Goal: Task Accomplishment & Management: Complete application form

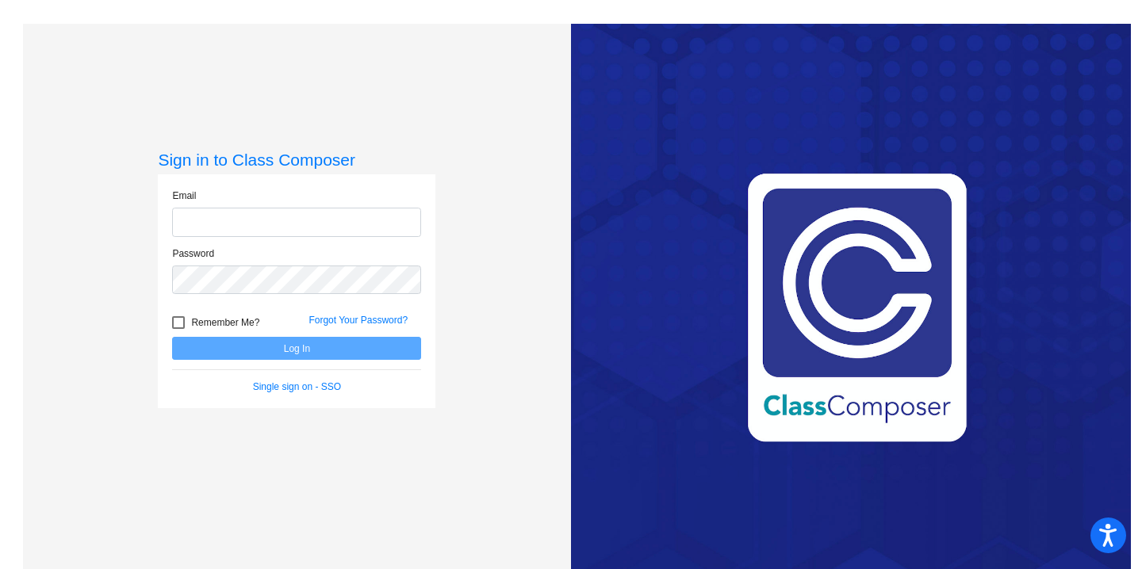
type input "[PERSON_NAME][EMAIL_ADDRESS][PERSON_NAME][DOMAIN_NAME]"
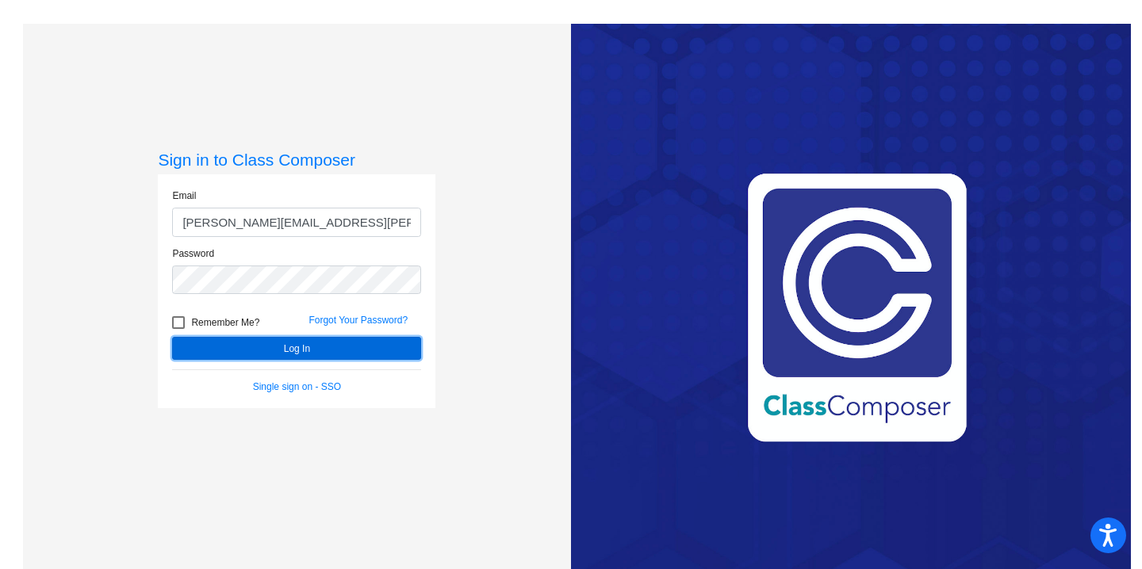
click at [254, 346] on button "Log In" at bounding box center [296, 348] width 249 height 23
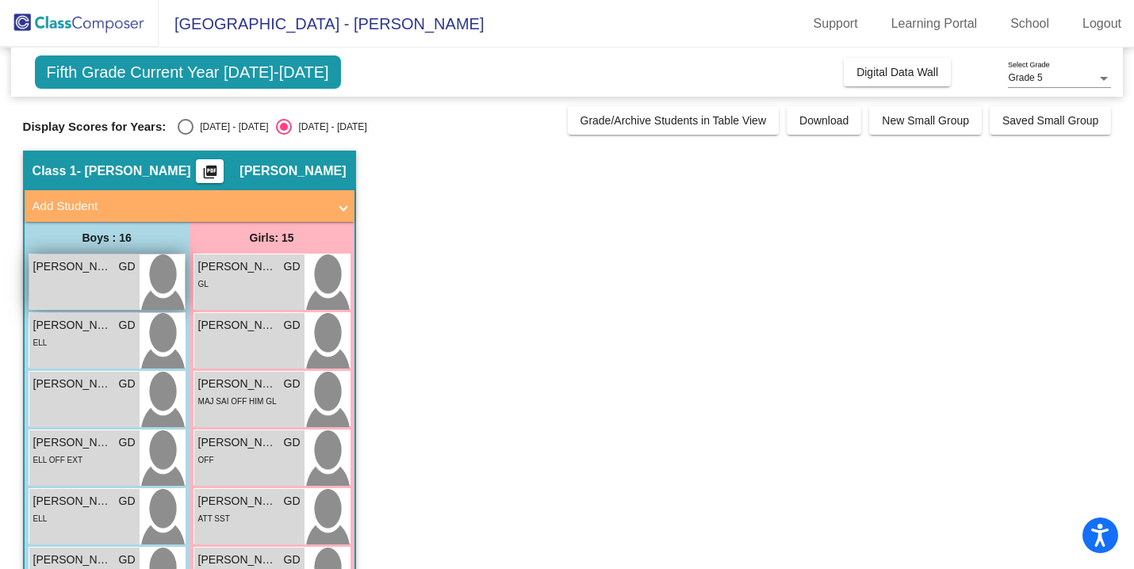
click at [92, 271] on span "[PERSON_NAME]" at bounding box center [72, 267] width 79 height 17
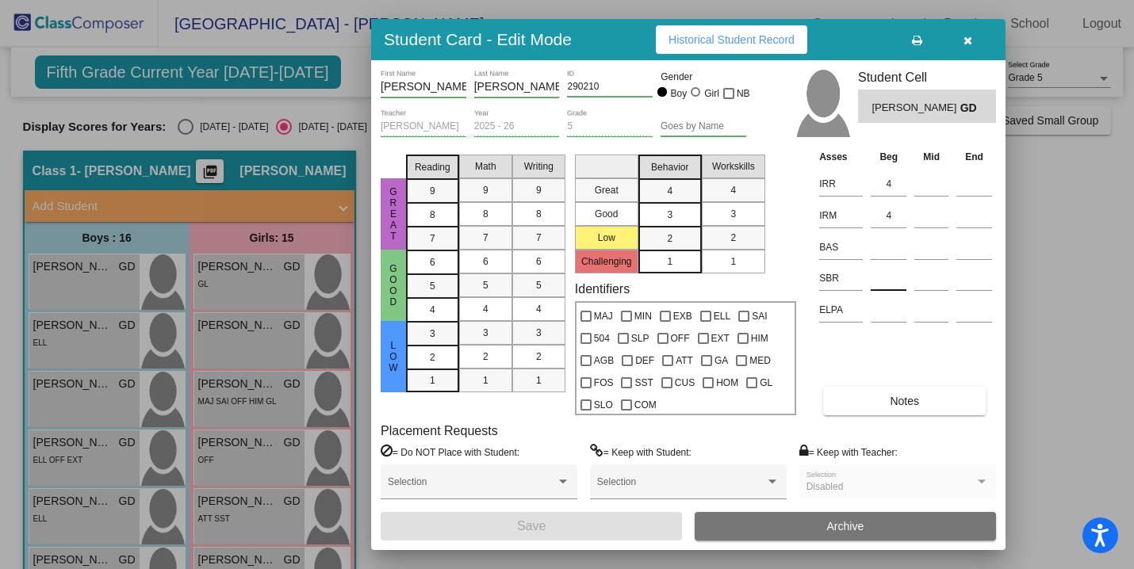
click at [889, 280] on input at bounding box center [889, 279] width 36 height 24
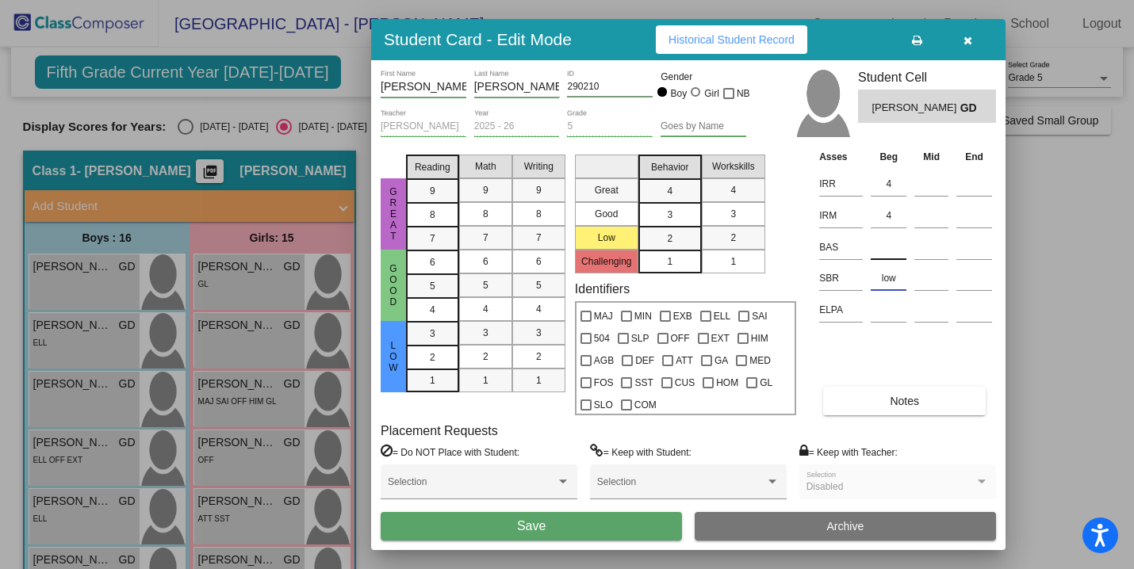
type input "low"
click at [891, 244] on input at bounding box center [889, 248] width 36 height 24
type input "X"
click at [596, 519] on button "Save" at bounding box center [531, 526] width 301 height 29
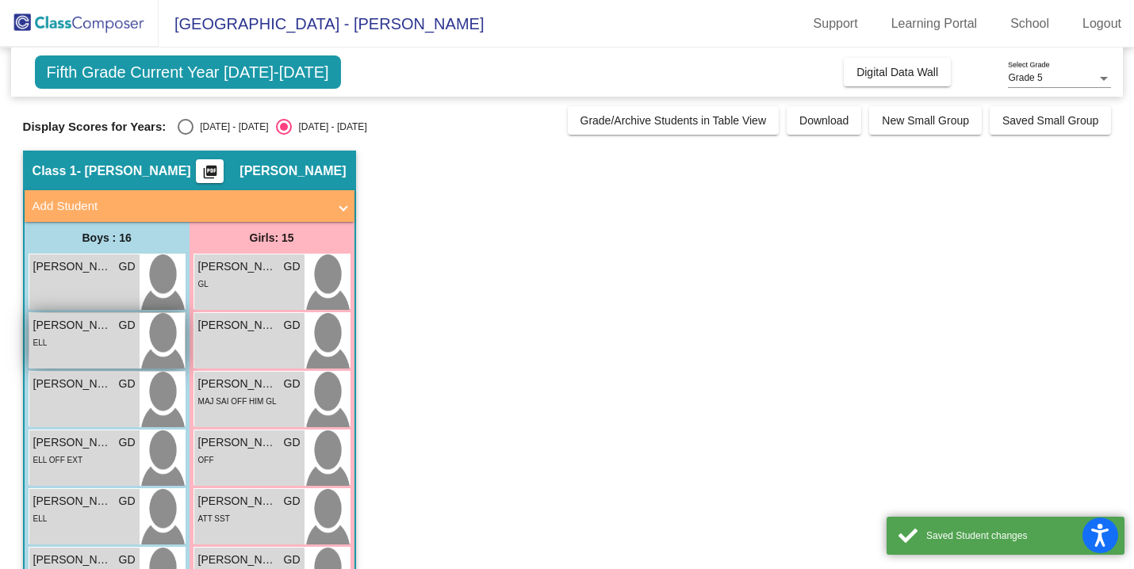
click at [92, 347] on div "ELL" at bounding box center [84, 342] width 102 height 17
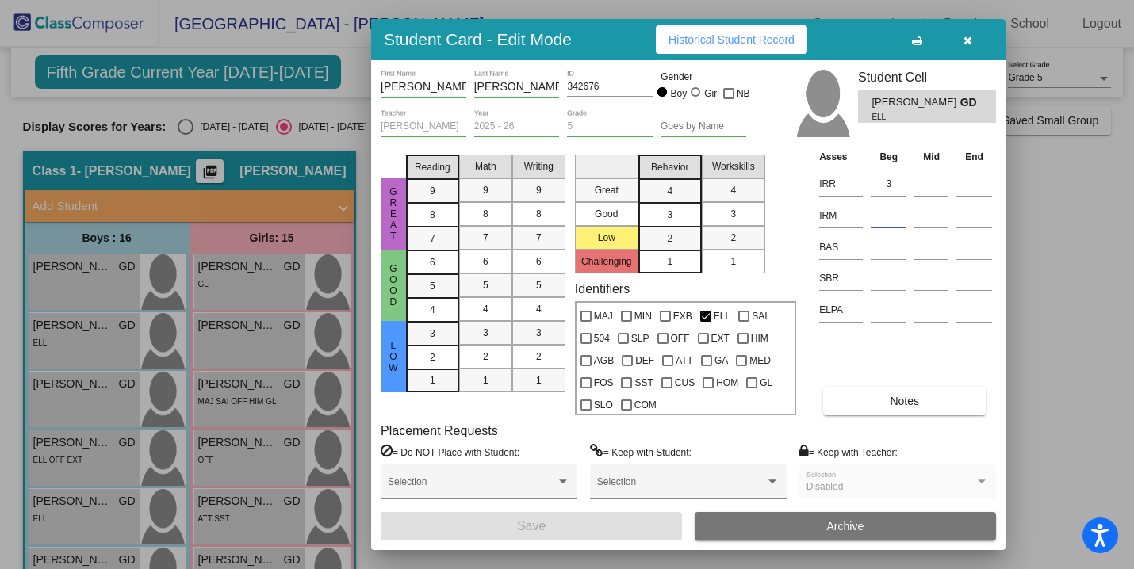
click at [895, 221] on input at bounding box center [889, 216] width 36 height 24
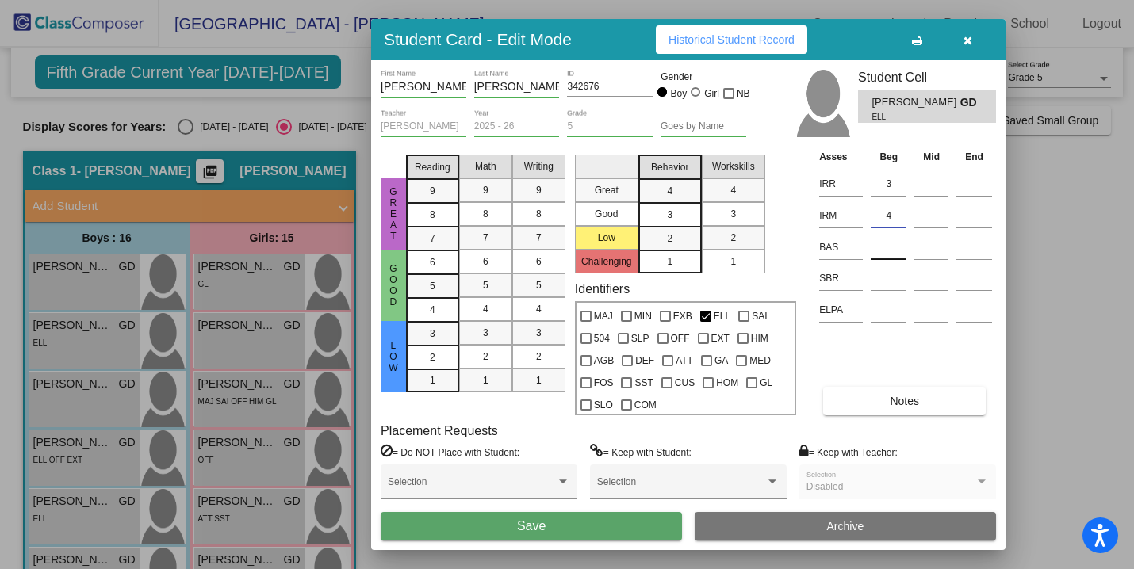
type input "4"
click at [884, 251] on input at bounding box center [889, 248] width 36 height 24
type input "T"
click at [886, 286] on input at bounding box center [889, 279] width 36 height 24
type input "L"
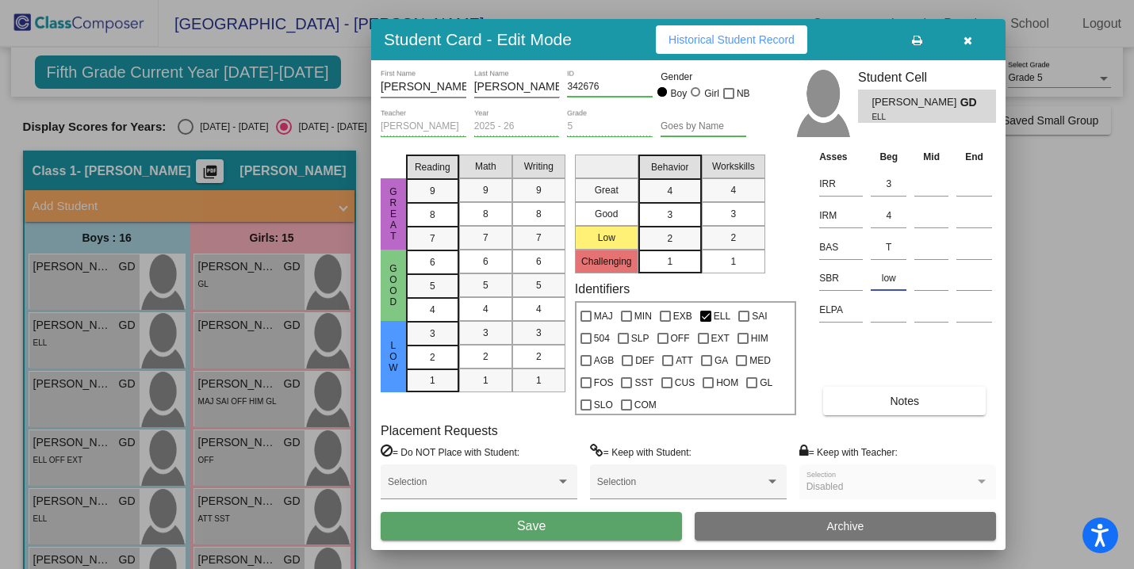
type input "low"
click at [621, 520] on button "Save" at bounding box center [531, 526] width 301 height 29
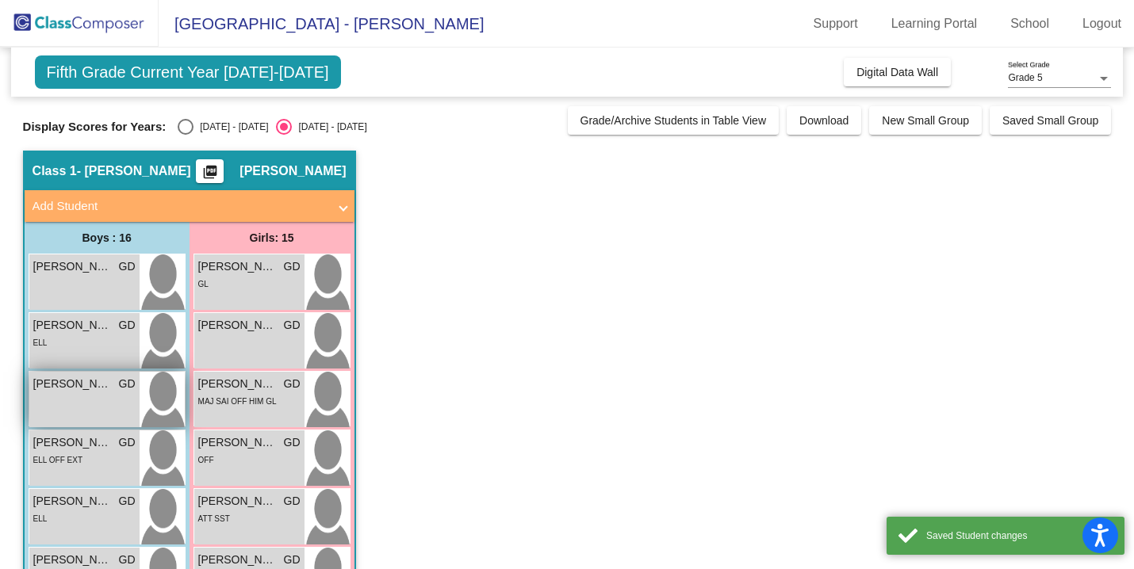
click at [102, 398] on div "[PERSON_NAME] GD lock do_not_disturb_alt" at bounding box center [84, 400] width 110 height 56
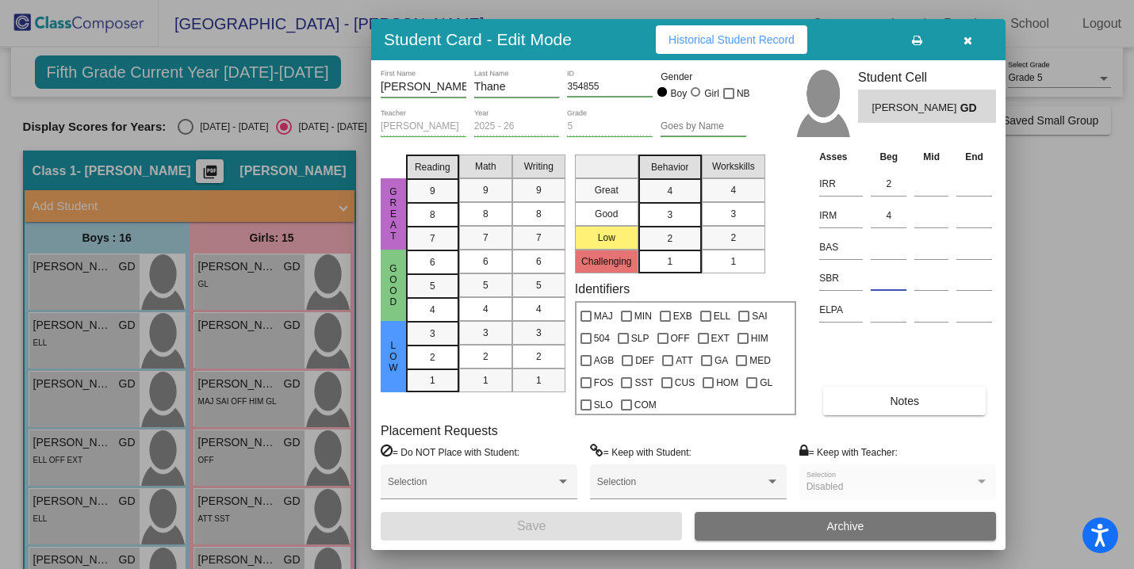
click at [890, 285] on input at bounding box center [889, 279] width 36 height 24
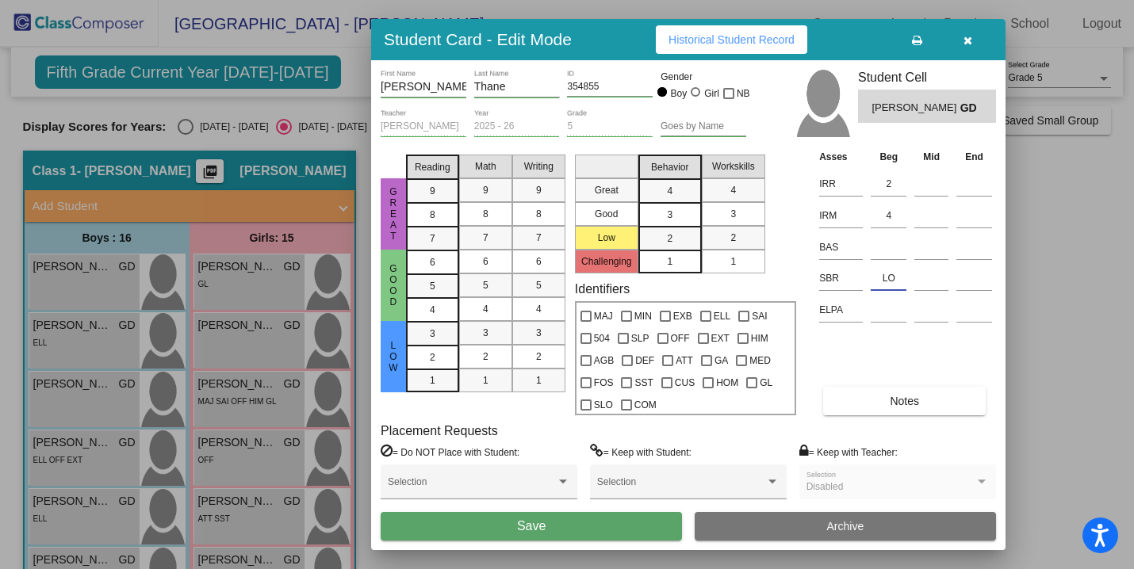
type input "L"
type input "low"
click at [523, 518] on button "Save" at bounding box center [531, 526] width 301 height 29
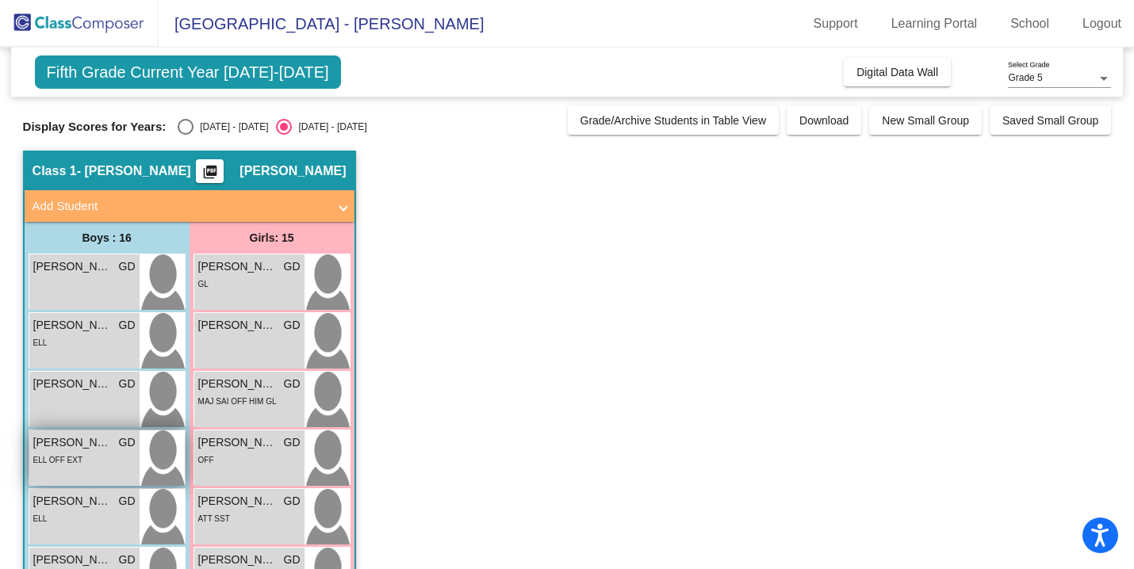
click at [91, 461] on div "ELL OFF EXT" at bounding box center [84, 459] width 102 height 17
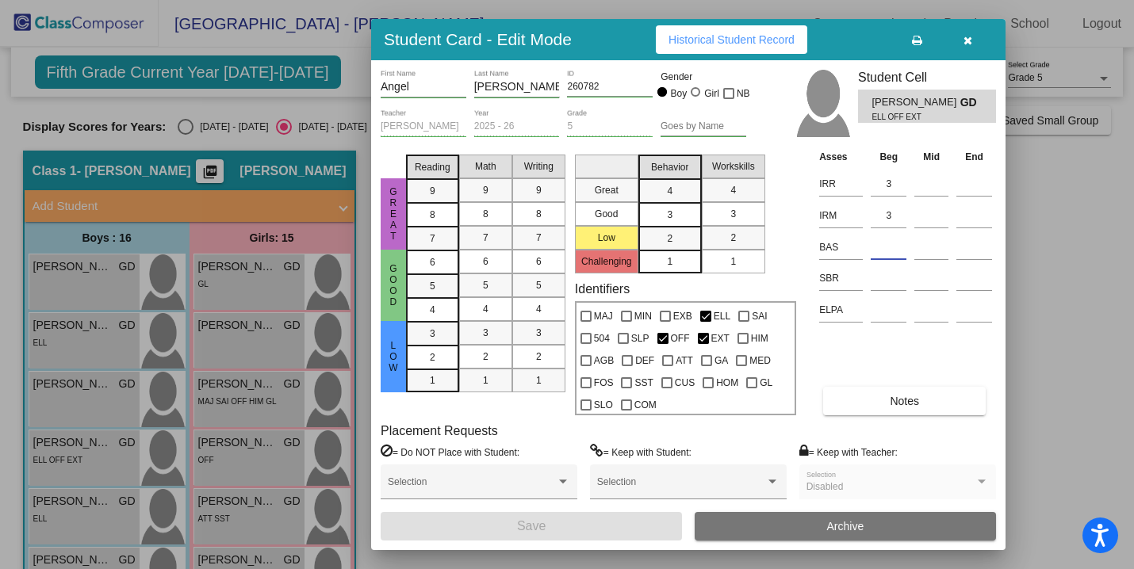
click at [883, 250] on input at bounding box center [889, 248] width 36 height 24
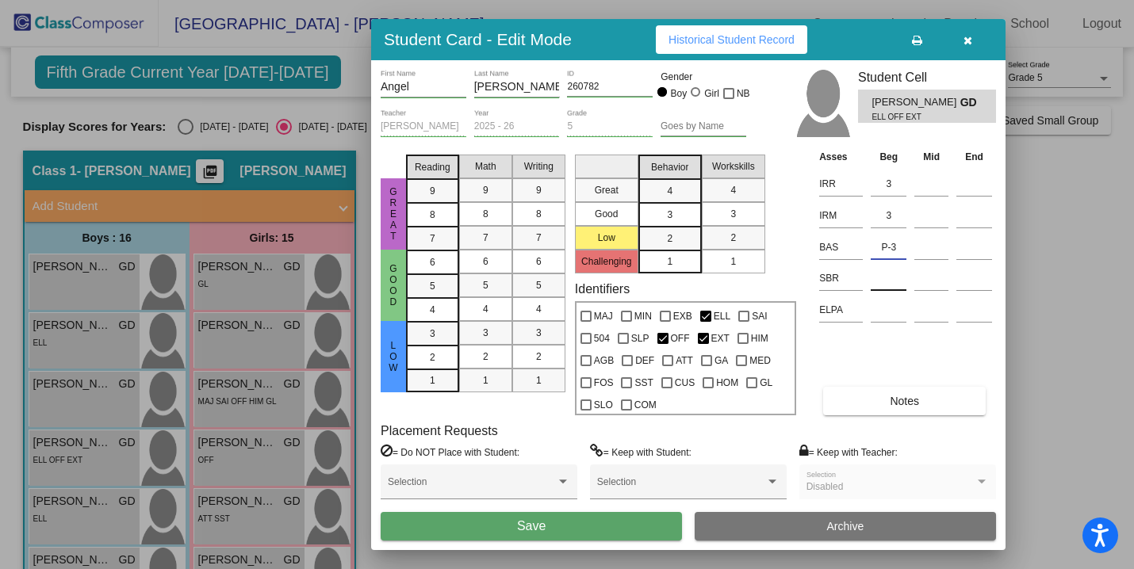
type input "P-3"
click at [879, 285] on input at bounding box center [889, 279] width 36 height 24
type input "low"
click at [591, 530] on button "Save" at bounding box center [531, 526] width 301 height 29
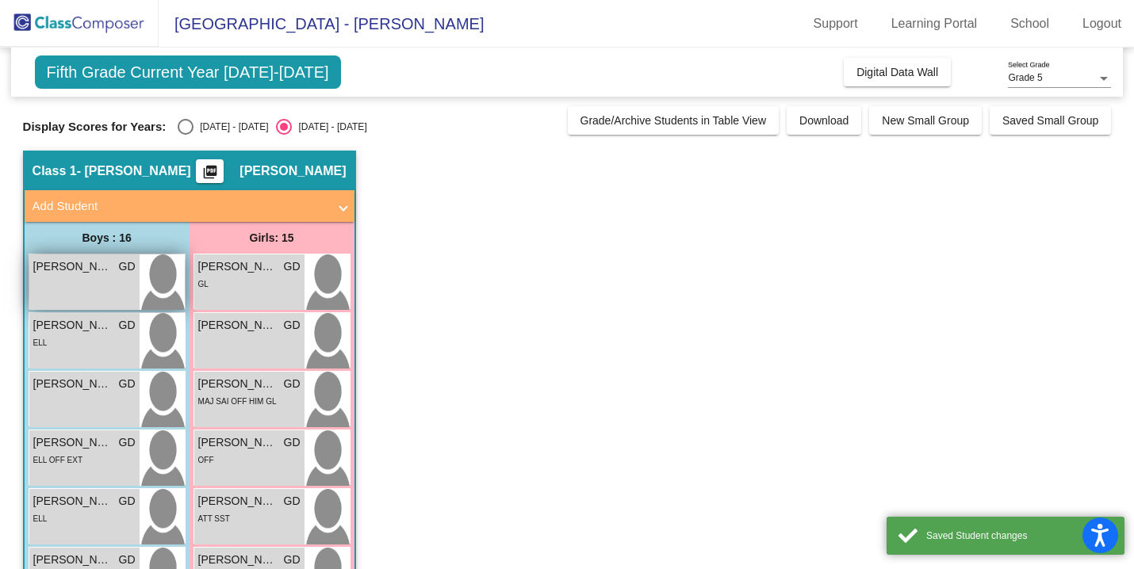
click at [97, 282] on div "[PERSON_NAME] GD lock do_not_disturb_alt" at bounding box center [84, 283] width 110 height 56
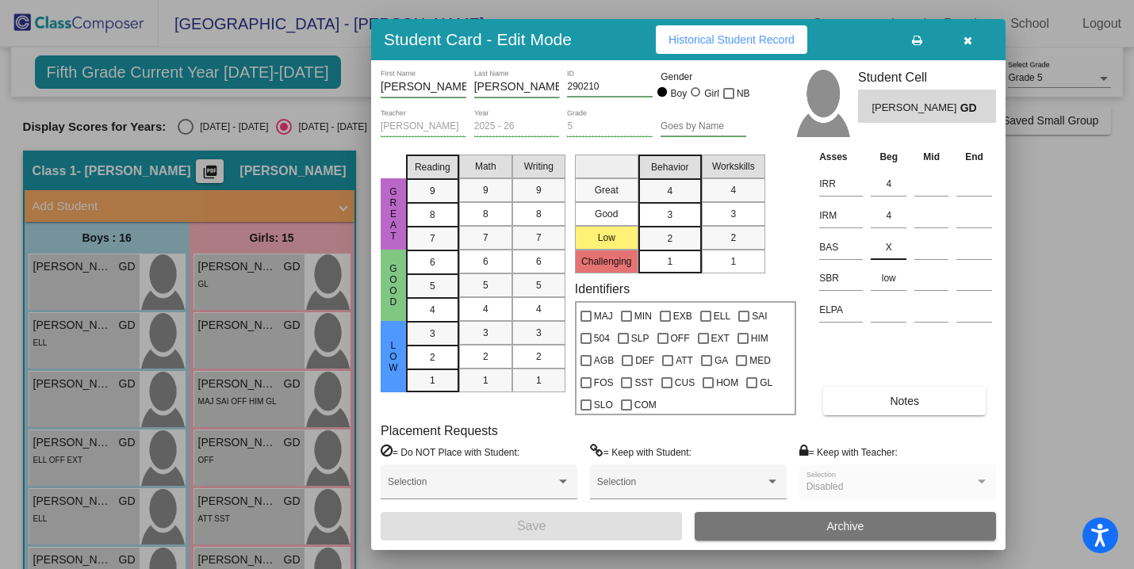
click at [893, 251] on input "X" at bounding box center [889, 248] width 36 height 24
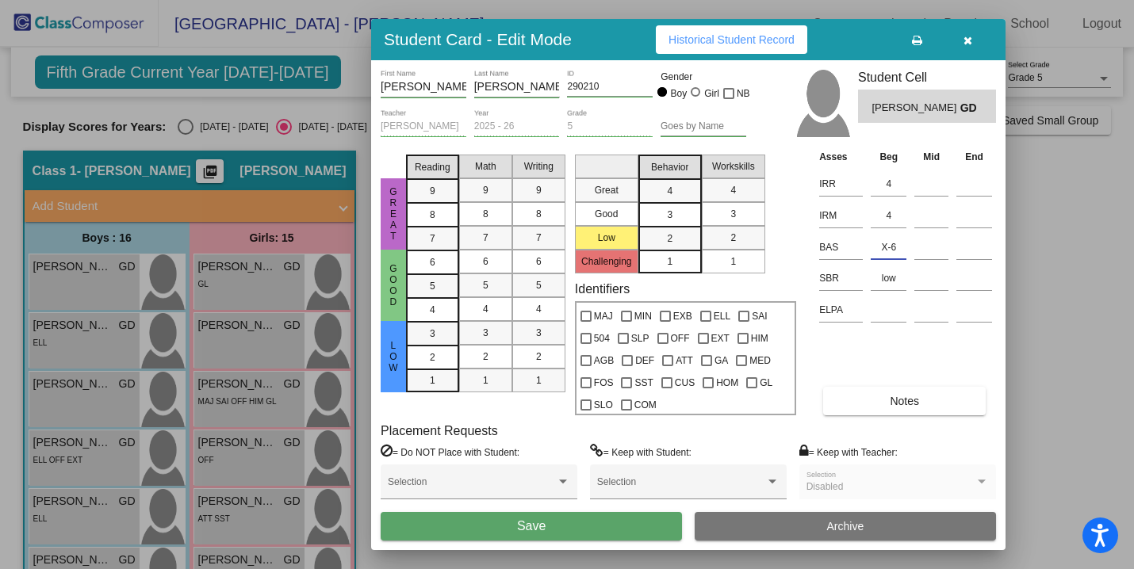
type input "X-6"
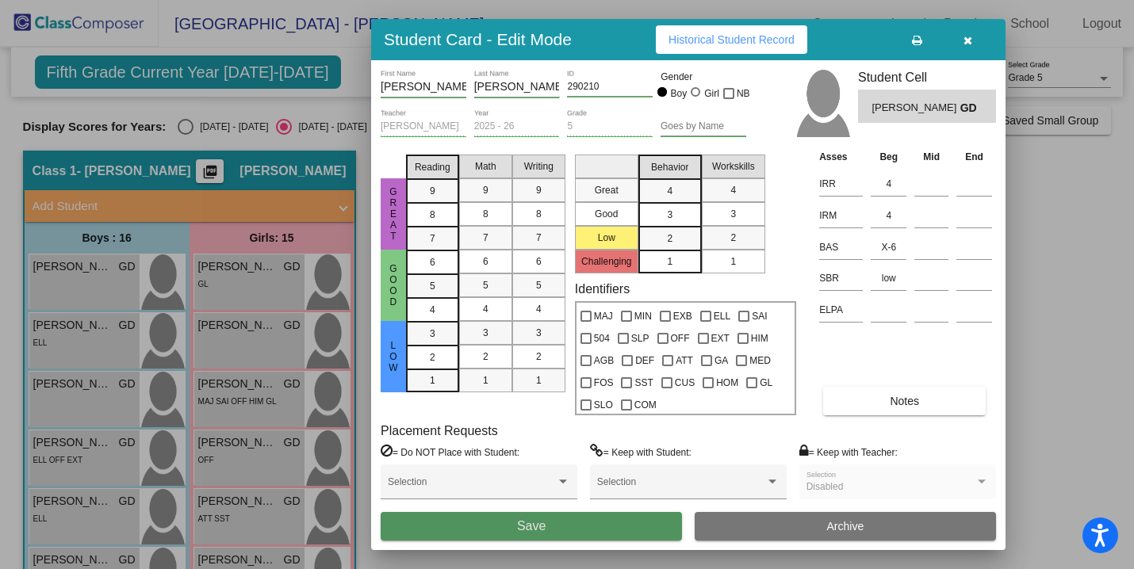
click at [619, 523] on button "Save" at bounding box center [531, 526] width 301 height 29
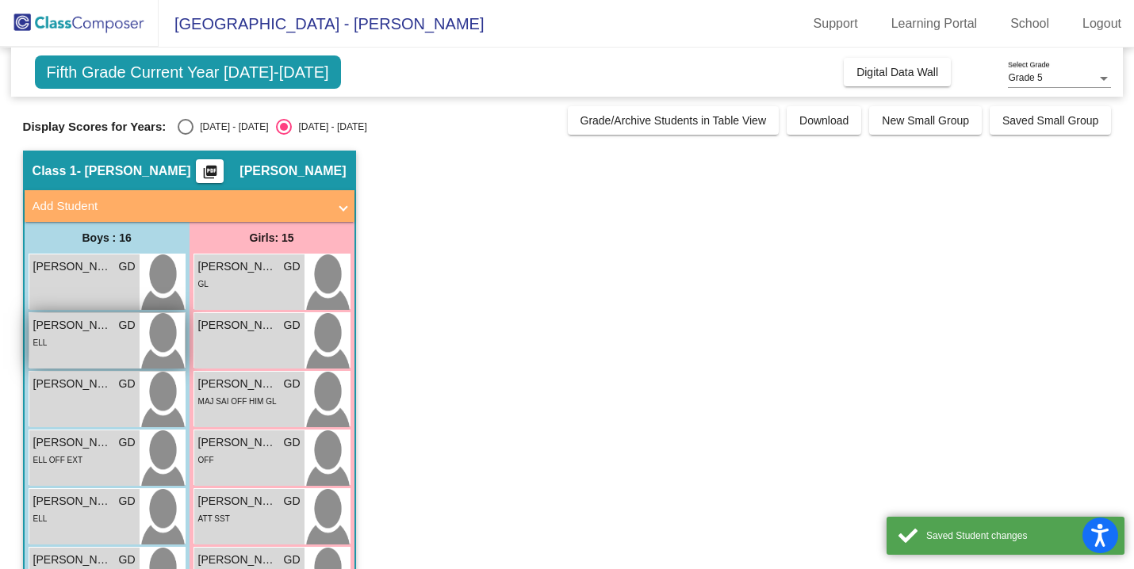
click at [113, 348] on div "ELL" at bounding box center [84, 342] width 102 height 17
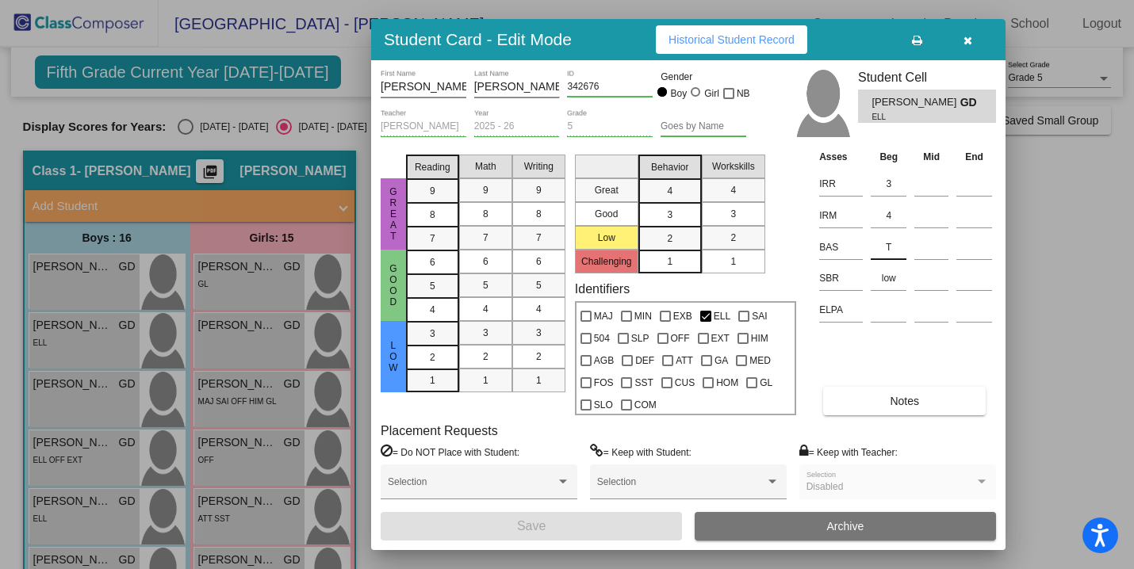
click at [891, 251] on input "T" at bounding box center [889, 248] width 36 height 24
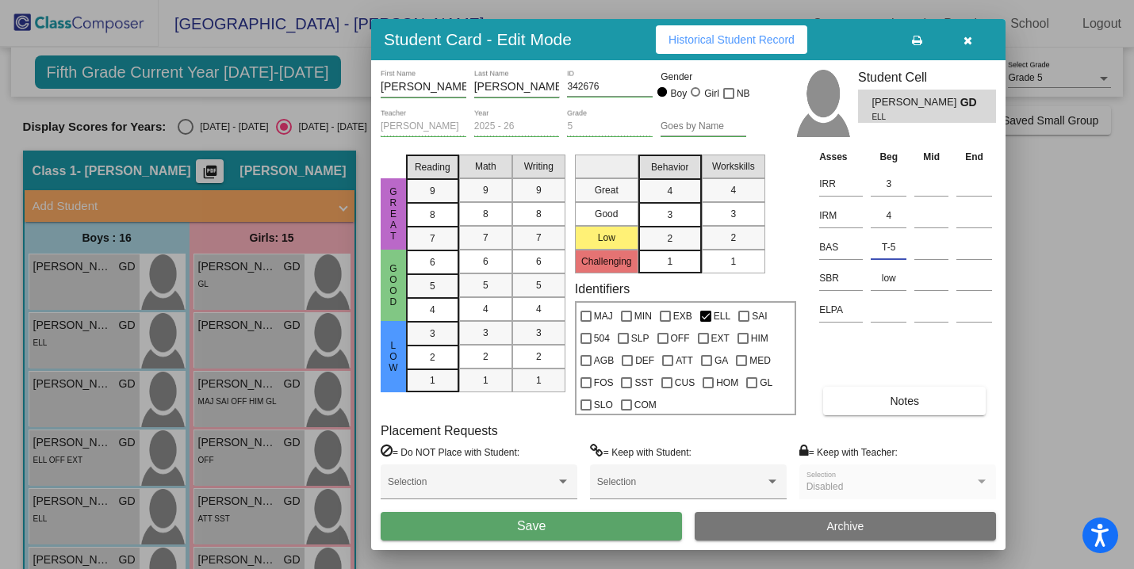
type input "T-5"
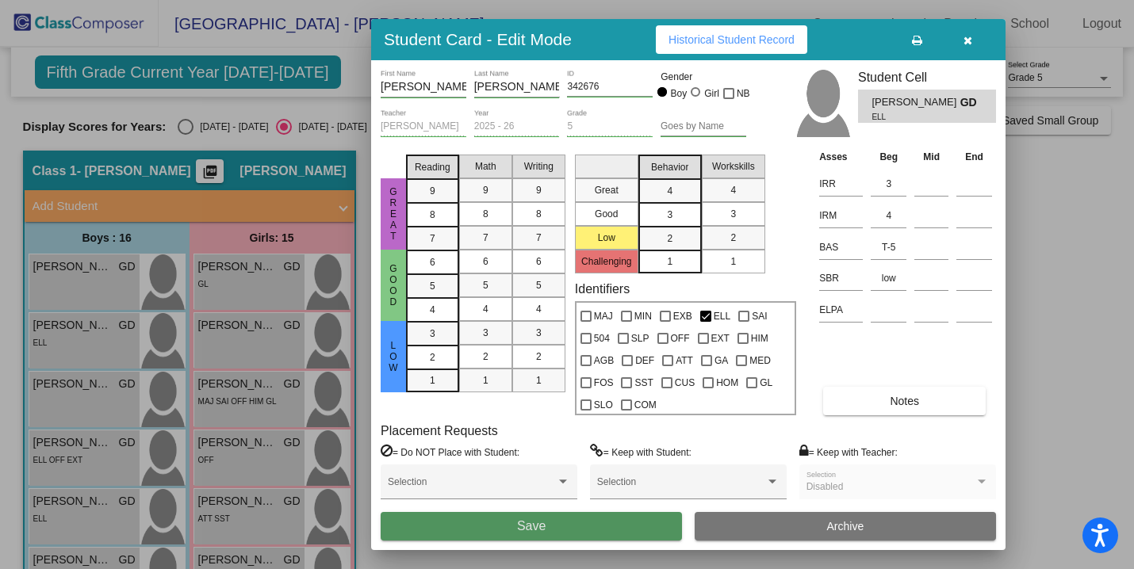
click at [626, 520] on button "Save" at bounding box center [531, 526] width 301 height 29
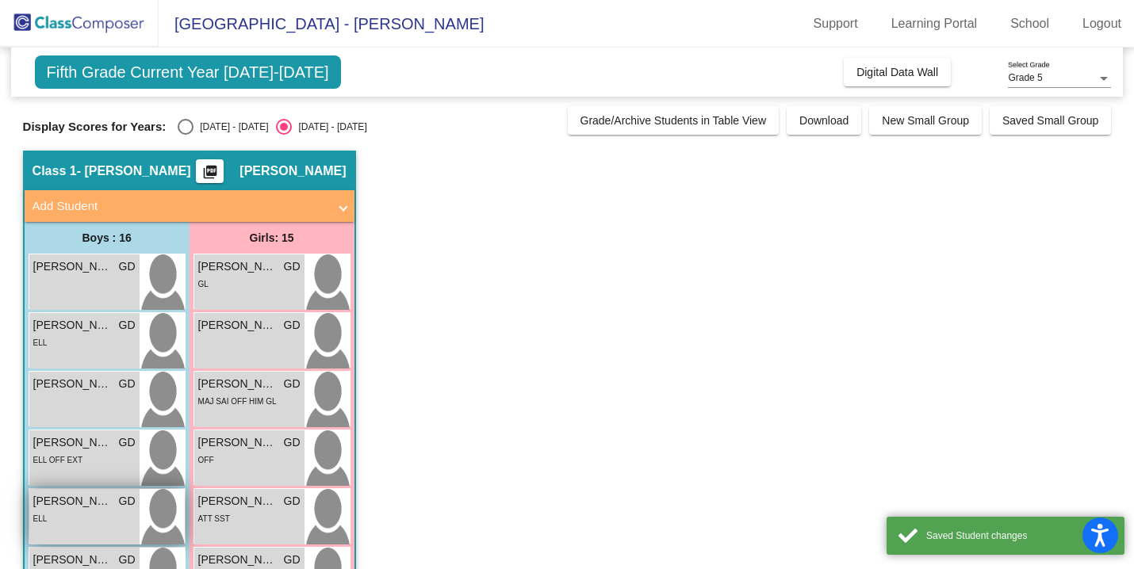
click at [82, 534] on div "[PERSON_NAME] GD lock do_not_disturb_alt ELL" at bounding box center [84, 517] width 110 height 56
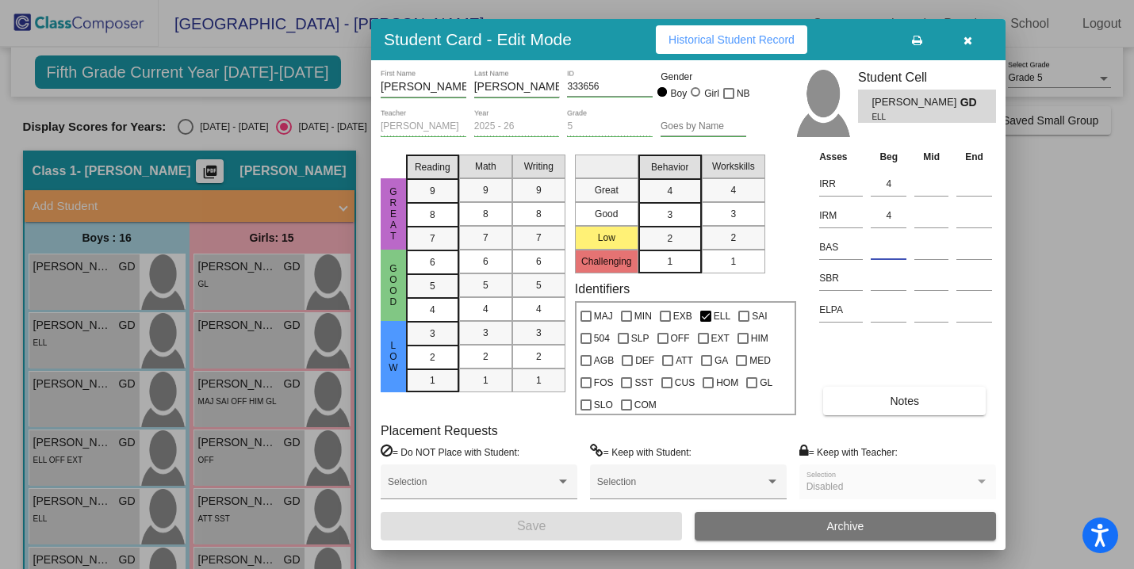
click at [899, 247] on input at bounding box center [889, 248] width 36 height 24
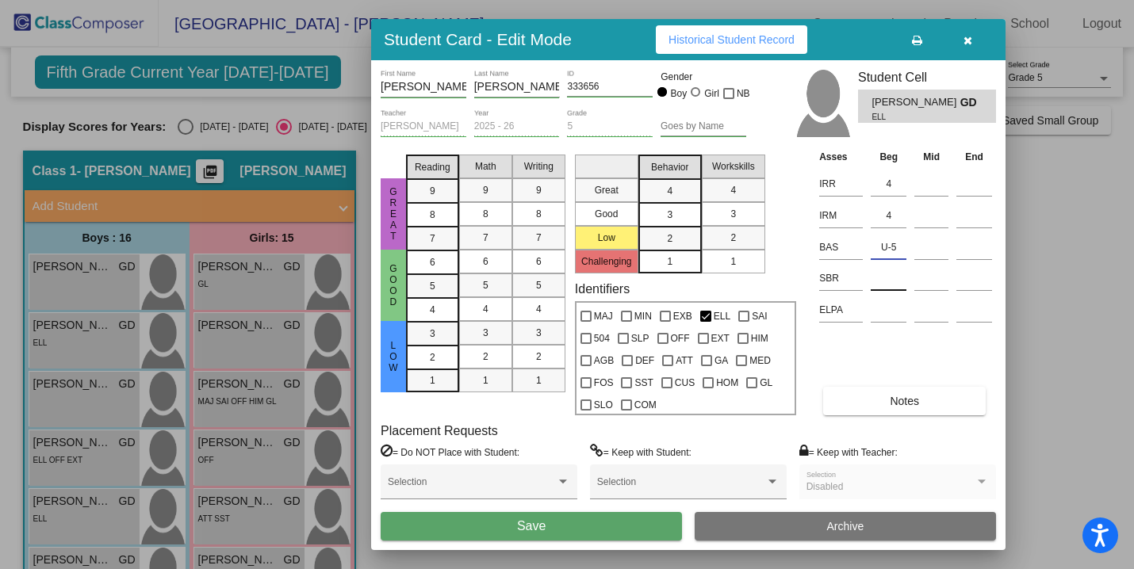
type input "U-5"
click at [888, 286] on input at bounding box center [889, 279] width 36 height 24
type input "low"
click at [515, 523] on button "Save" at bounding box center [531, 526] width 301 height 29
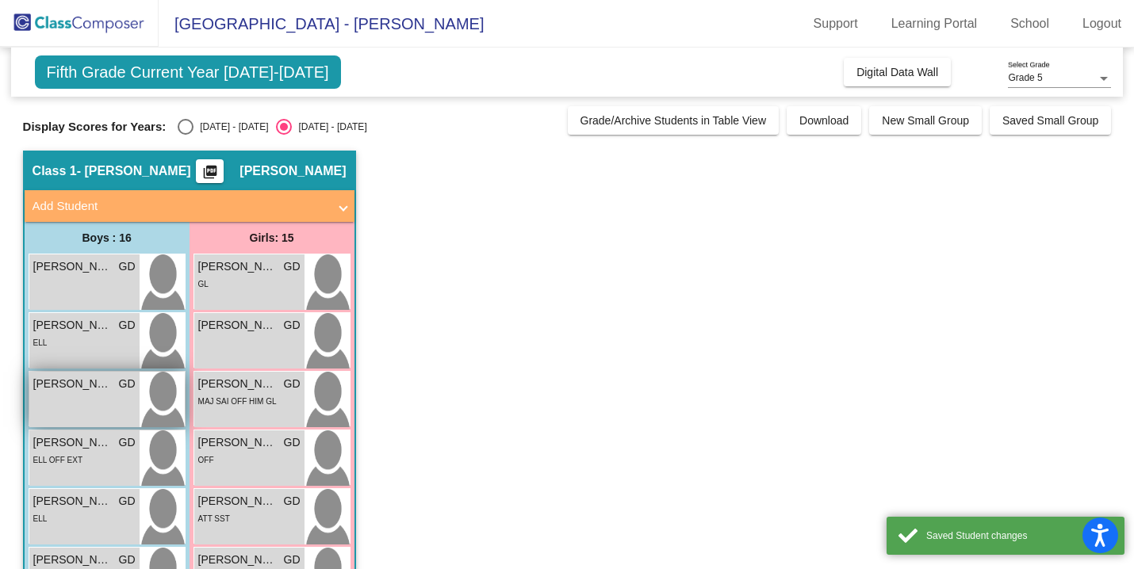
click at [100, 404] on div "[PERSON_NAME] GD lock do_not_disturb_alt" at bounding box center [84, 400] width 110 height 56
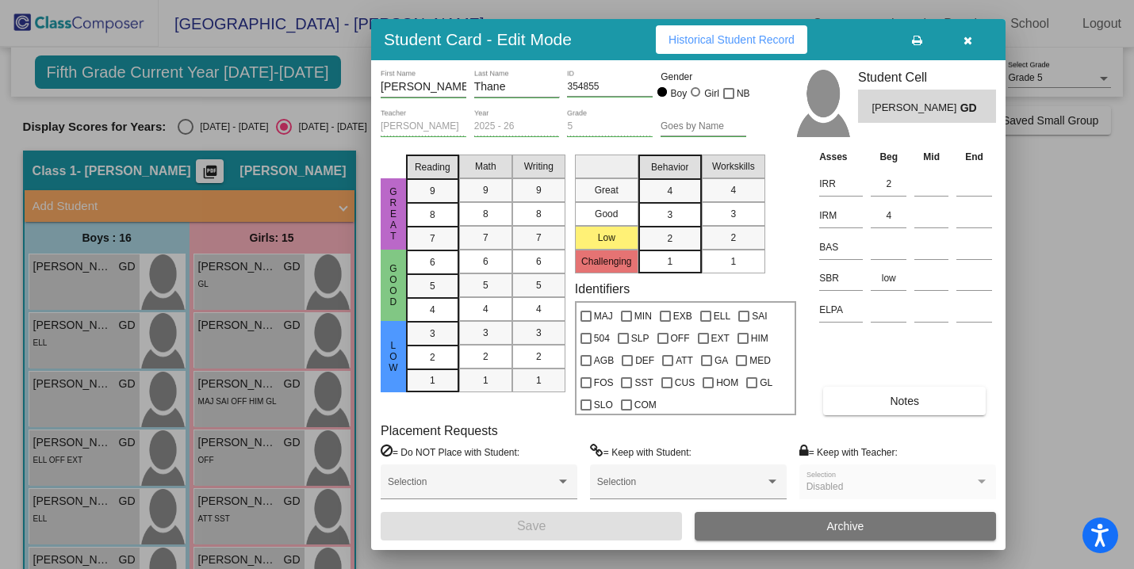
click at [968, 34] on span "button" at bounding box center [968, 39] width 9 height 13
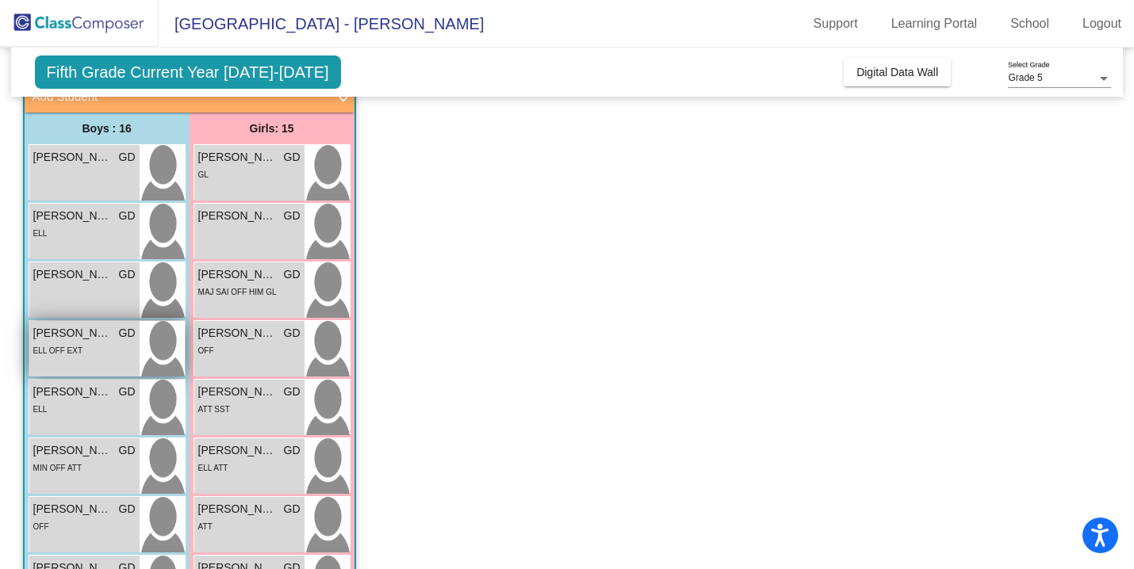
scroll to position [113, 0]
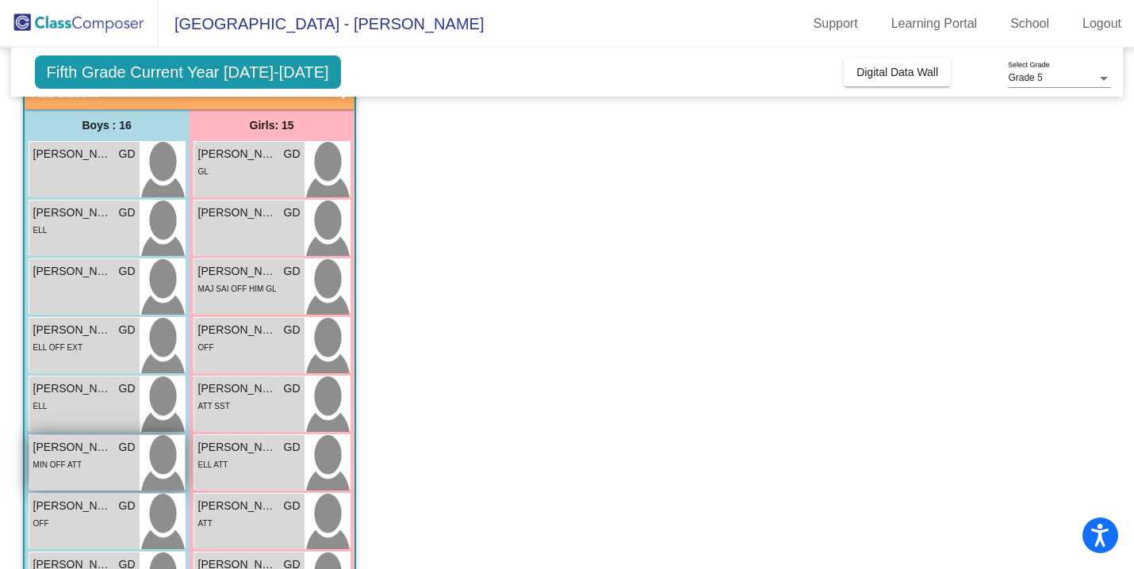
click at [92, 470] on div "MIN OFF ATT" at bounding box center [84, 464] width 102 height 17
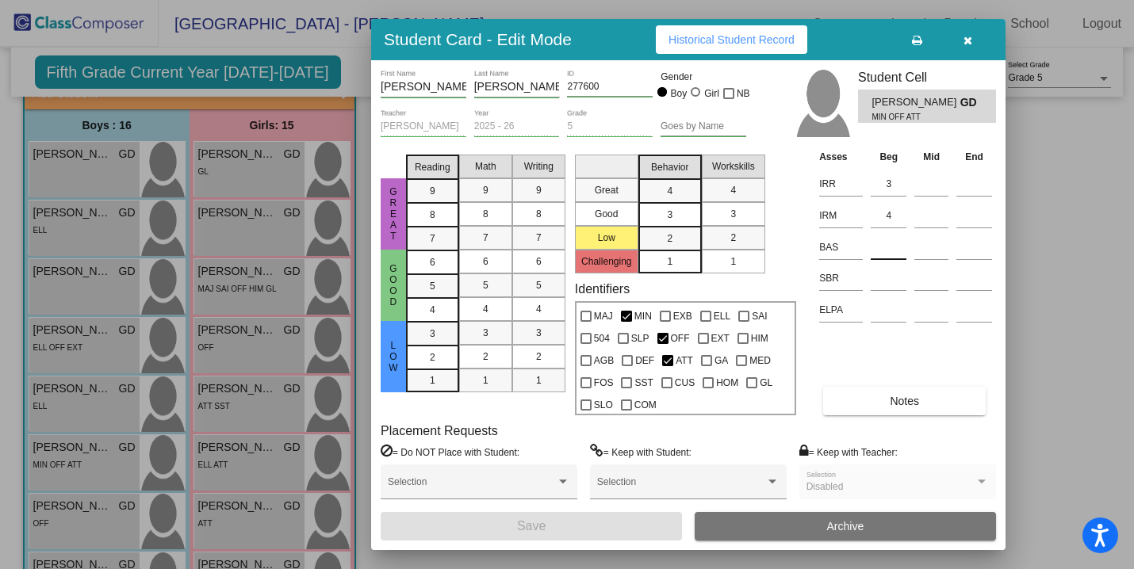
click at [871, 251] on input at bounding box center [889, 248] width 36 height 24
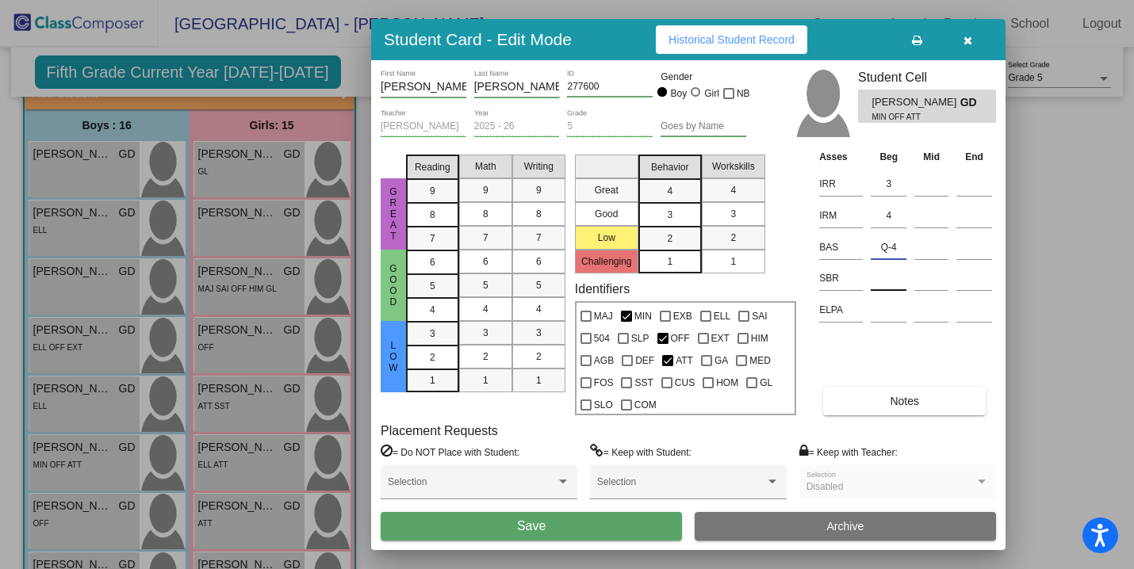
type input "Q-4"
click at [871, 282] on input at bounding box center [889, 279] width 36 height 24
type input "low"
click at [555, 538] on button "Save" at bounding box center [531, 526] width 301 height 29
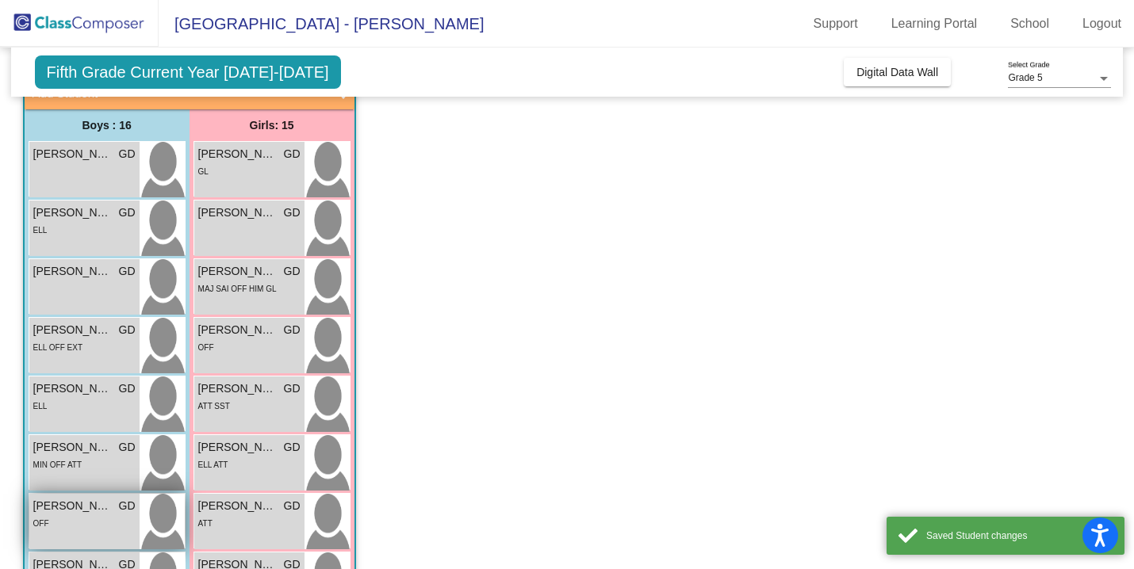
click at [82, 527] on div "OFF" at bounding box center [84, 523] width 102 height 17
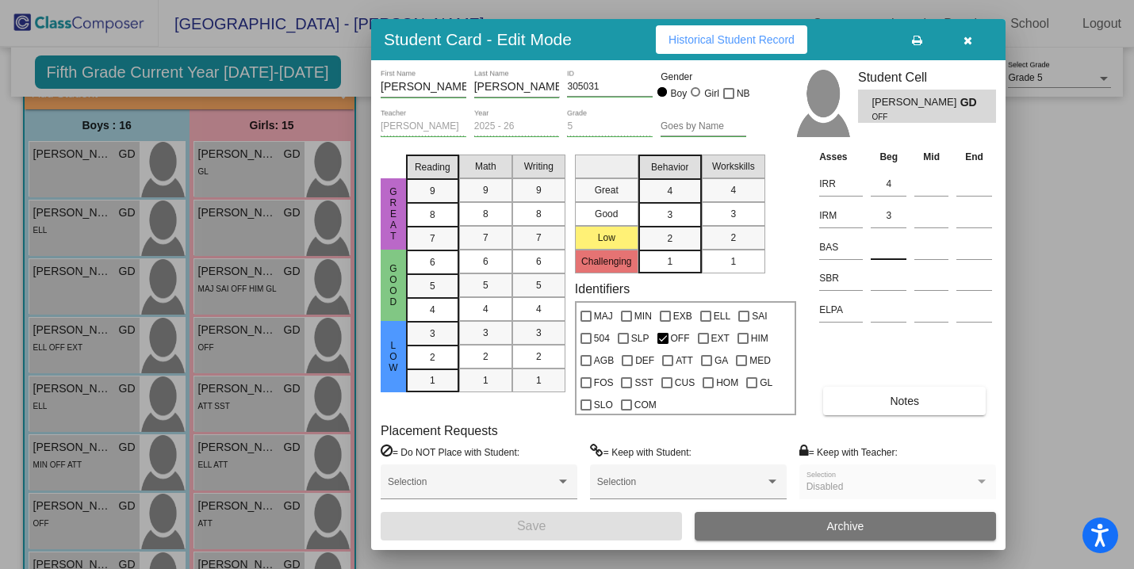
click at [887, 241] on input at bounding box center [889, 248] width 36 height 24
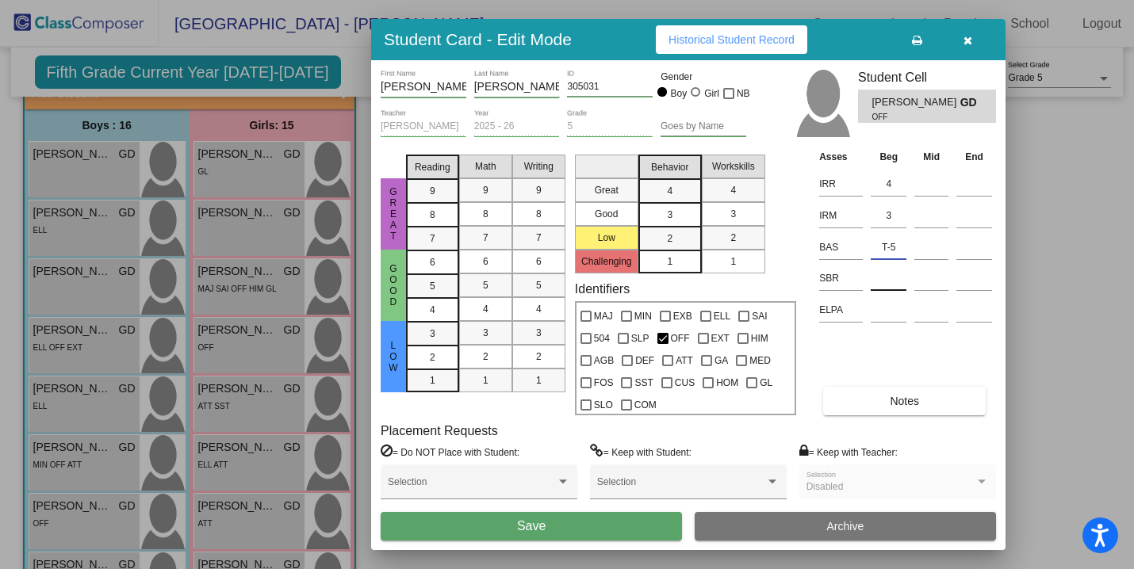
type input "T-5"
click at [882, 282] on input at bounding box center [889, 279] width 36 height 24
type input "low"
click at [571, 524] on button "Save" at bounding box center [531, 526] width 301 height 29
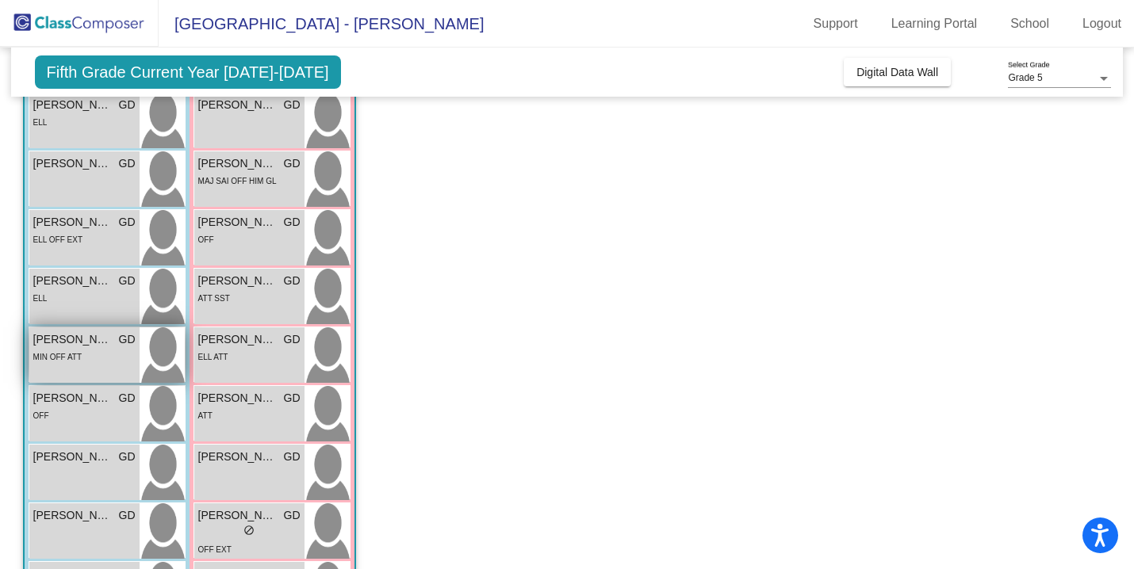
scroll to position [227, 0]
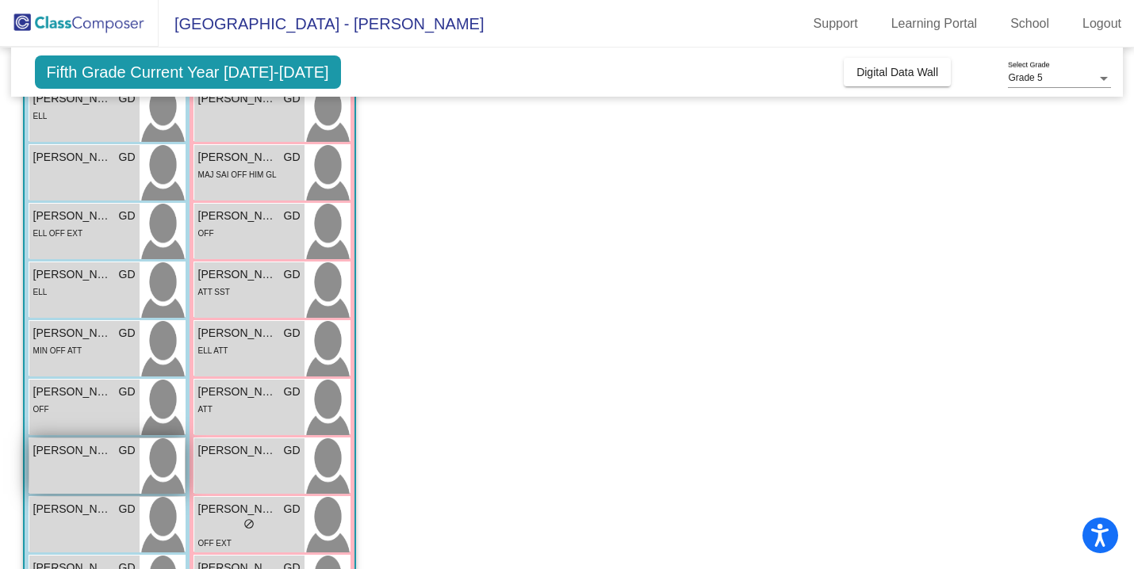
click at [85, 473] on div "[PERSON_NAME] GD lock do_not_disturb_alt" at bounding box center [84, 467] width 110 height 56
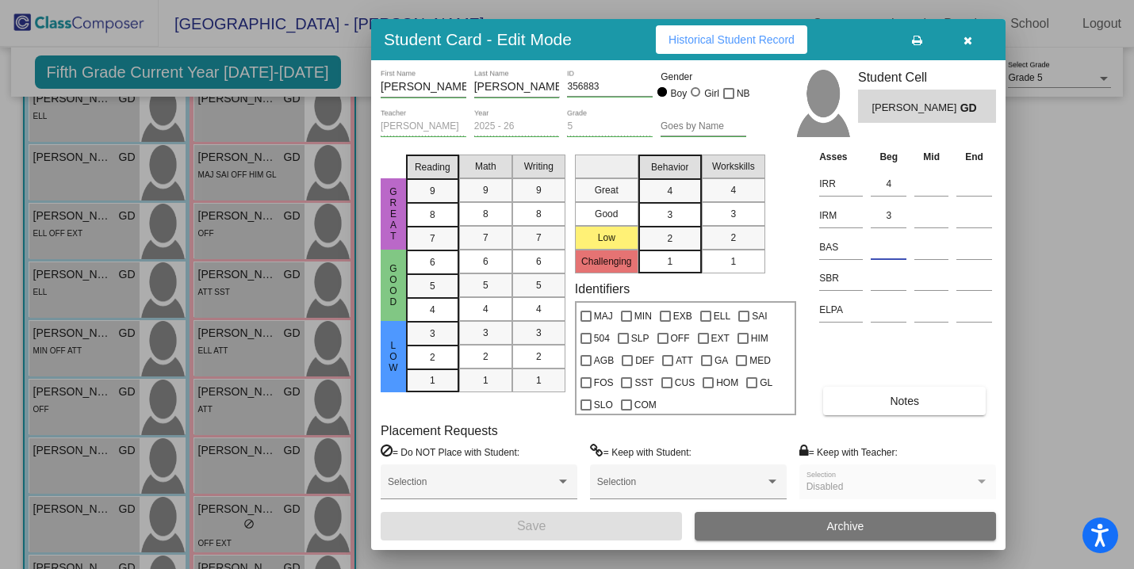
click at [887, 249] on input at bounding box center [889, 248] width 36 height 24
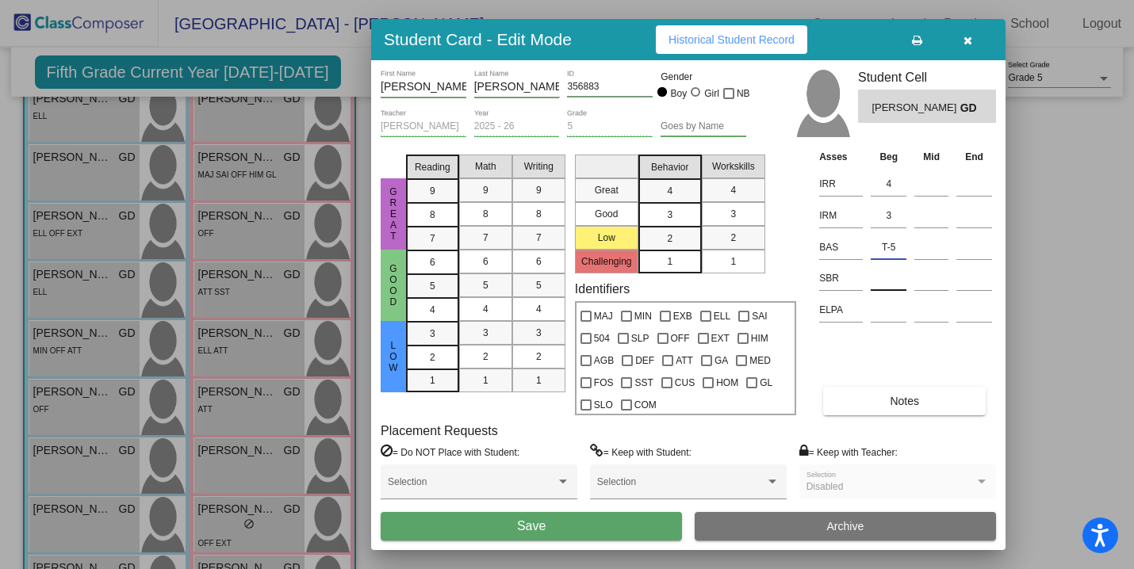
type input "T-5"
click at [895, 278] on input at bounding box center [889, 279] width 36 height 24
type input "low"
click at [519, 531] on span "Save" at bounding box center [531, 526] width 29 height 13
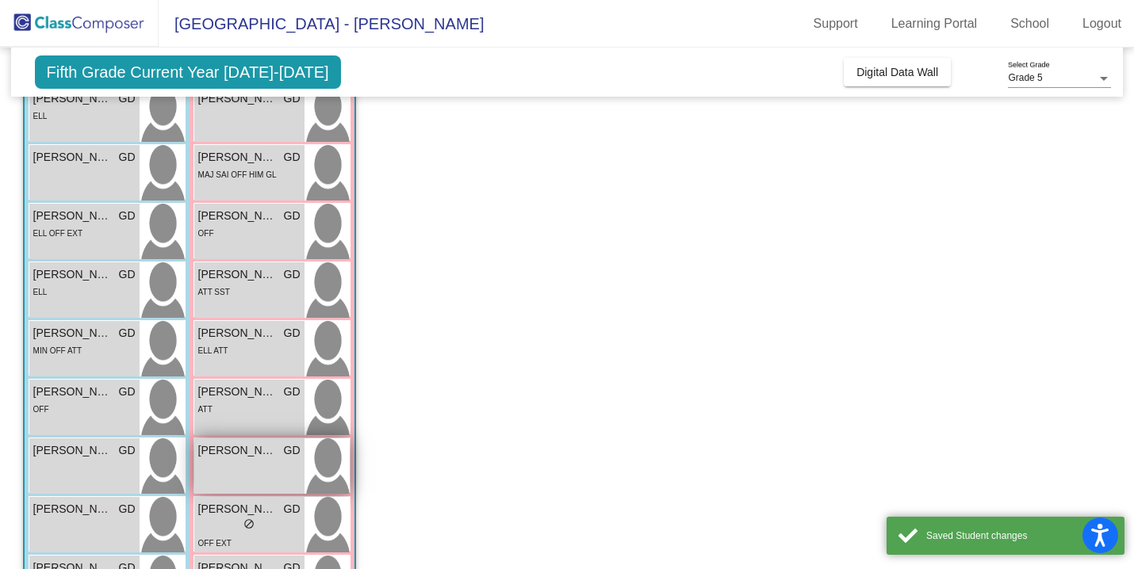
scroll to position [345, 0]
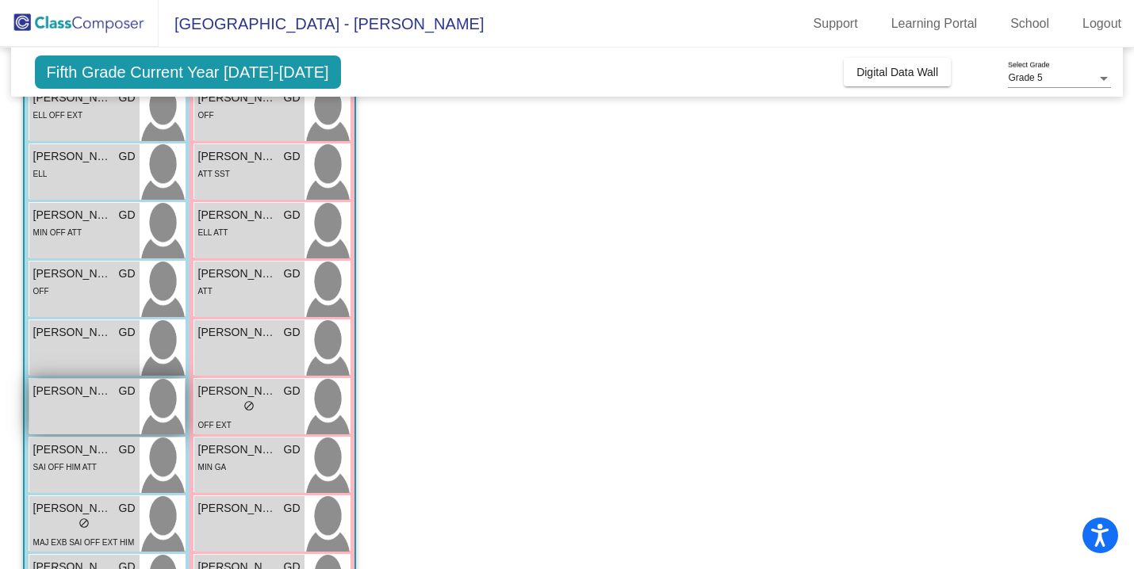
click at [93, 387] on span "[PERSON_NAME]" at bounding box center [72, 391] width 79 height 17
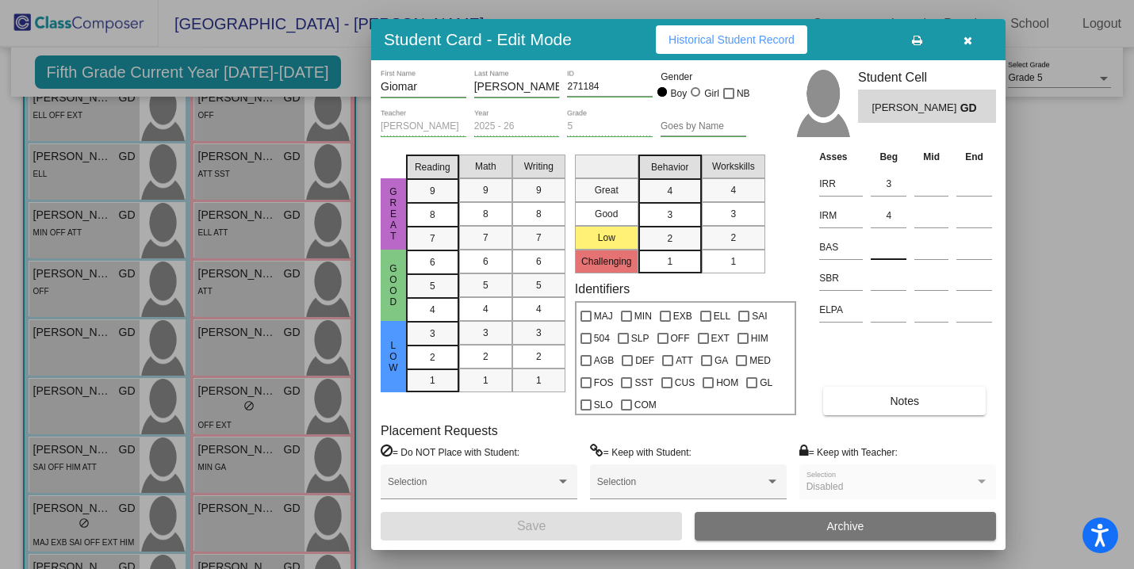
click at [882, 251] on input at bounding box center [889, 248] width 36 height 24
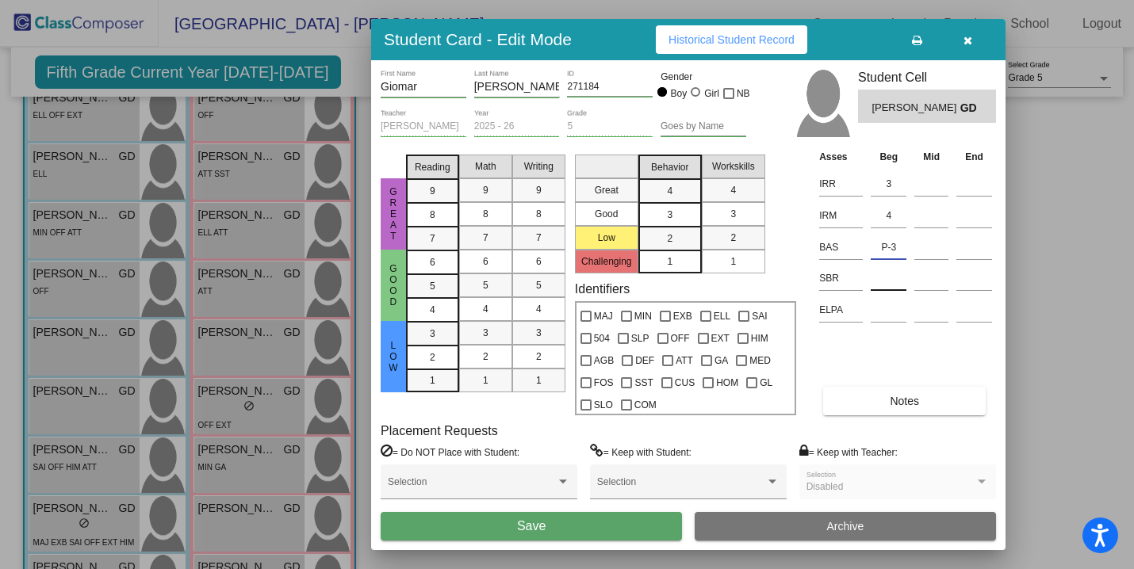
type input "P-3"
click at [887, 282] on input at bounding box center [889, 279] width 36 height 24
type input "low"
click at [511, 530] on button "Save" at bounding box center [531, 526] width 301 height 29
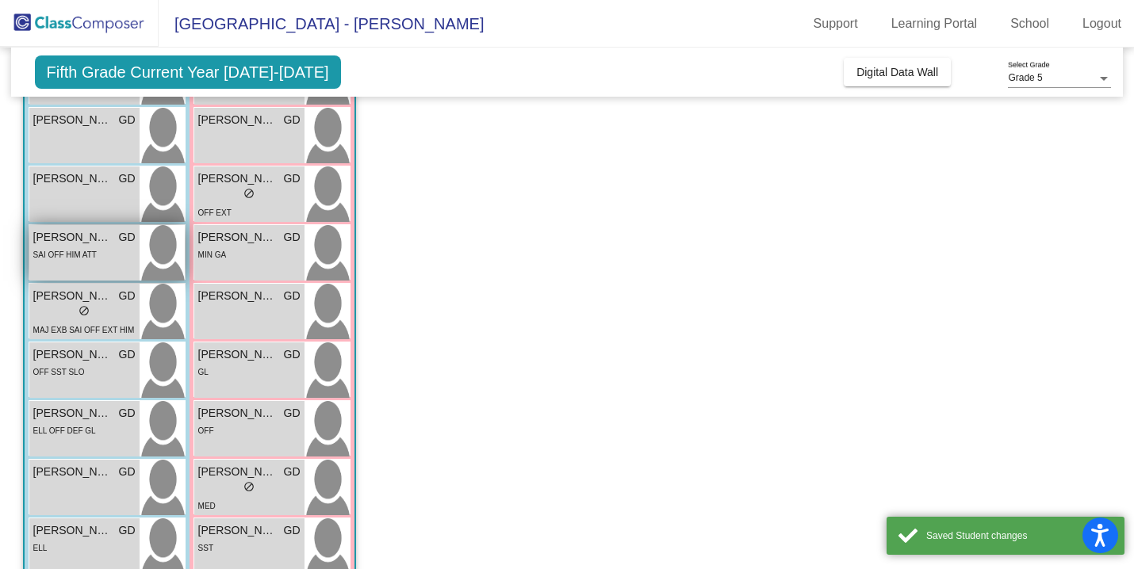
scroll to position [569, 0]
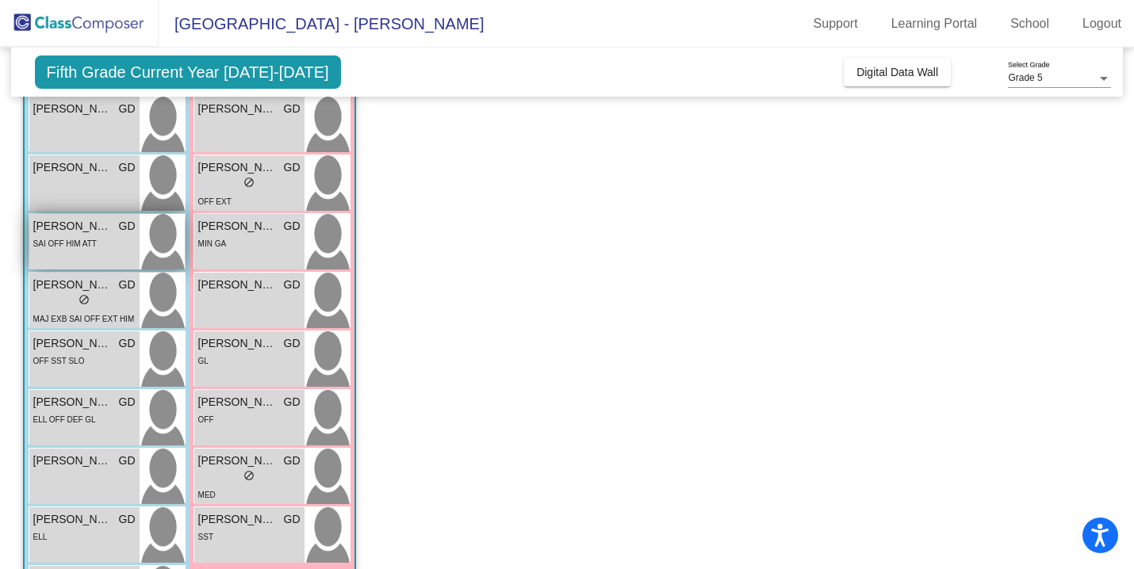
click at [100, 248] on div "SAI OFF HIM ATT" at bounding box center [84, 243] width 102 height 17
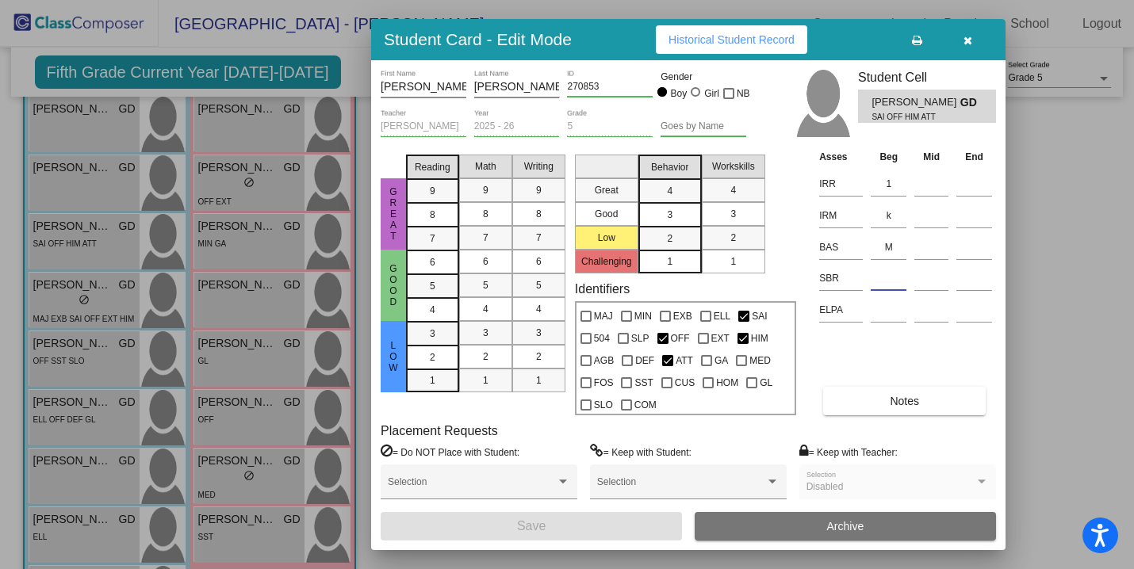
click at [888, 282] on input at bounding box center [889, 279] width 36 height 24
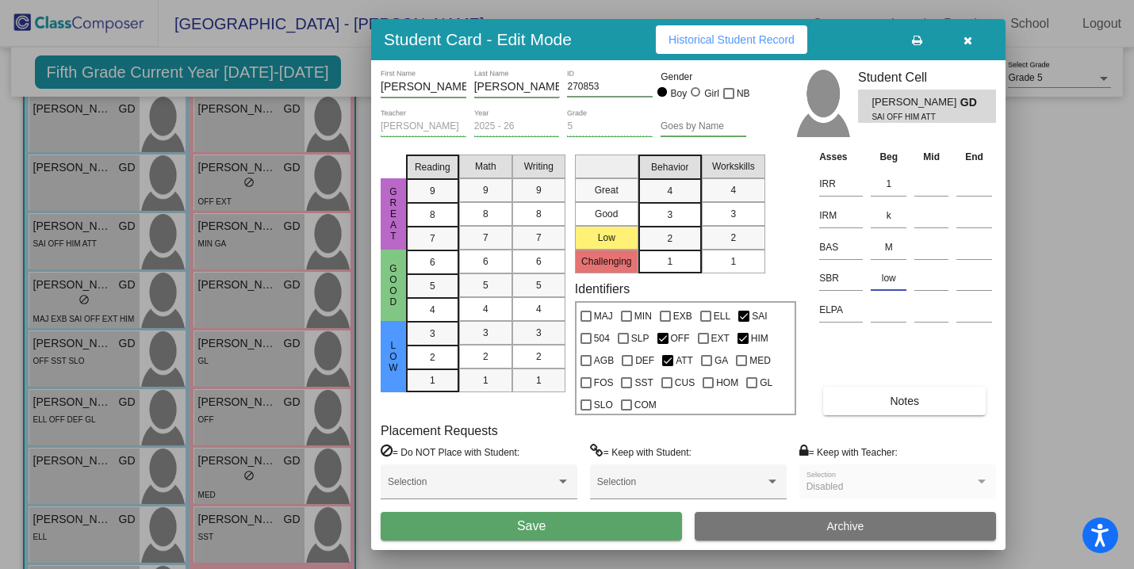
type input "low"
click at [540, 520] on span "Save" at bounding box center [531, 526] width 29 height 13
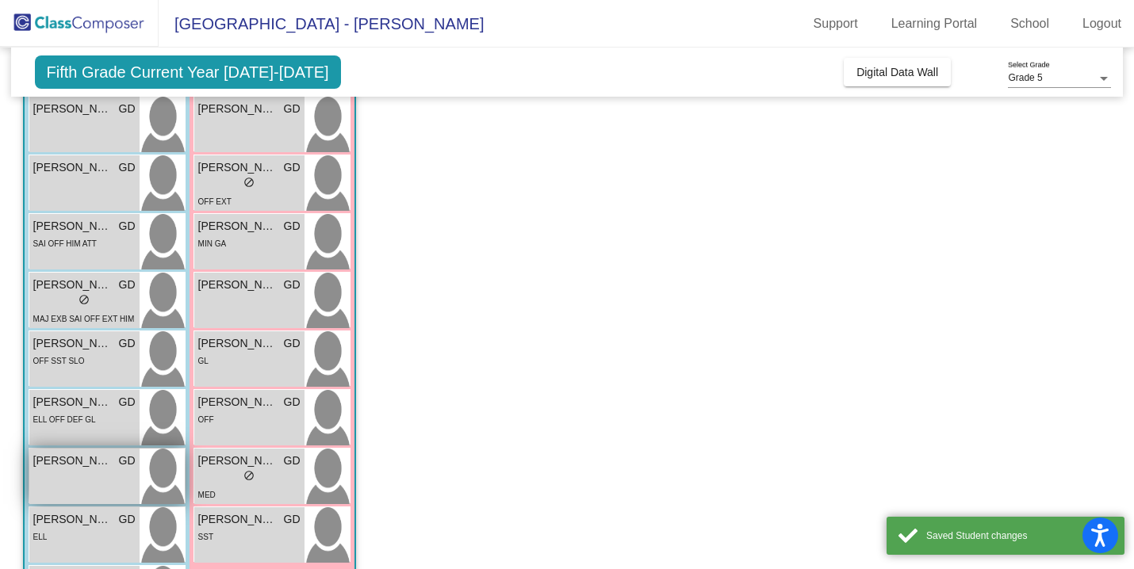
scroll to position [649, 0]
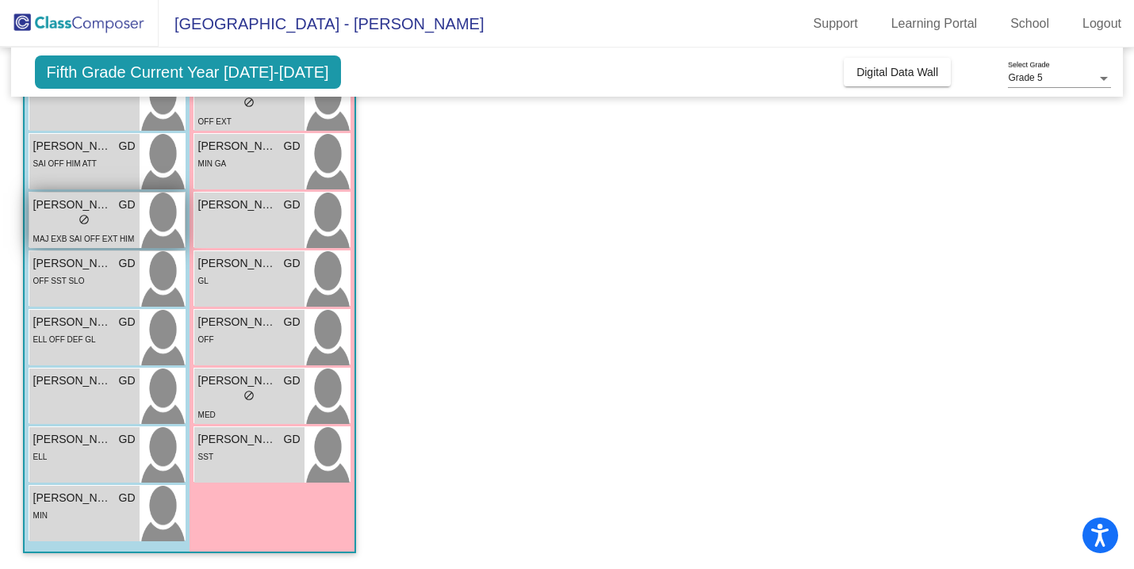
click at [92, 219] on div "lock do_not_disturb_alt" at bounding box center [84, 221] width 102 height 17
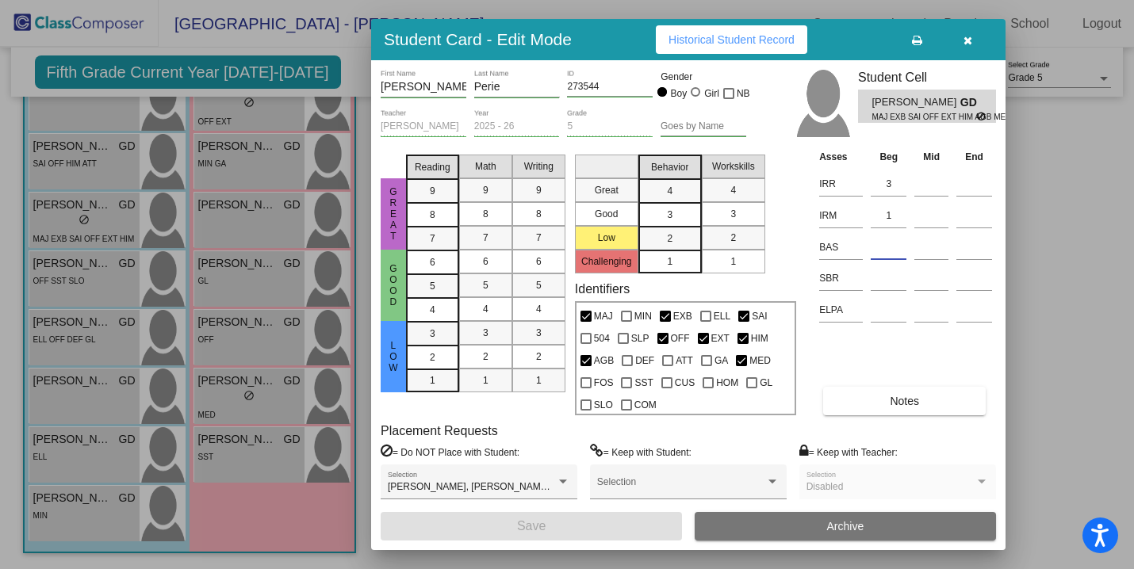
click at [885, 240] on input at bounding box center [889, 248] width 36 height 24
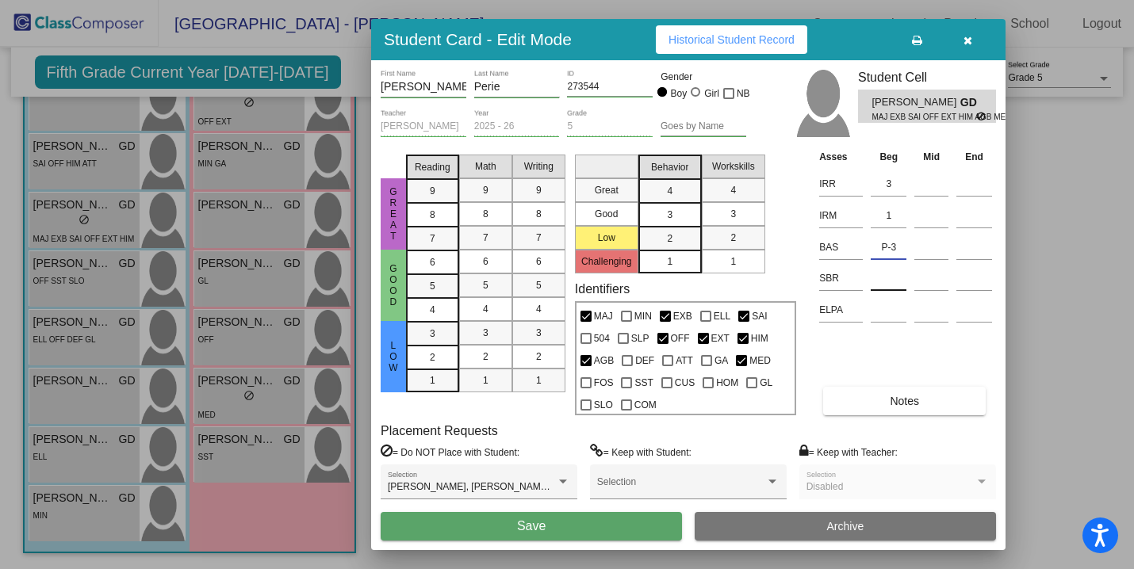
type input "P-3"
click at [887, 278] on input at bounding box center [889, 279] width 36 height 24
type input "low"
click at [573, 512] on button "Save" at bounding box center [531, 526] width 301 height 29
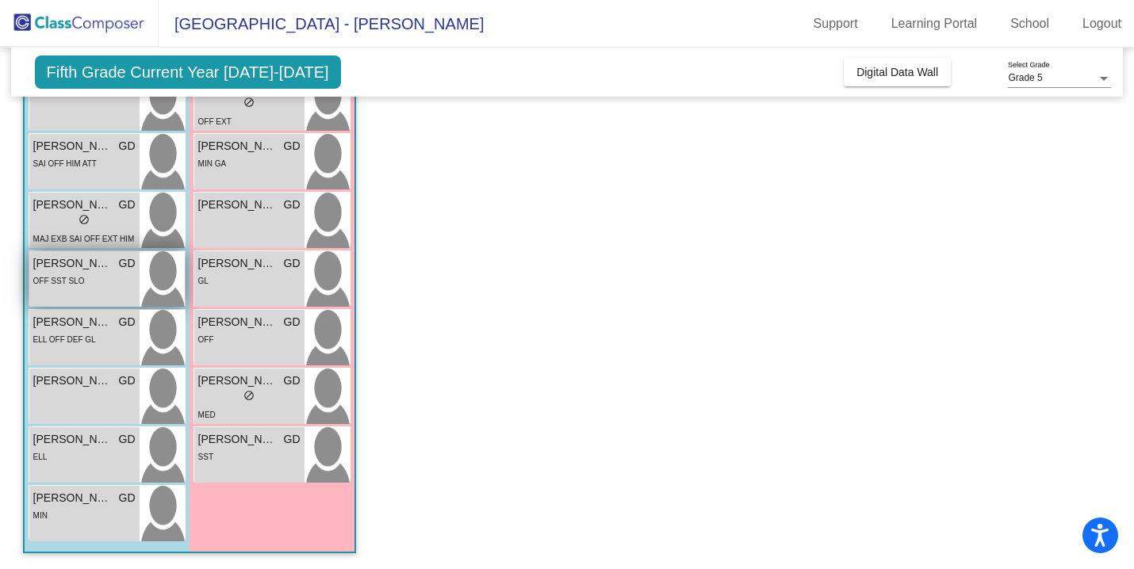
click at [49, 292] on div "[PERSON_NAME] [PERSON_NAME] lock do_not_disturb_alt OFF SST SLO" at bounding box center [84, 279] width 110 height 56
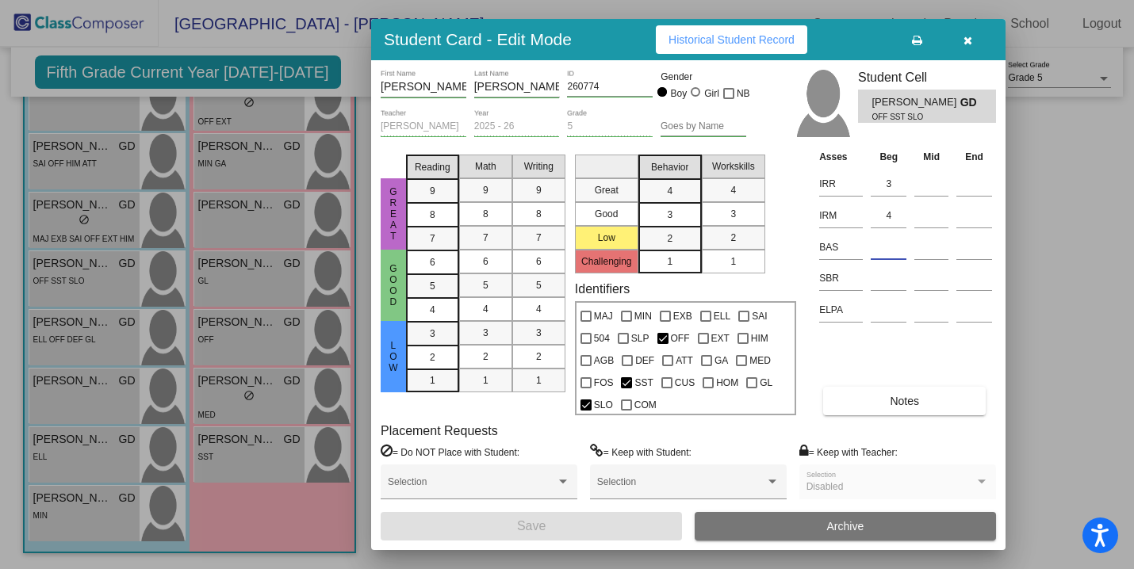
click at [895, 246] on input at bounding box center [889, 248] width 36 height 24
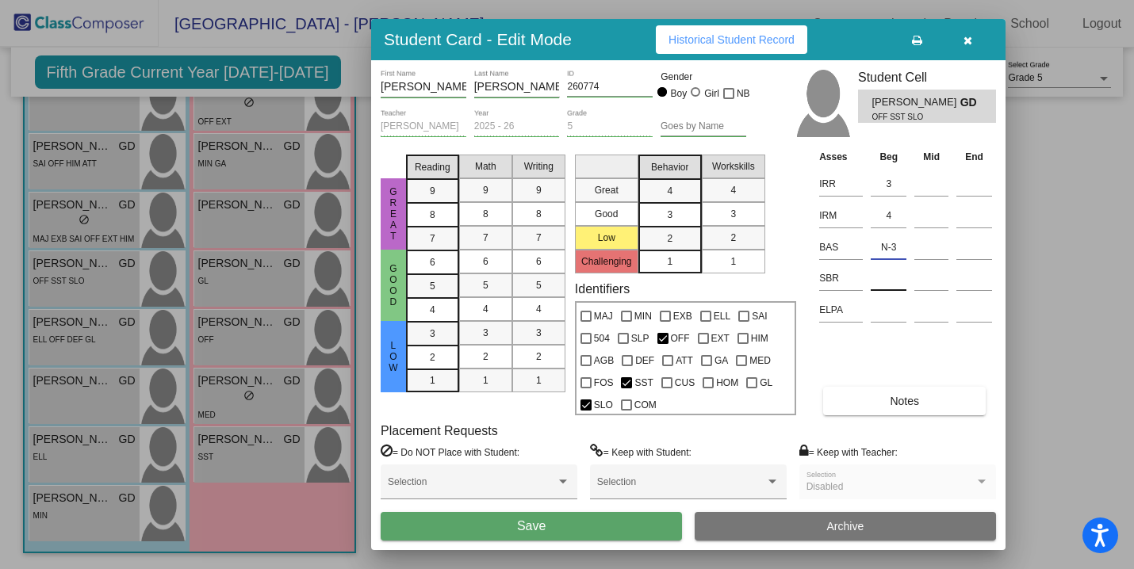
type input "N-3"
click at [891, 280] on input at bounding box center [889, 279] width 36 height 24
type input "low"
click at [597, 523] on button "Save" at bounding box center [531, 526] width 301 height 29
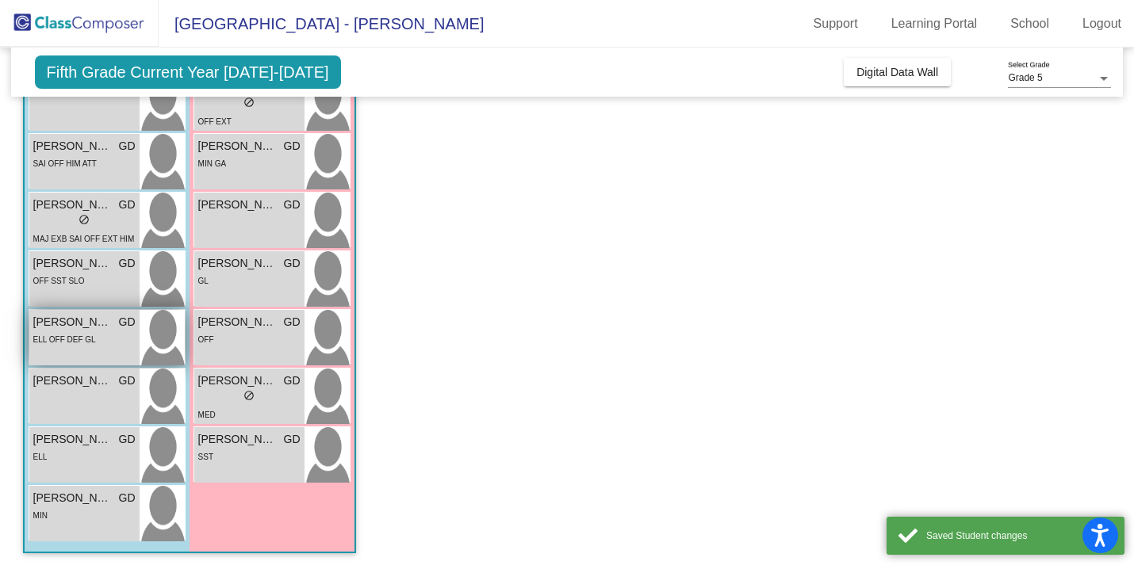
click at [89, 338] on span "ELL OFF DEF GL" at bounding box center [64, 340] width 63 height 9
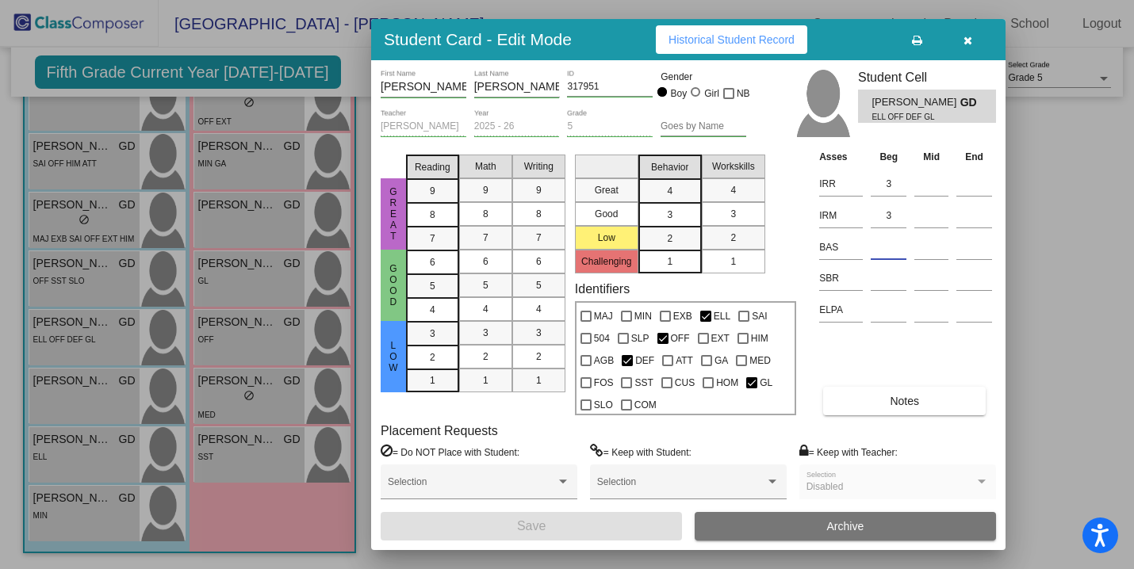
click at [884, 247] on input at bounding box center [889, 248] width 36 height 24
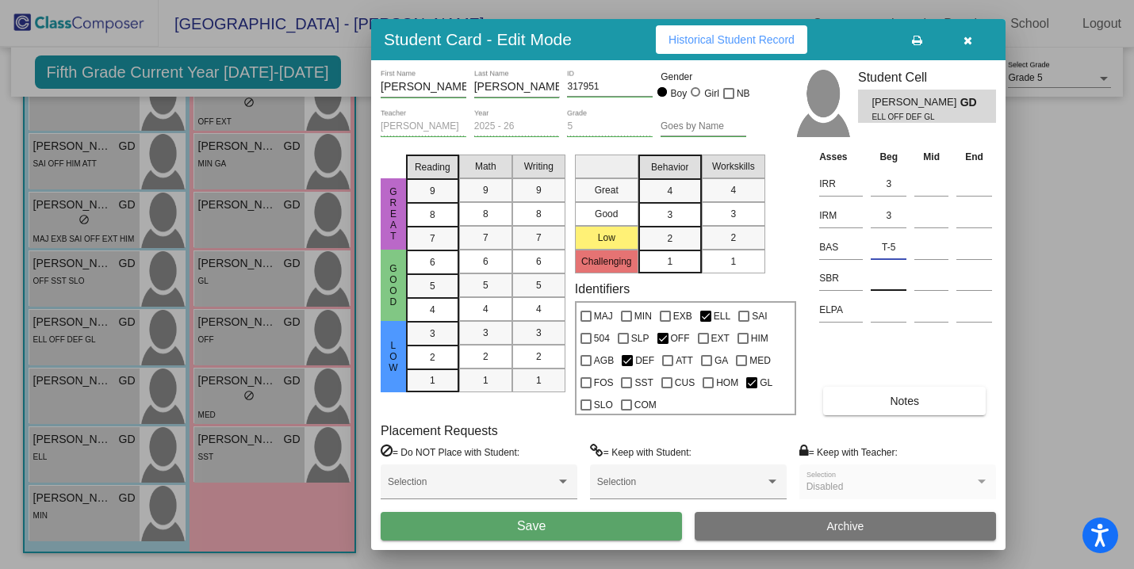
type input "T-5"
click at [890, 282] on input at bounding box center [889, 279] width 36 height 24
type input "low"
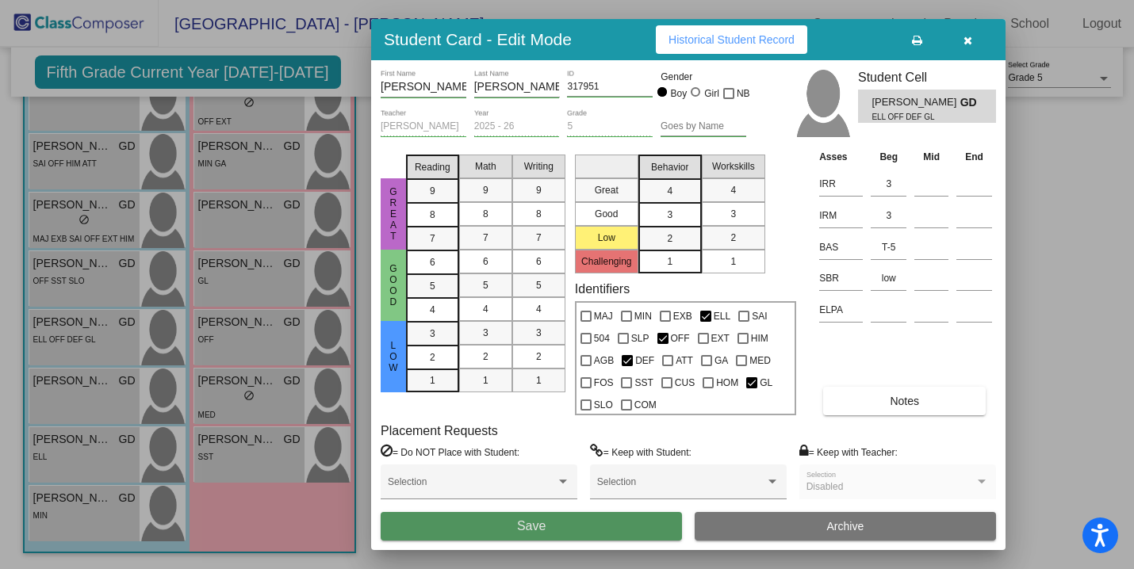
click at [550, 522] on button "Save" at bounding box center [531, 526] width 301 height 29
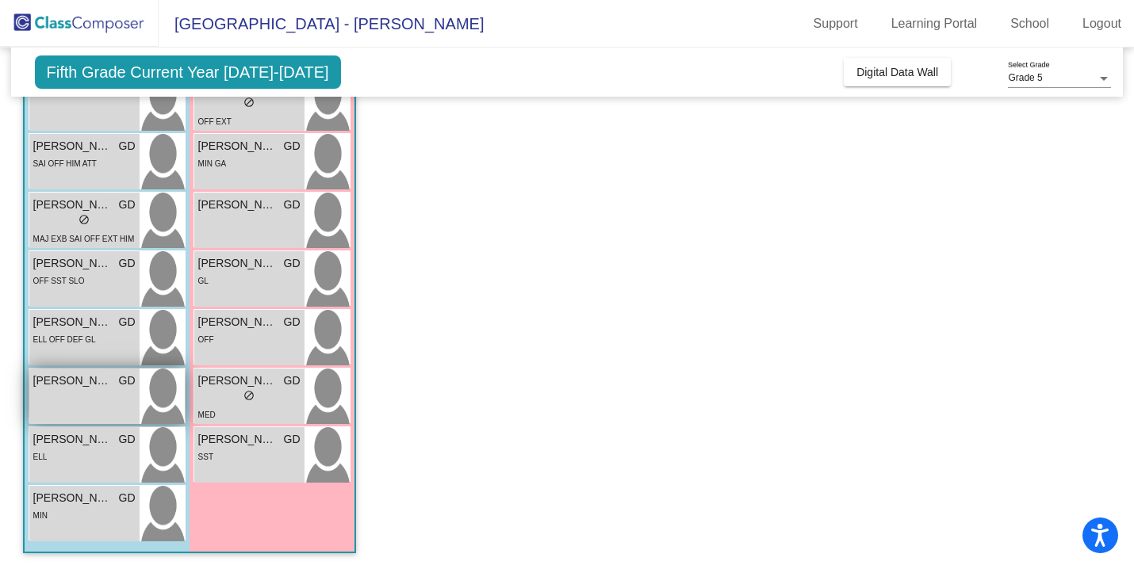
click at [74, 402] on div "[PERSON_NAME] GD lock do_not_disturb_alt" at bounding box center [84, 397] width 110 height 56
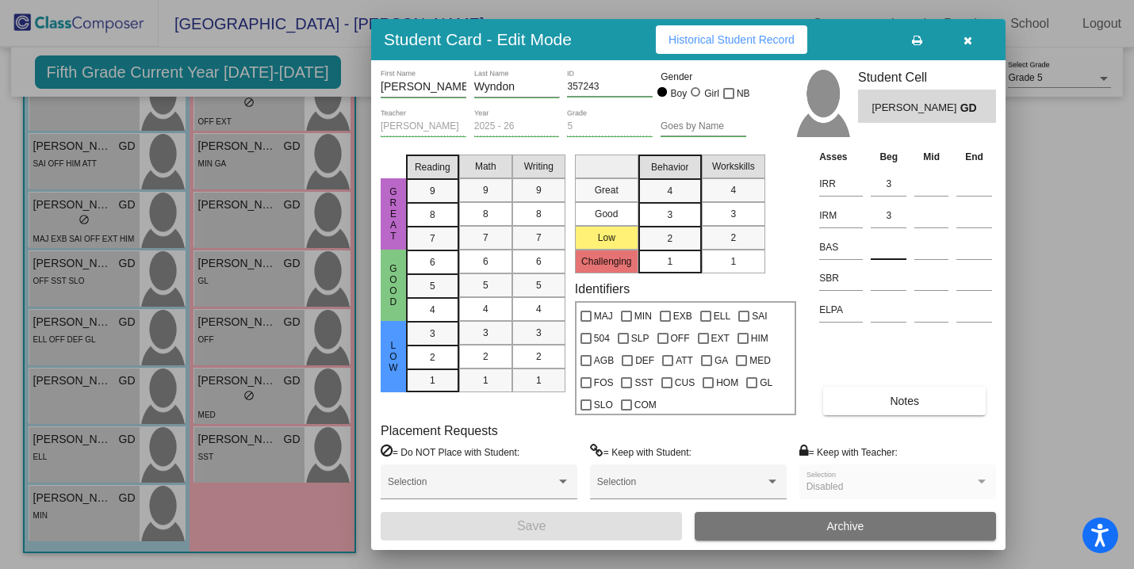
click at [883, 251] on input at bounding box center [889, 248] width 36 height 24
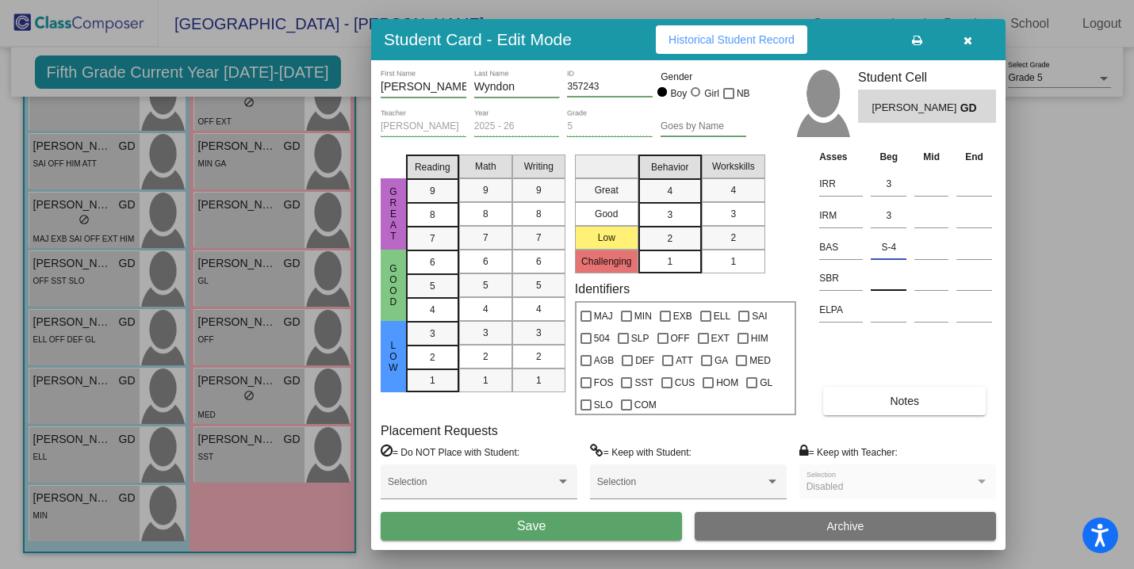
type input "S-4"
click at [882, 288] on input at bounding box center [889, 279] width 36 height 24
type input "low"
click at [552, 524] on button "Save" at bounding box center [531, 526] width 301 height 29
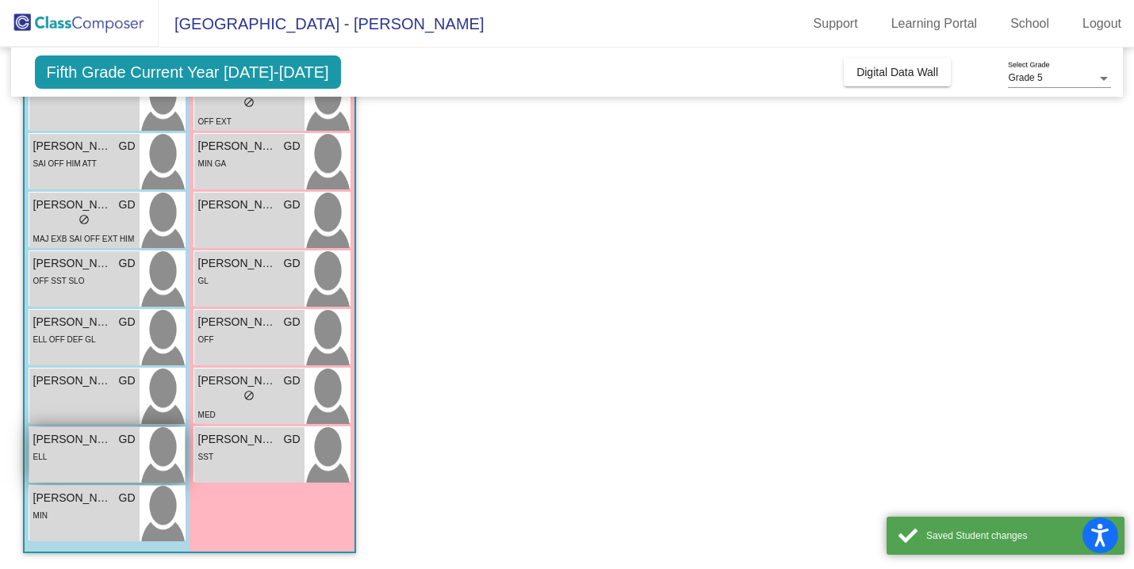
click at [36, 458] on span "ELL" at bounding box center [40, 457] width 14 height 9
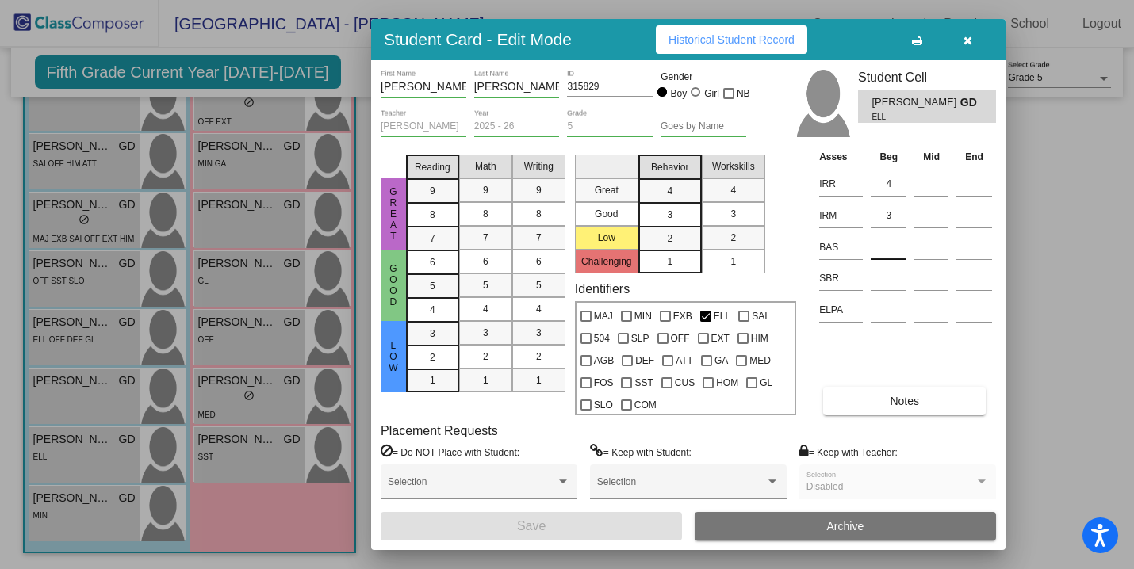
click at [889, 248] on input at bounding box center [889, 248] width 36 height 24
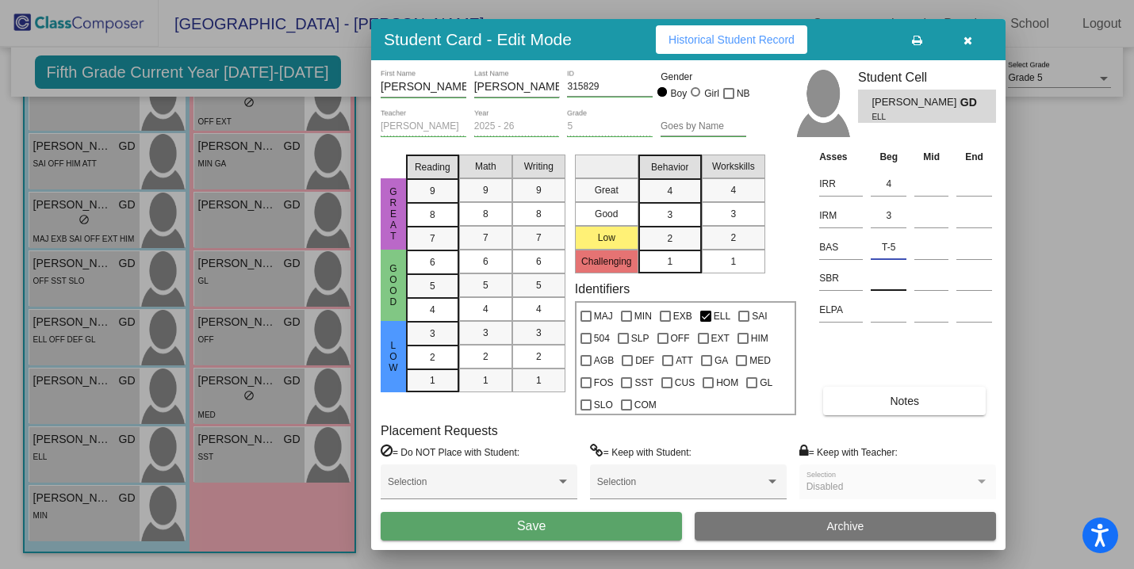
type input "T-5"
click at [883, 283] on input at bounding box center [889, 279] width 36 height 24
type input "low"
click at [575, 531] on button "Save" at bounding box center [531, 526] width 301 height 29
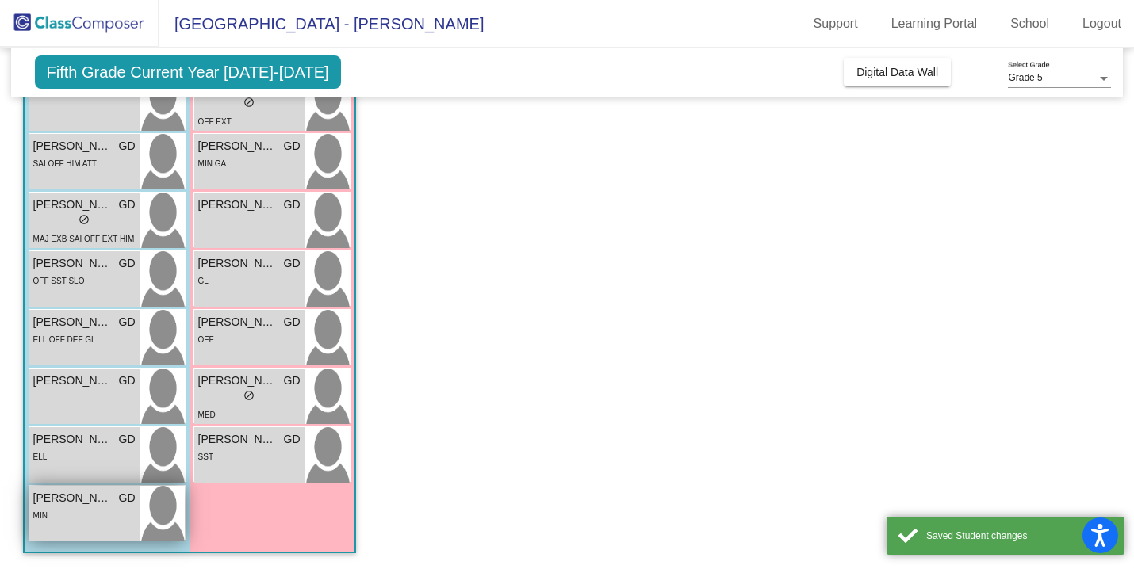
click at [120, 527] on div "[PERSON_NAME] GD lock do_not_disturb_alt MIN" at bounding box center [84, 514] width 110 height 56
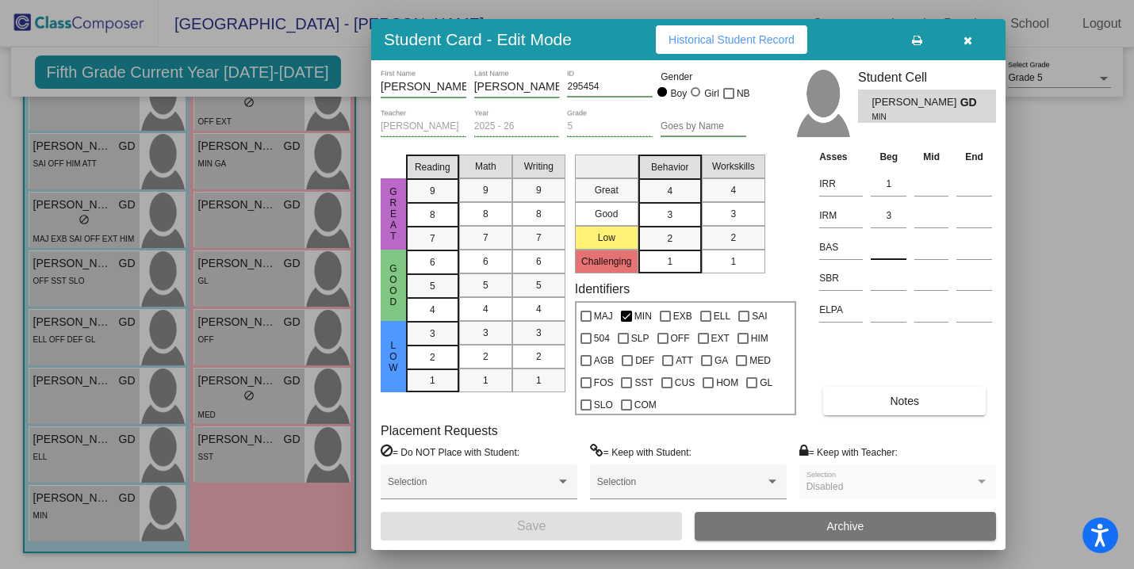
click at [884, 247] on input at bounding box center [889, 248] width 36 height 24
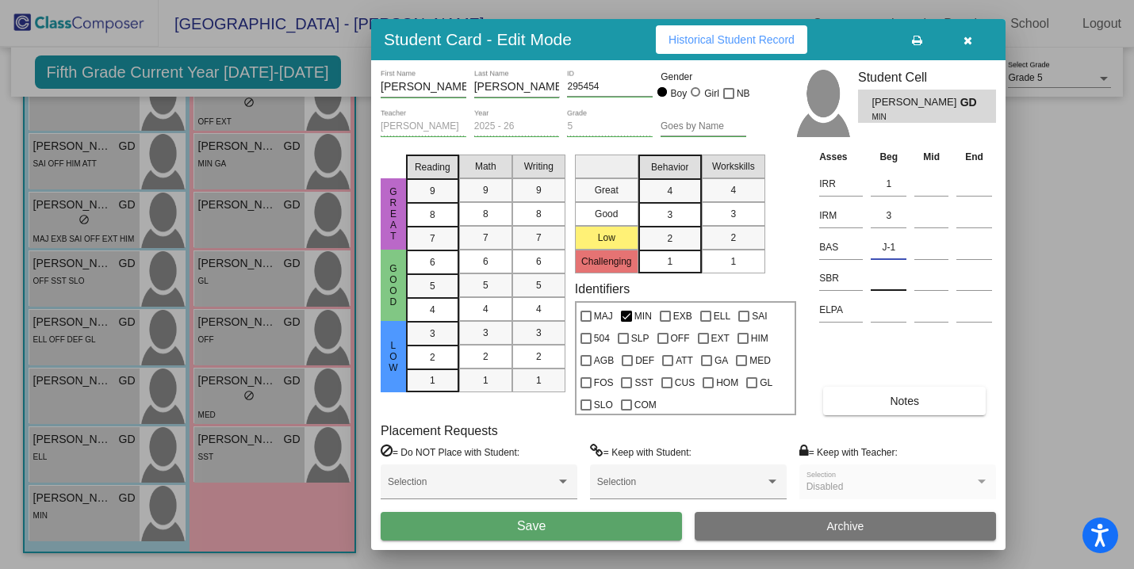
type input "J-1"
click at [893, 278] on input at bounding box center [889, 279] width 36 height 24
type input "low"
click at [558, 527] on button "Save" at bounding box center [531, 526] width 301 height 29
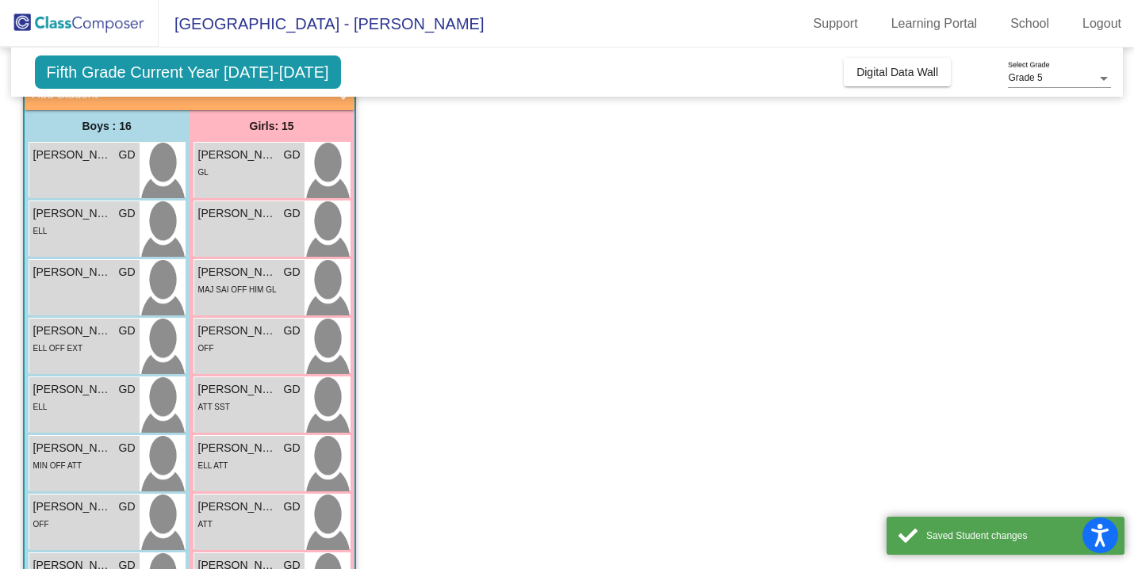
scroll to position [0, 0]
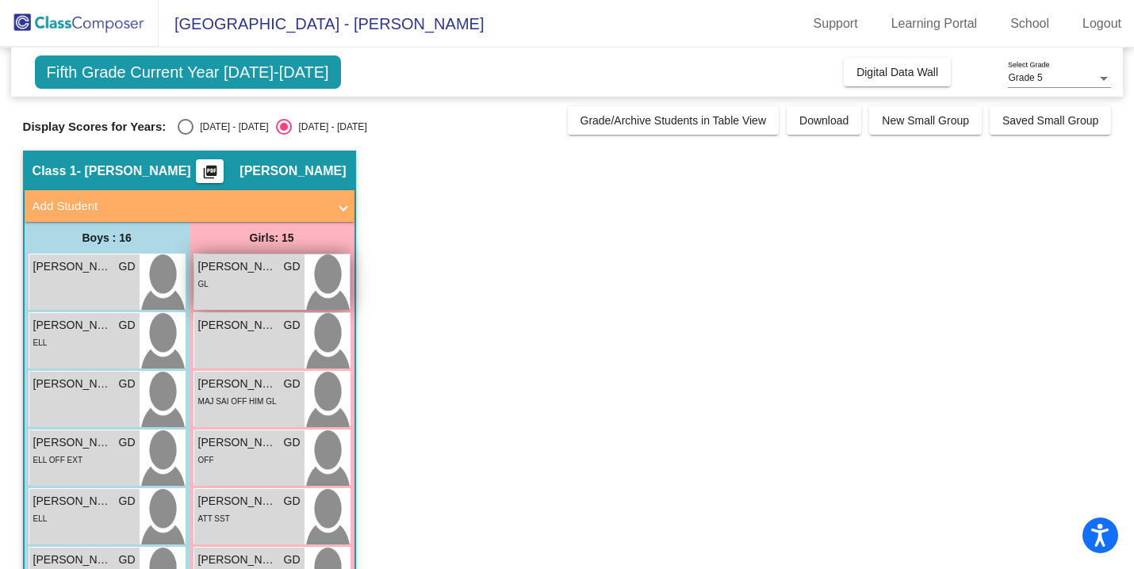
click at [272, 278] on div "GL" at bounding box center [249, 283] width 102 height 17
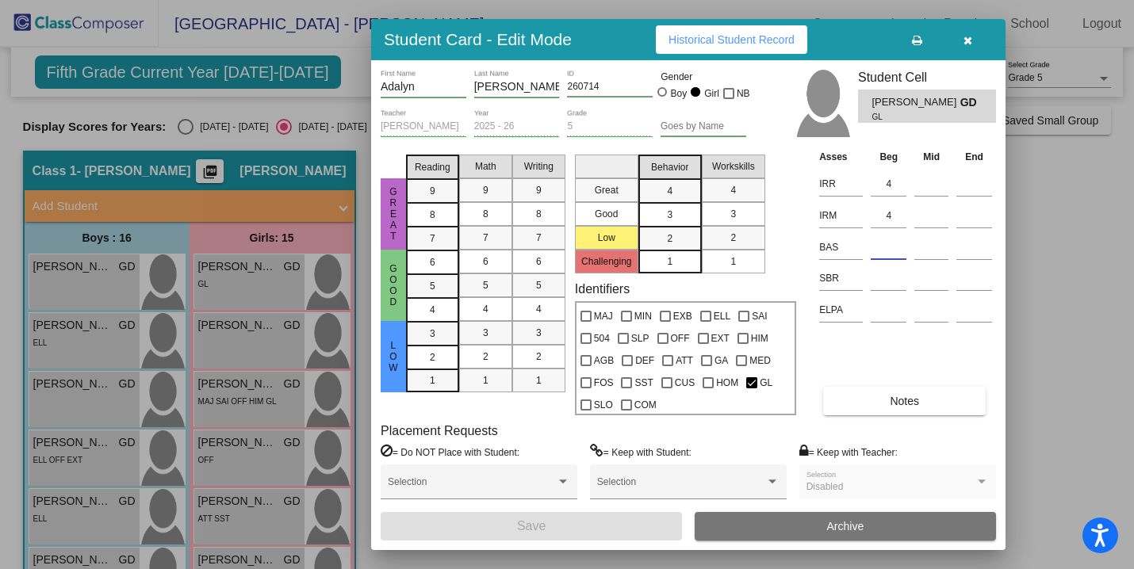
click at [875, 251] on input at bounding box center [889, 248] width 36 height 24
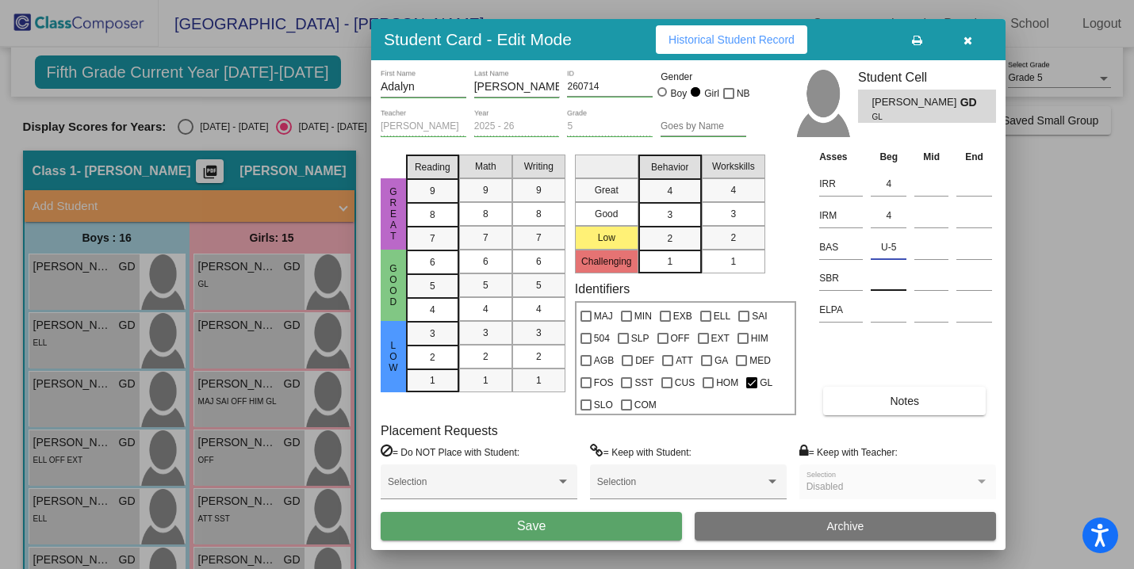
type input "U-5"
click at [892, 280] on input at bounding box center [889, 279] width 36 height 24
type input "low"
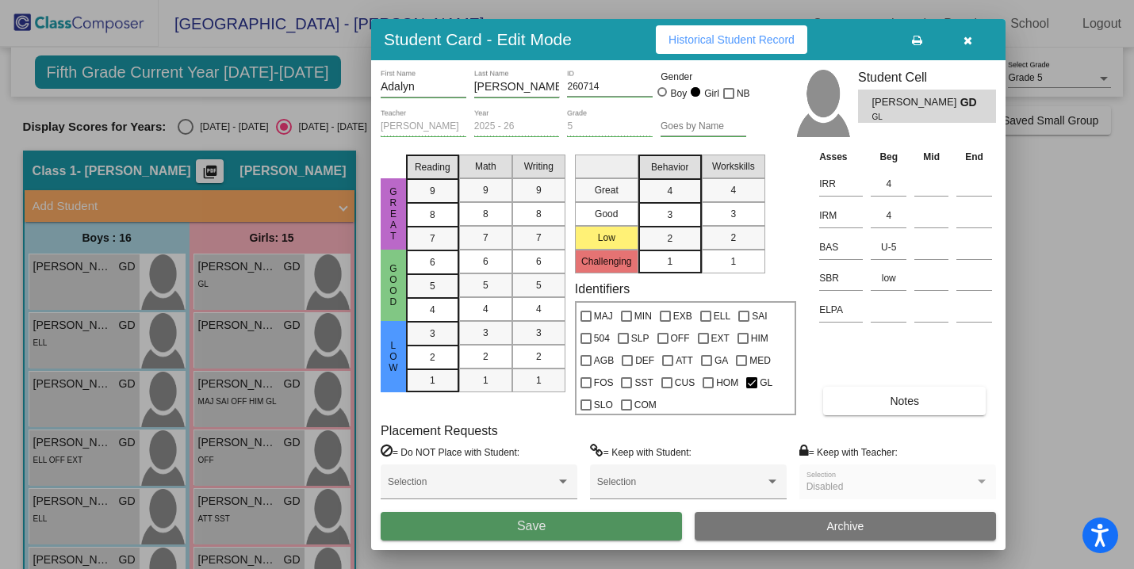
click at [517, 529] on span "Save" at bounding box center [531, 526] width 29 height 13
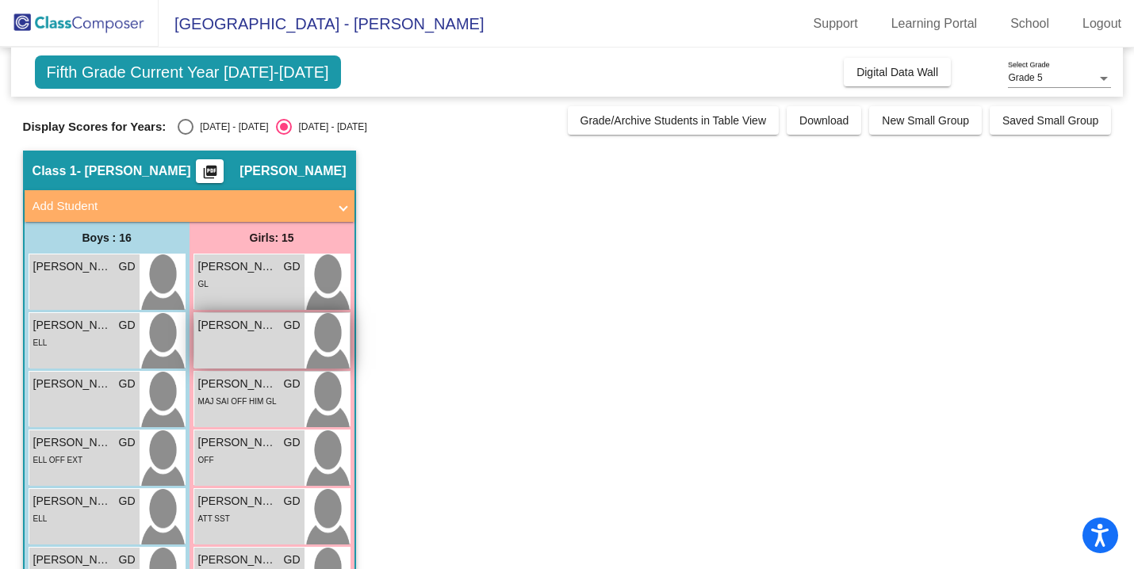
click at [266, 331] on span "[PERSON_NAME]" at bounding box center [237, 325] width 79 height 17
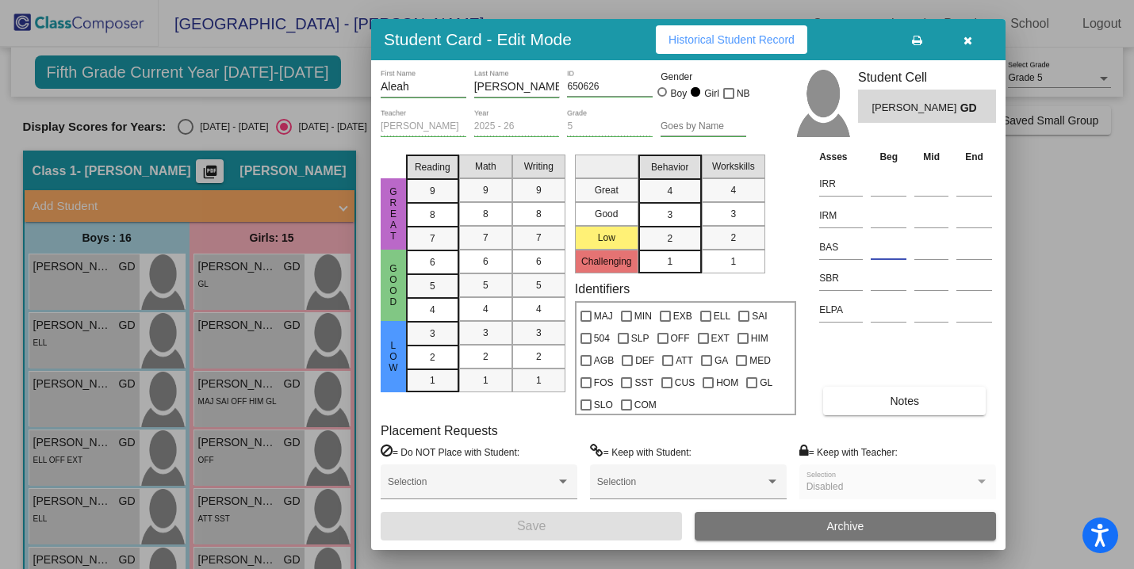
click at [892, 253] on input at bounding box center [889, 248] width 36 height 24
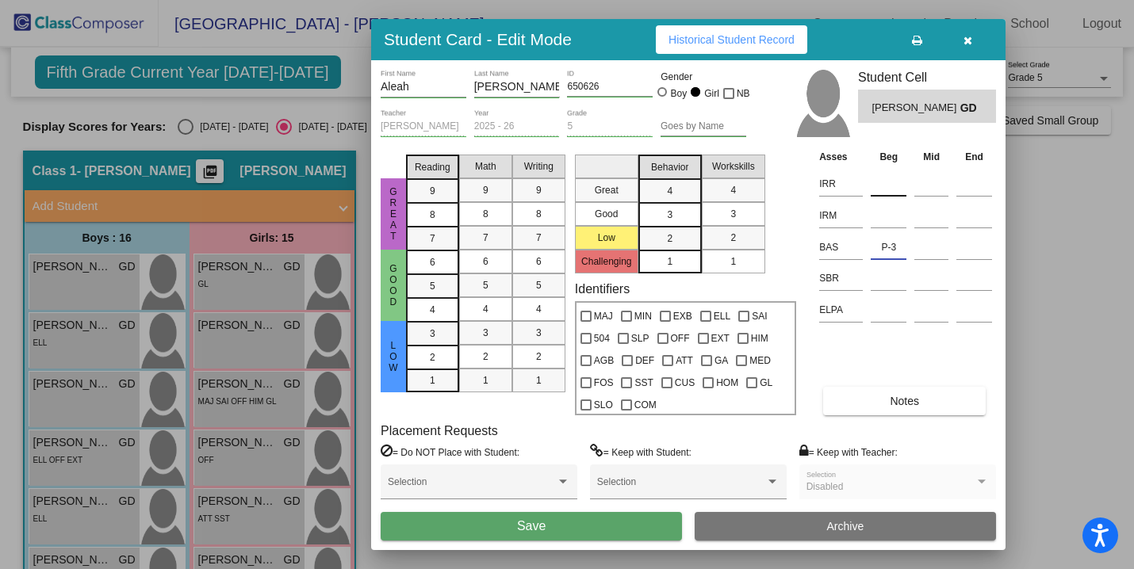
type input "P-3"
click at [871, 186] on input at bounding box center [889, 184] width 36 height 24
type input "3"
click at [888, 216] on input at bounding box center [889, 216] width 36 height 24
type input "3"
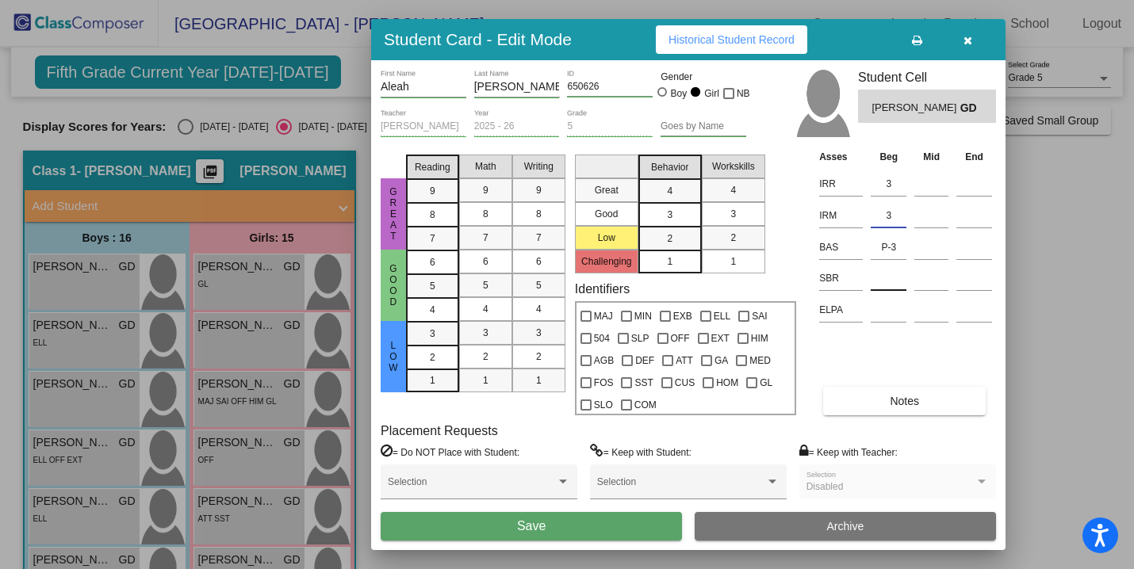
click at [882, 272] on input at bounding box center [889, 279] width 36 height 24
type input "low"
click at [556, 526] on button "Save" at bounding box center [531, 526] width 301 height 29
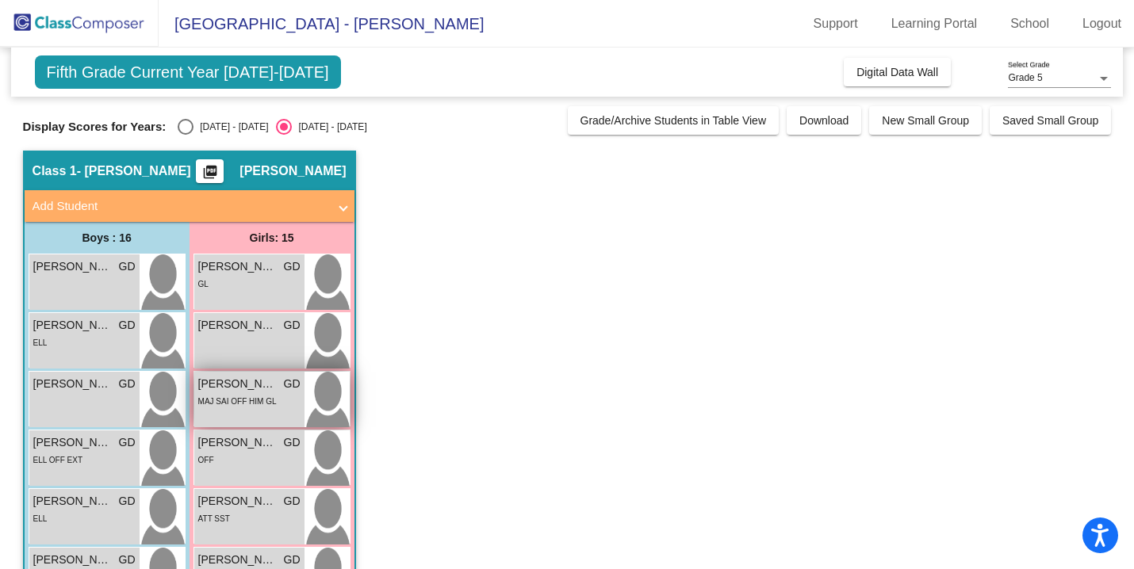
click at [270, 407] on div "MAJ SAI OFF HIM GL" at bounding box center [237, 401] width 79 height 17
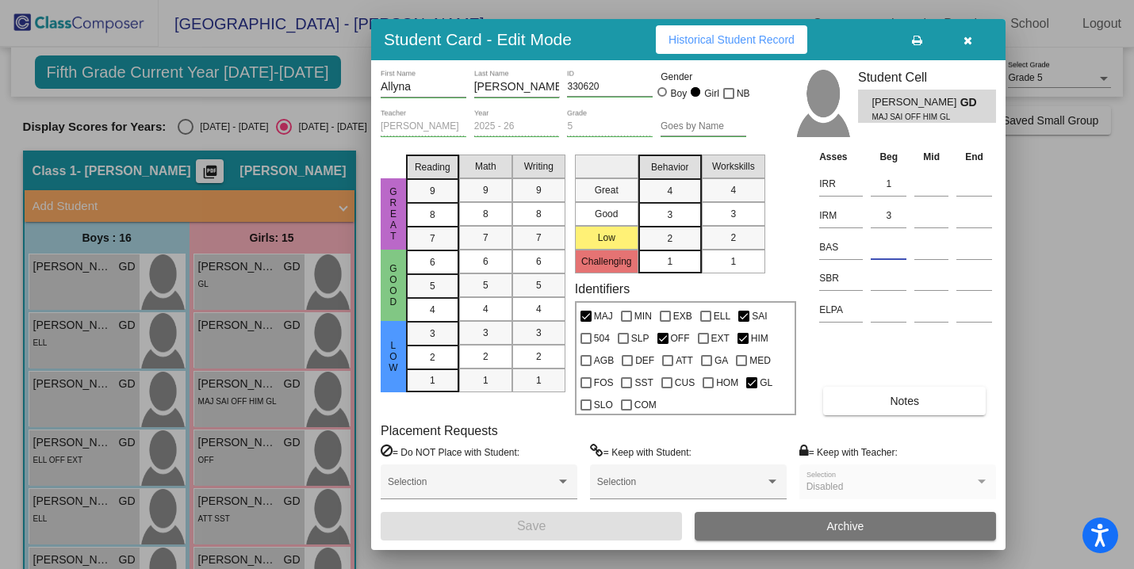
click at [886, 247] on input at bounding box center [889, 248] width 36 height 24
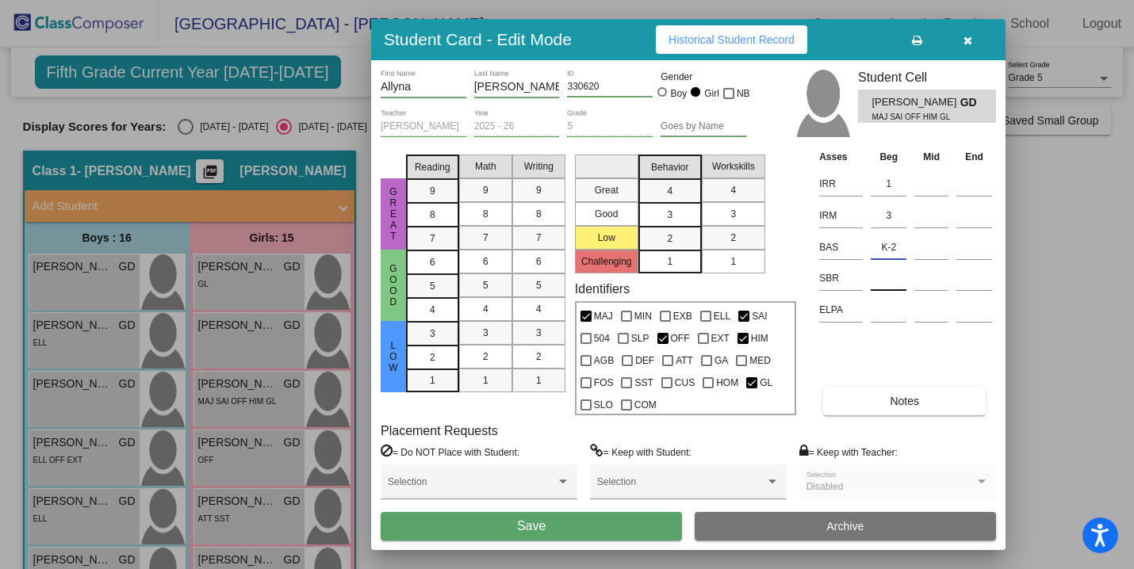
type input "K-2"
click at [891, 286] on input at bounding box center [889, 279] width 36 height 24
type input "low"
click at [587, 523] on button "Save" at bounding box center [531, 526] width 301 height 29
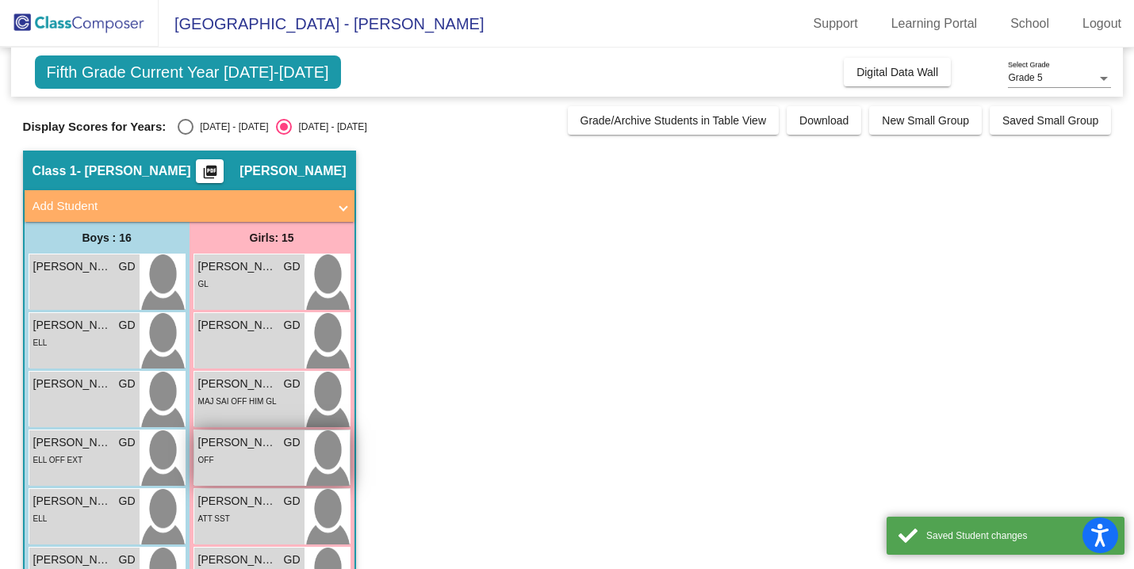
click at [241, 466] on div "OFF" at bounding box center [249, 459] width 102 height 17
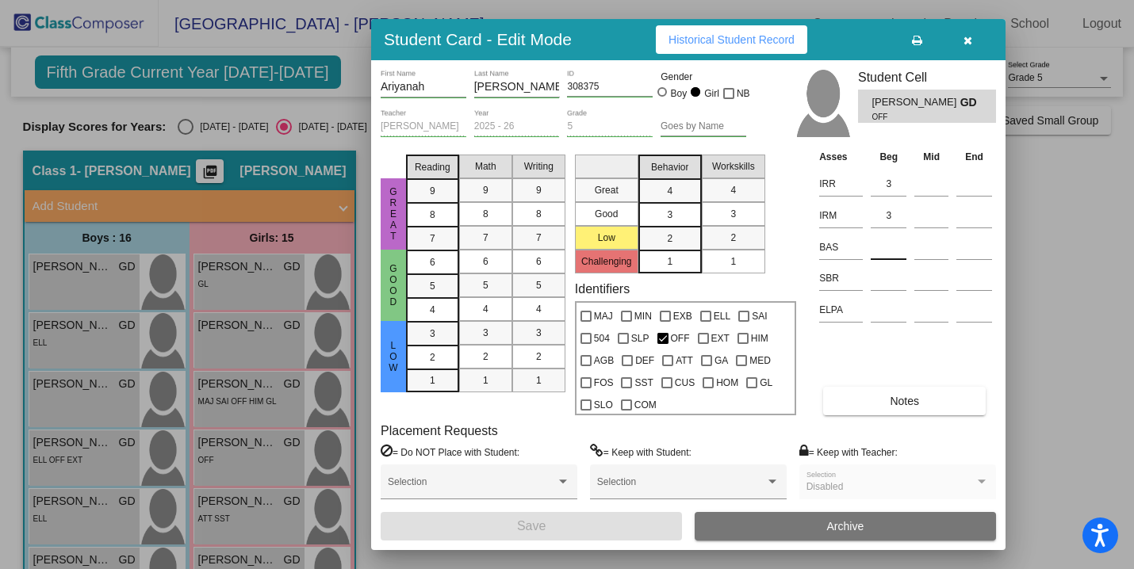
click at [892, 244] on input at bounding box center [889, 248] width 36 height 24
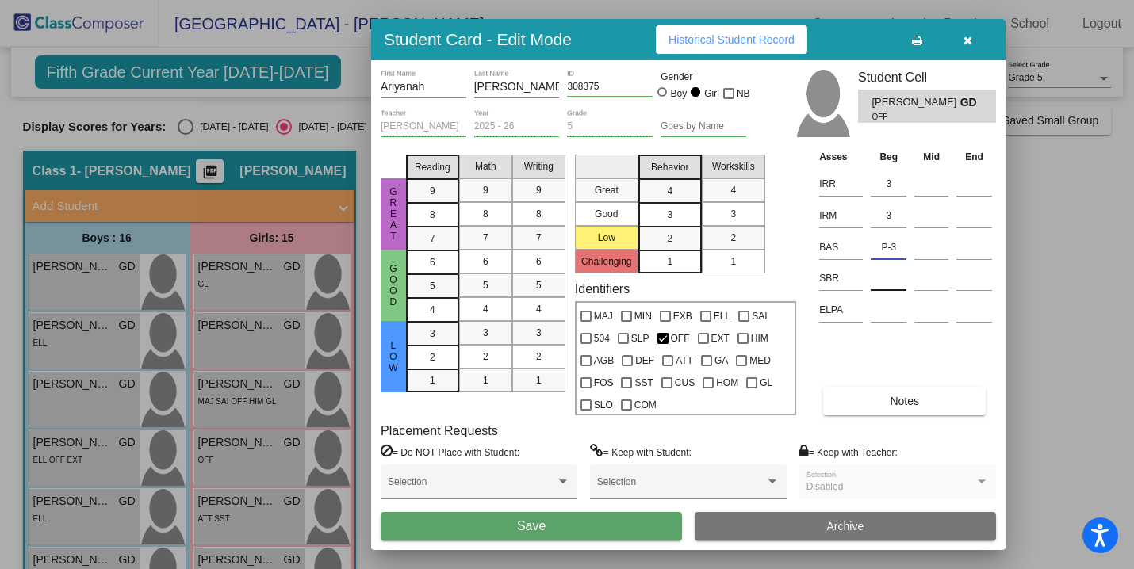
type input "P-3"
click at [888, 278] on input at bounding box center [889, 279] width 36 height 24
type input "low"
click at [582, 534] on button "Save" at bounding box center [531, 526] width 301 height 29
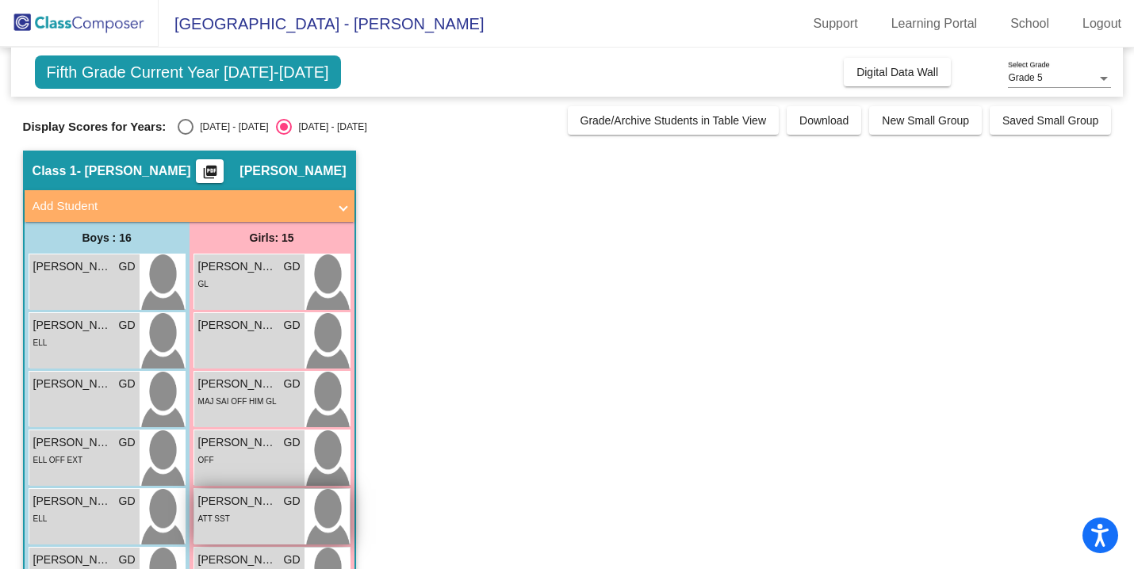
click at [235, 527] on div "ATT SST" at bounding box center [249, 518] width 102 height 17
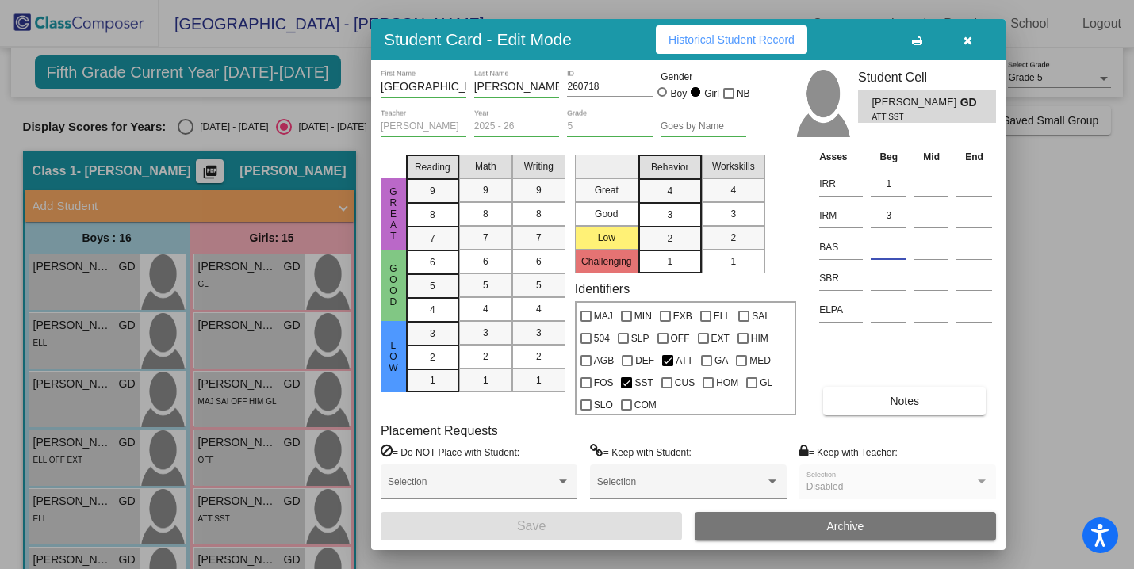
click at [883, 251] on input at bounding box center [889, 248] width 36 height 24
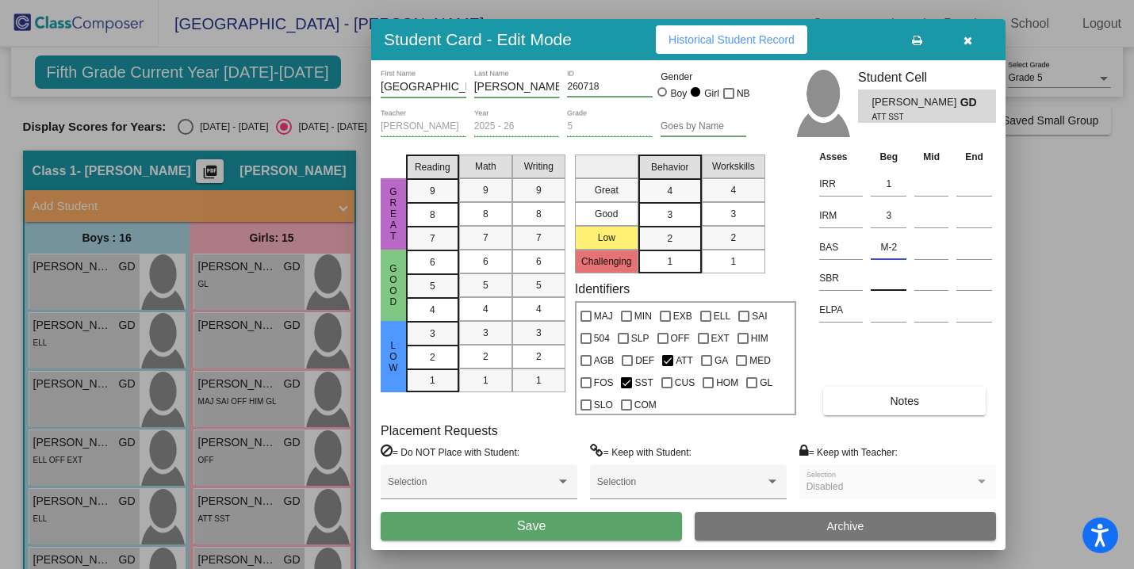
type input "M-2"
click at [885, 286] on input at bounding box center [889, 279] width 36 height 24
type input "low"
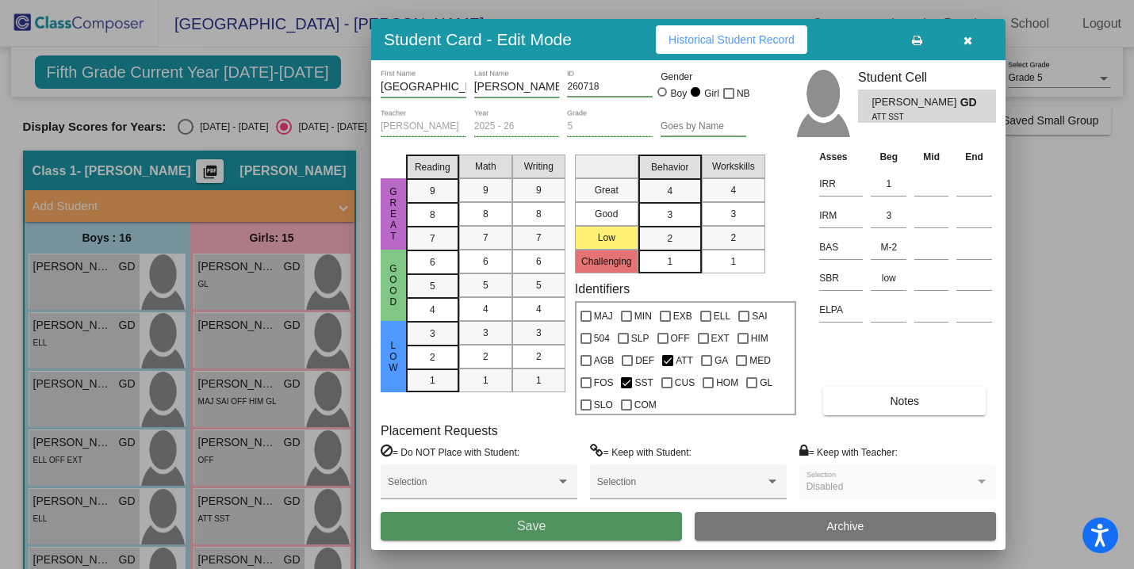
click at [605, 534] on button "Save" at bounding box center [531, 526] width 301 height 29
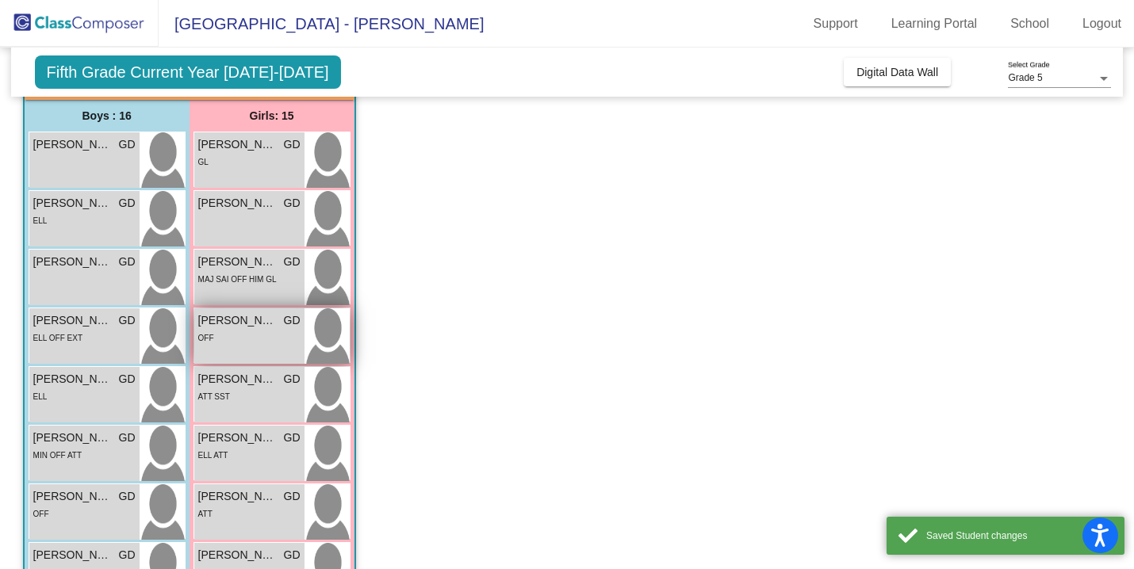
scroll to position [123, 0]
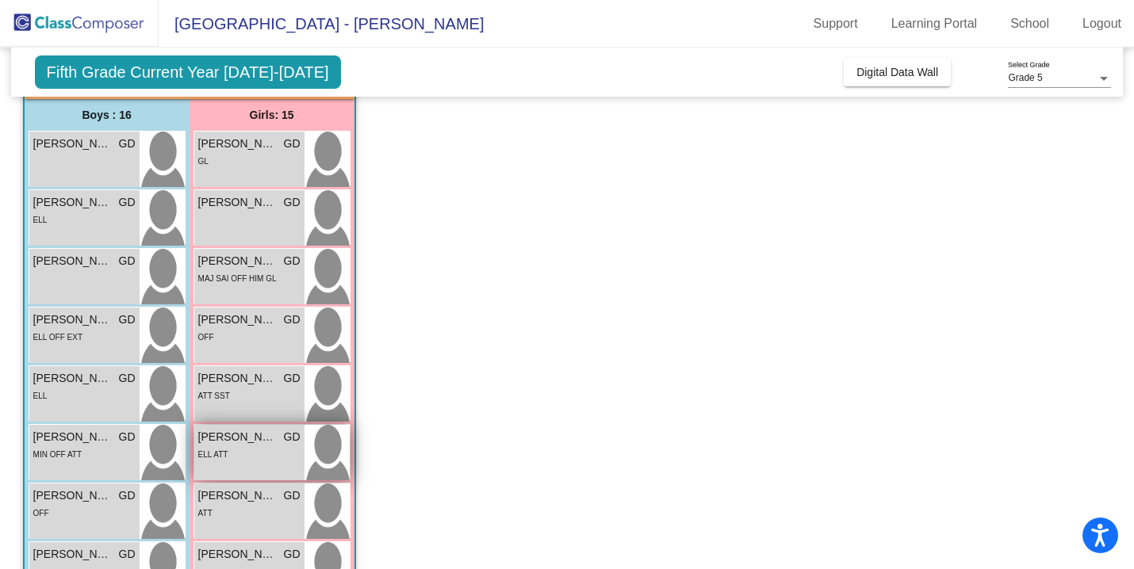
click at [250, 466] on div "[PERSON_NAME] GD lock do_not_disturb_alt ELL ATT" at bounding box center [249, 453] width 110 height 56
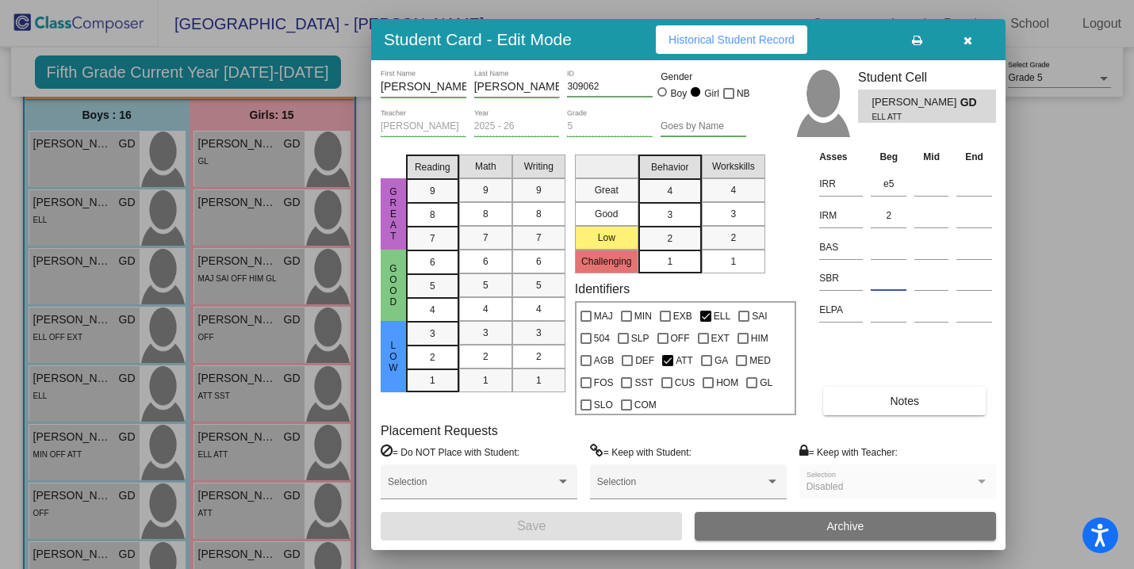
click at [876, 282] on input at bounding box center [889, 279] width 36 height 24
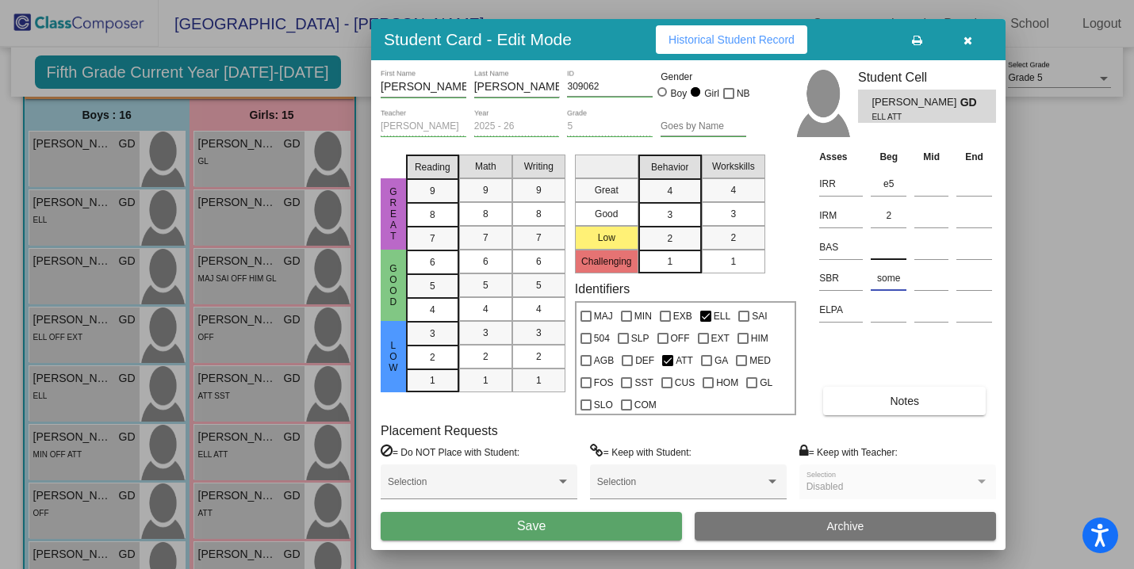
type input "some"
click at [886, 253] on input at bounding box center [889, 248] width 36 height 24
type input "R-4"
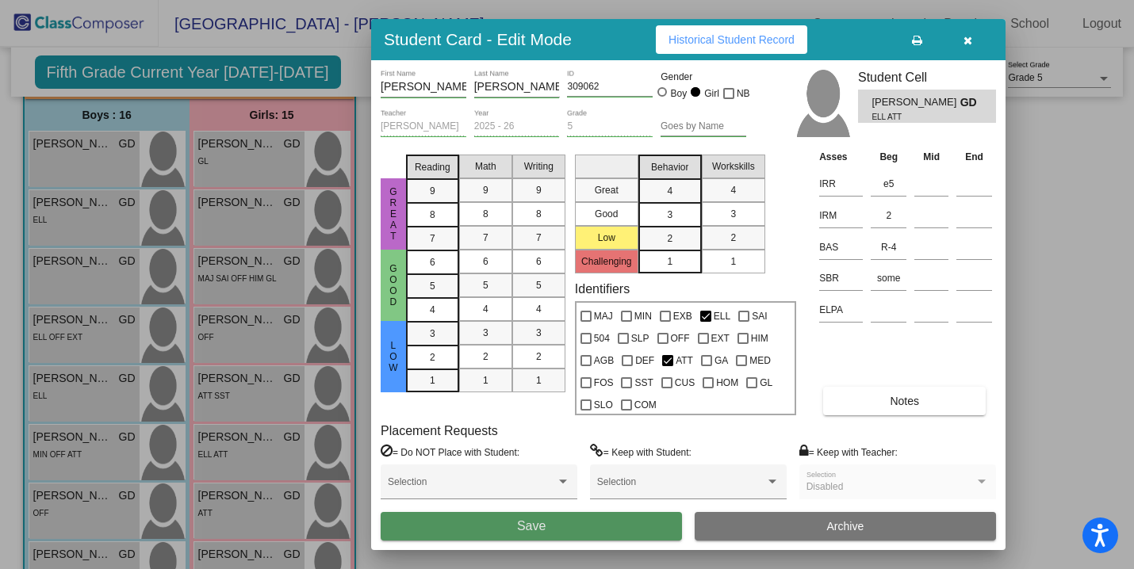
click at [593, 516] on button "Save" at bounding box center [531, 526] width 301 height 29
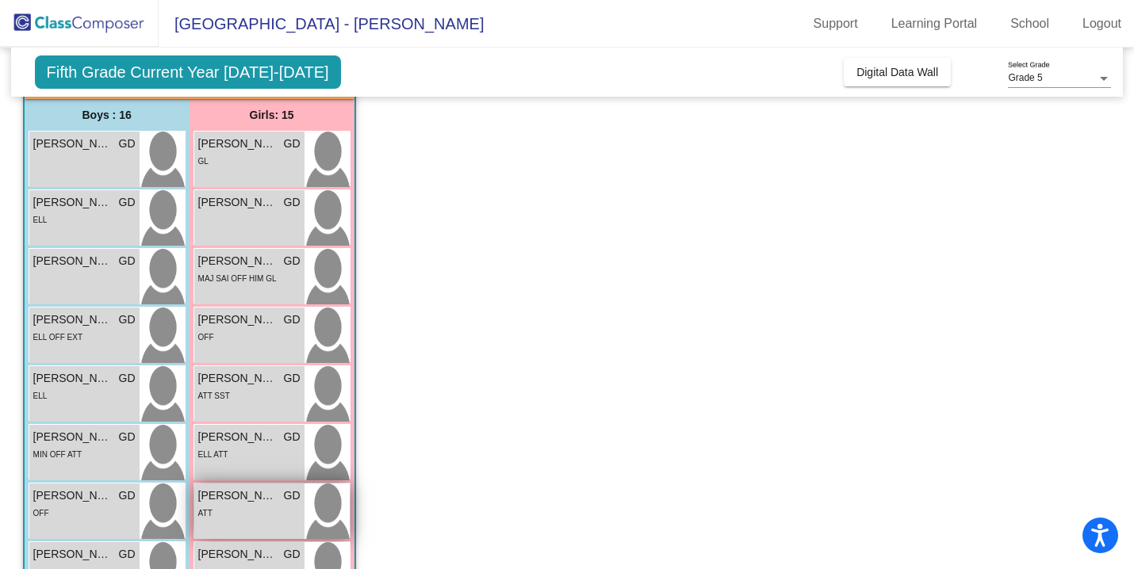
click at [247, 522] on div "[PERSON_NAME] GD lock do_not_disturb_alt ATT" at bounding box center [249, 512] width 110 height 56
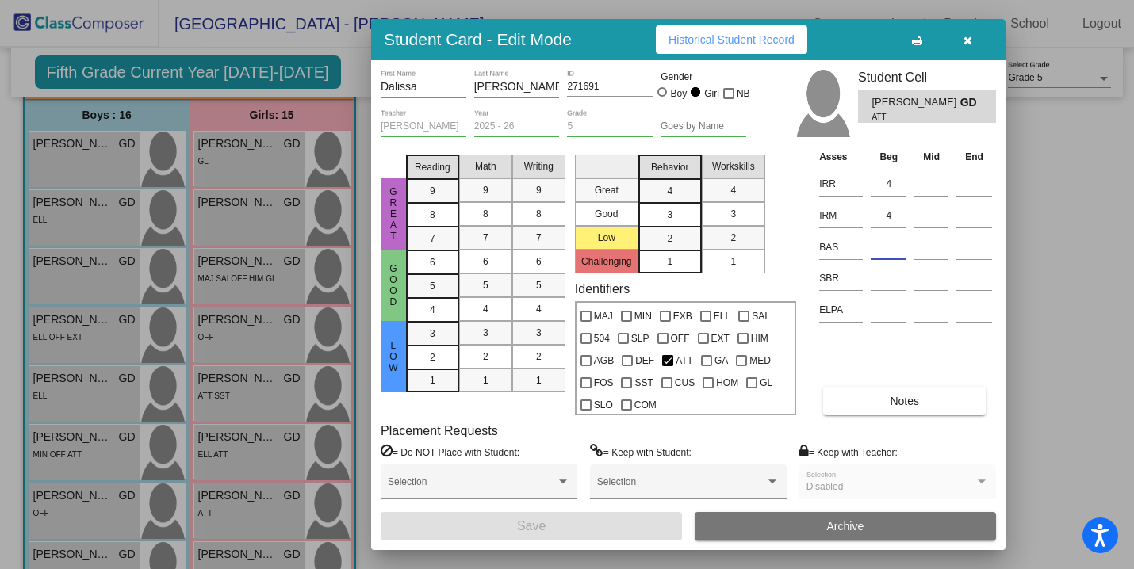
click at [888, 246] on input at bounding box center [889, 248] width 36 height 24
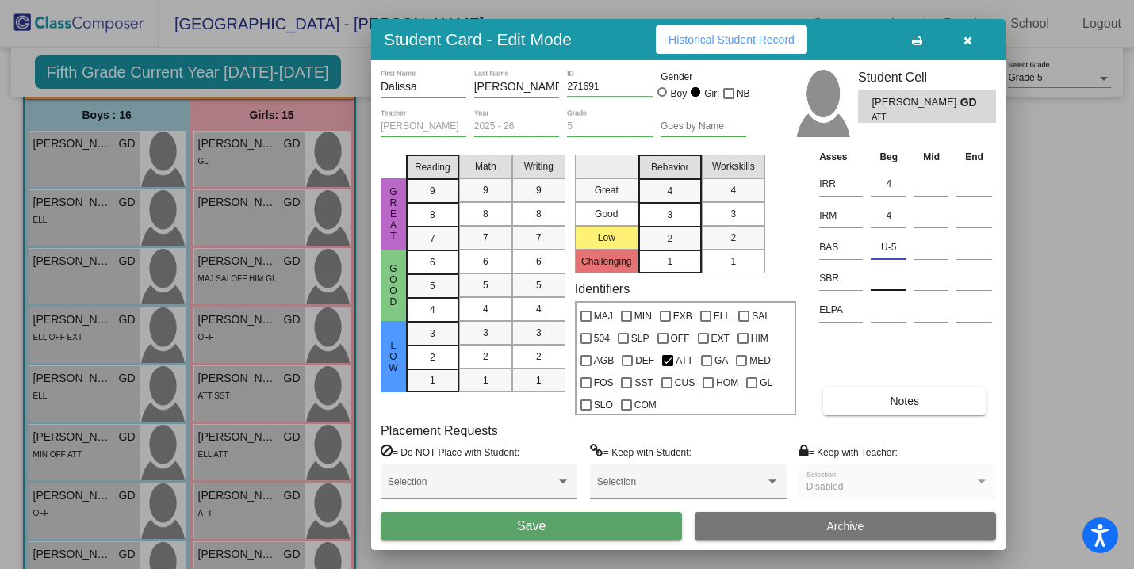
type input "U-5"
click at [891, 276] on input at bounding box center [889, 279] width 36 height 24
type input "low"
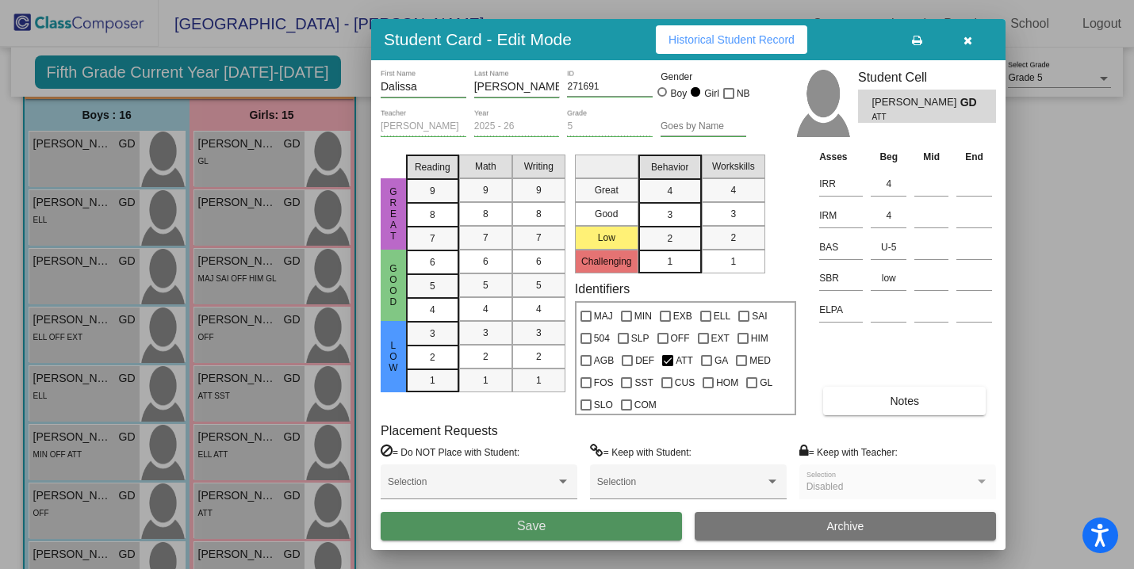
click at [631, 531] on button "Save" at bounding box center [531, 526] width 301 height 29
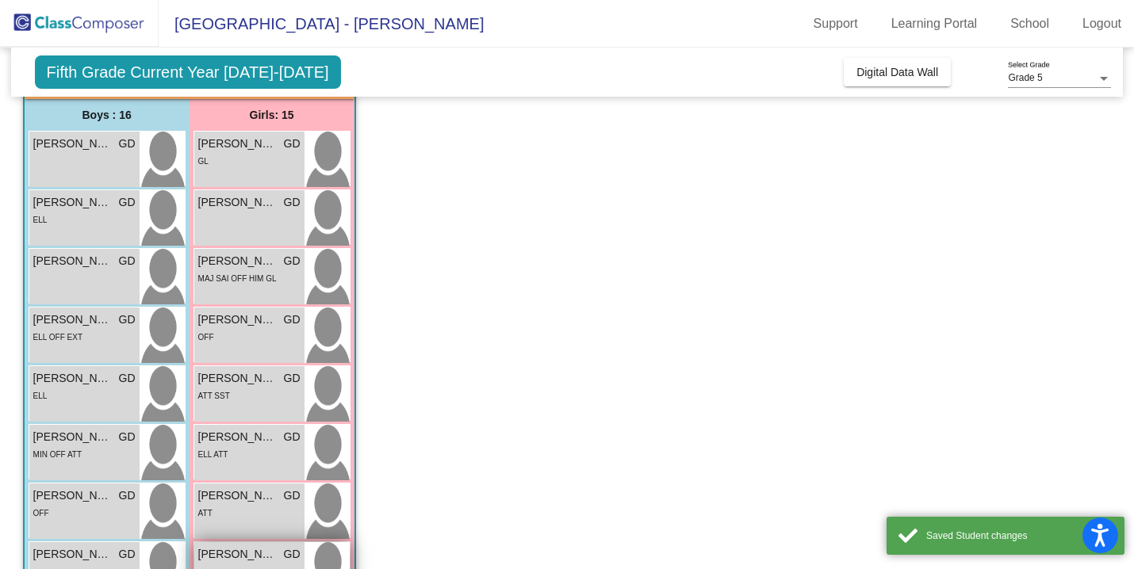
click at [255, 550] on span "[PERSON_NAME]" at bounding box center [237, 554] width 79 height 17
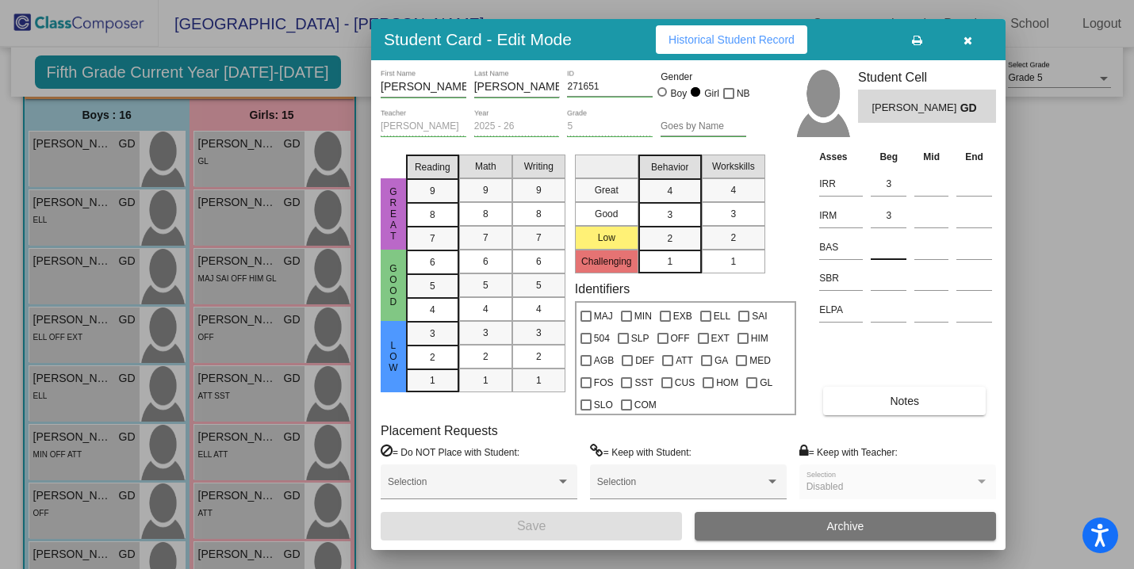
click at [875, 253] on input at bounding box center [889, 248] width 36 height 24
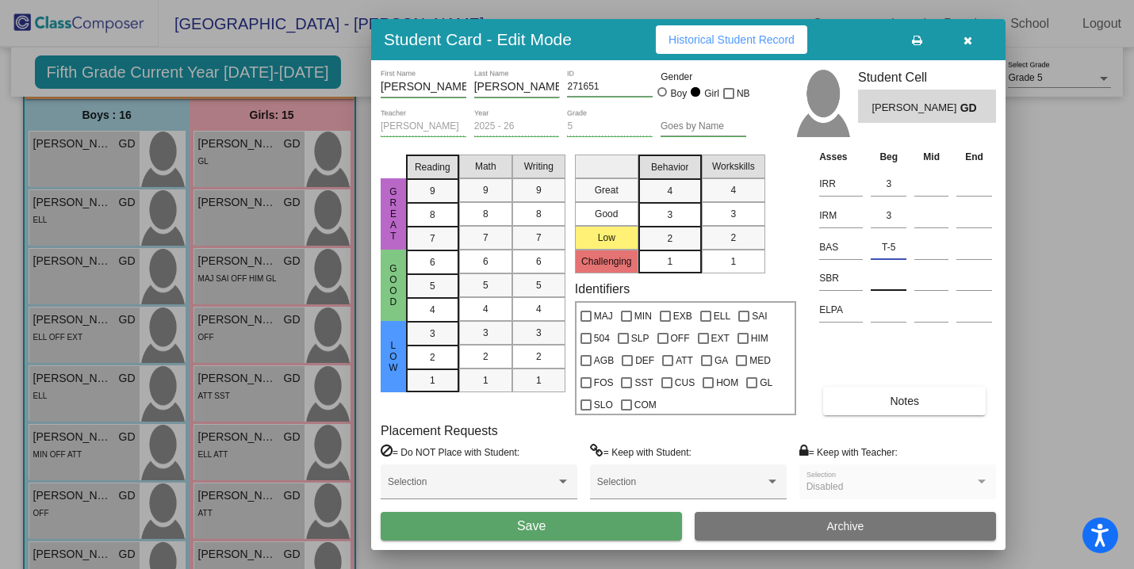
type input "T-5"
click at [890, 281] on input at bounding box center [889, 279] width 36 height 24
type input "low"
click at [532, 532] on span "Save" at bounding box center [531, 526] width 29 height 13
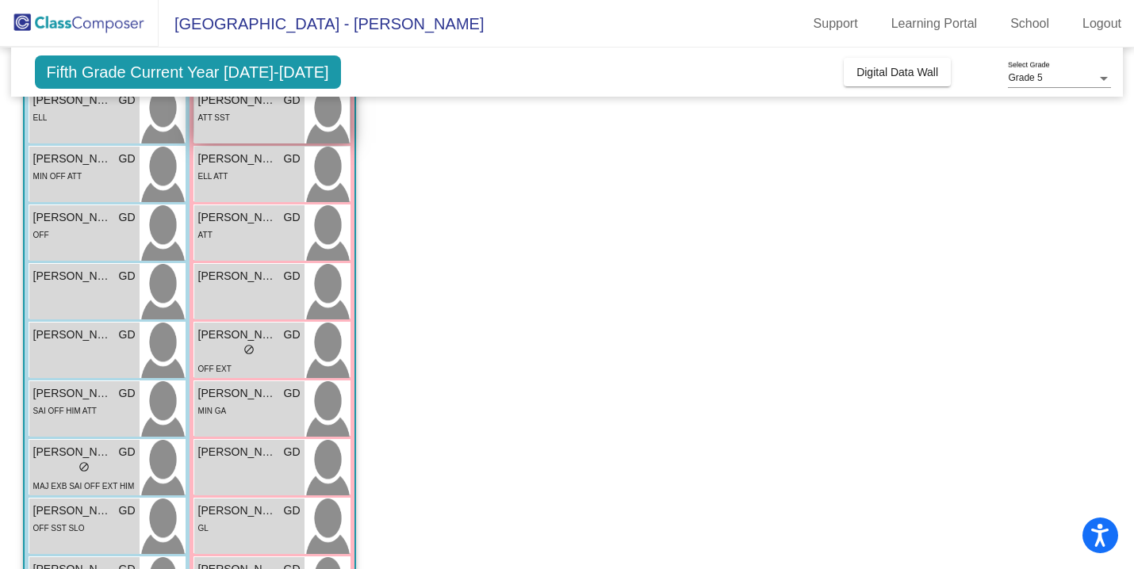
scroll to position [407, 0]
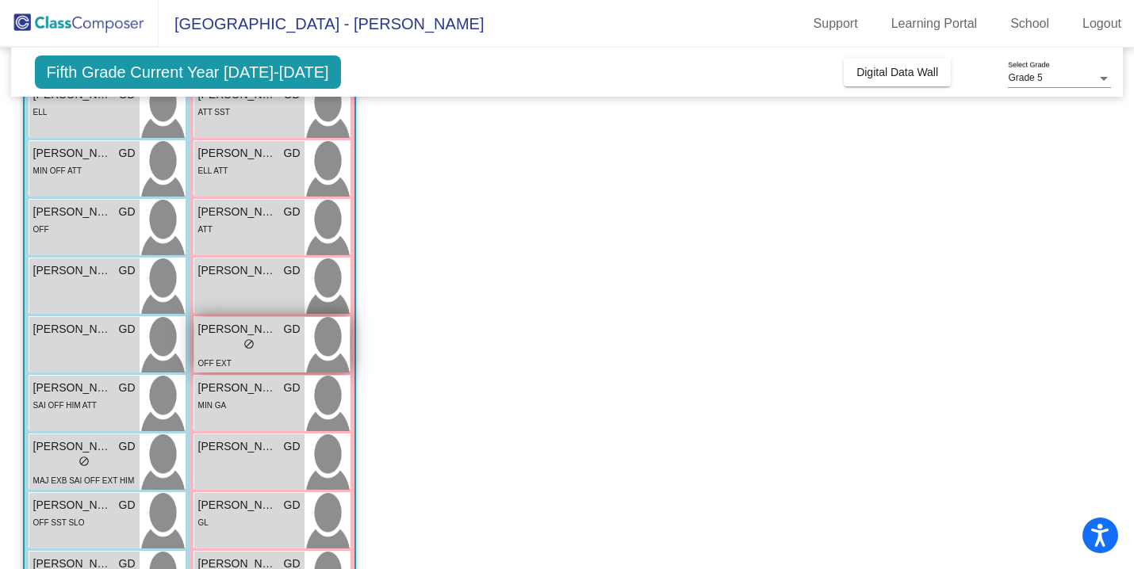
click at [268, 337] on span "[PERSON_NAME]" at bounding box center [237, 329] width 79 height 17
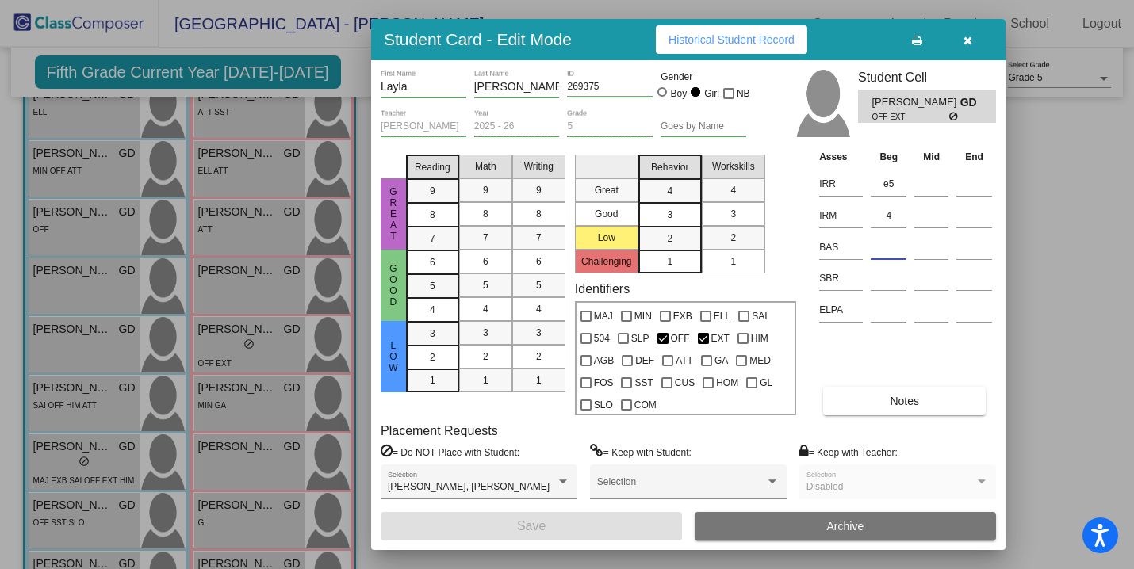
click at [888, 247] on input at bounding box center [889, 248] width 36 height 24
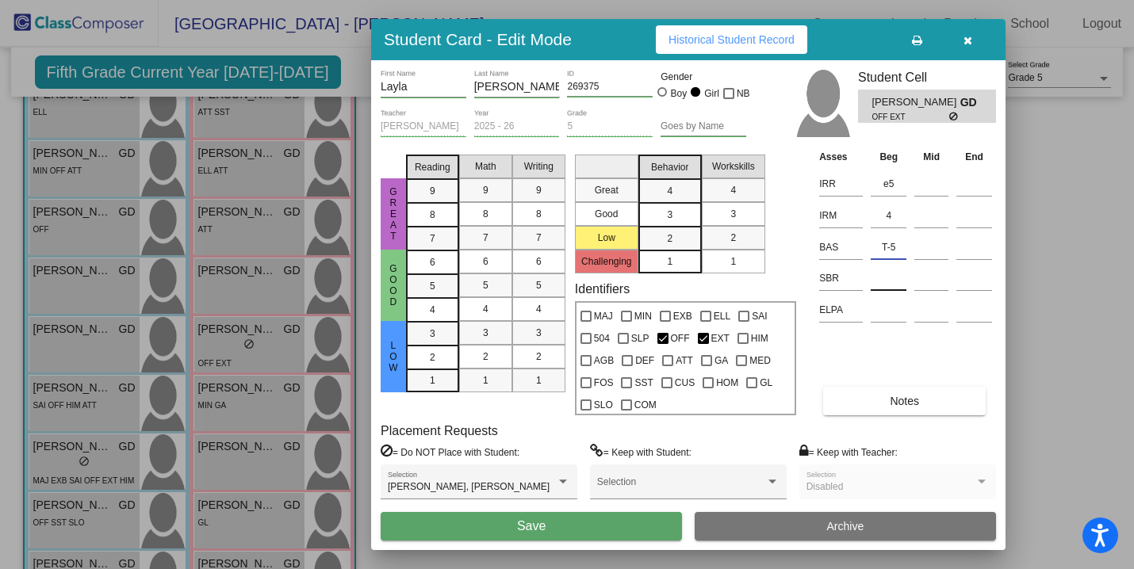
type input "T-5"
click at [883, 280] on input at bounding box center [889, 279] width 36 height 24
type input "k"
type input "low"
click at [605, 527] on button "Save" at bounding box center [531, 526] width 301 height 29
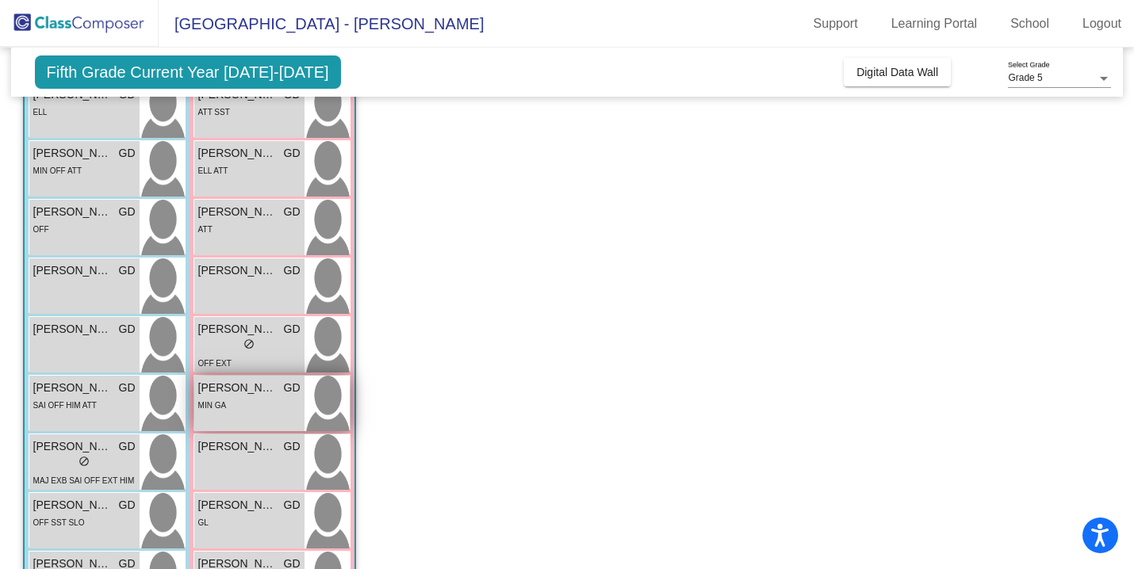
click at [247, 408] on div "MIN GA" at bounding box center [249, 405] width 102 height 17
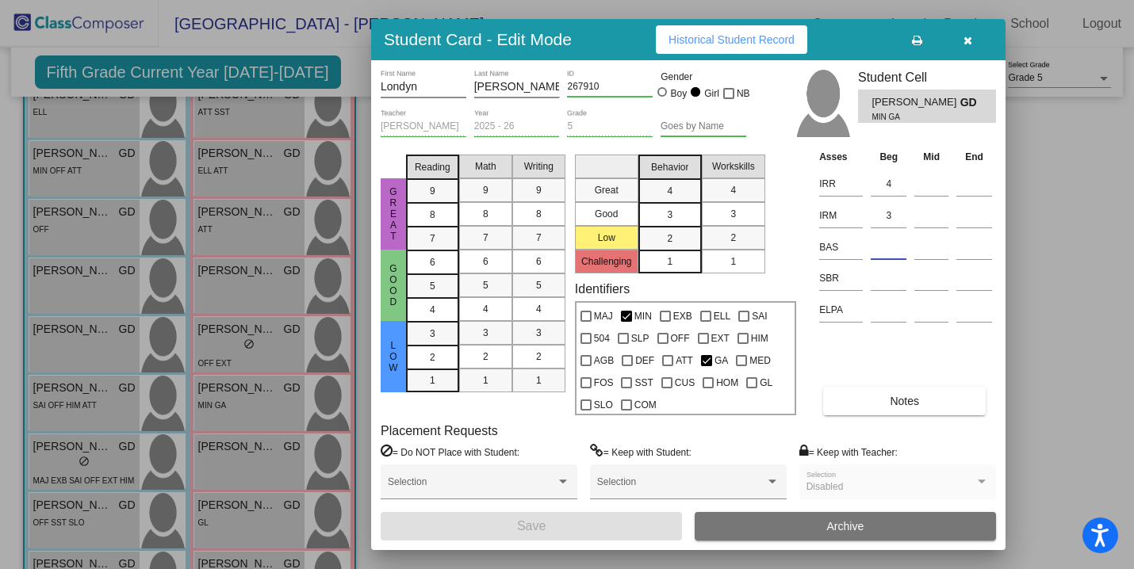
click at [886, 247] on input at bounding box center [889, 248] width 36 height 24
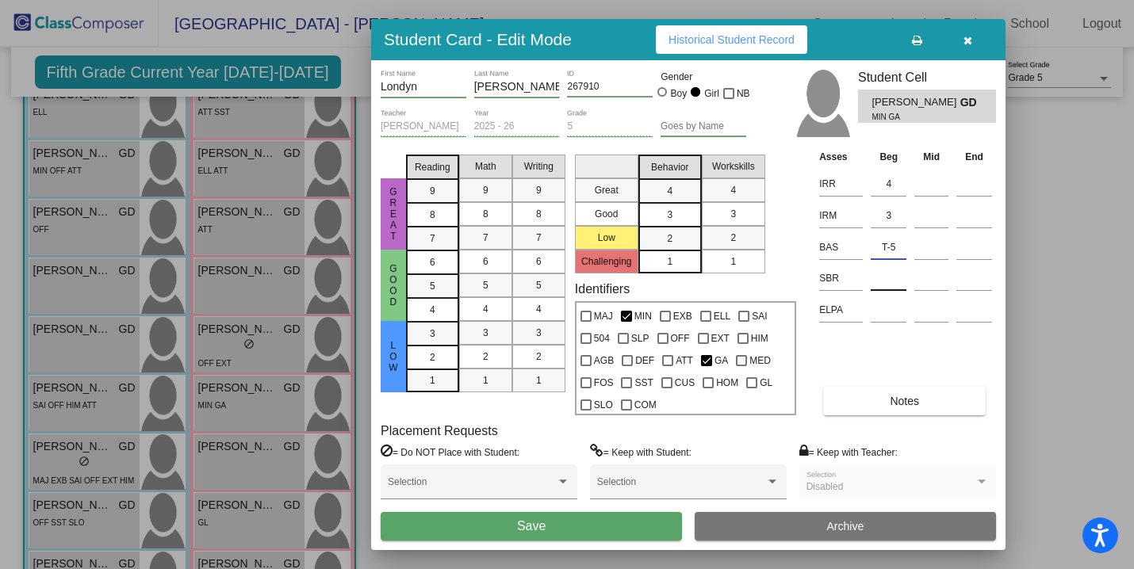
type input "T-5"
click at [889, 278] on input at bounding box center [889, 279] width 36 height 24
type input "low"
click at [575, 525] on button "Save" at bounding box center [531, 526] width 301 height 29
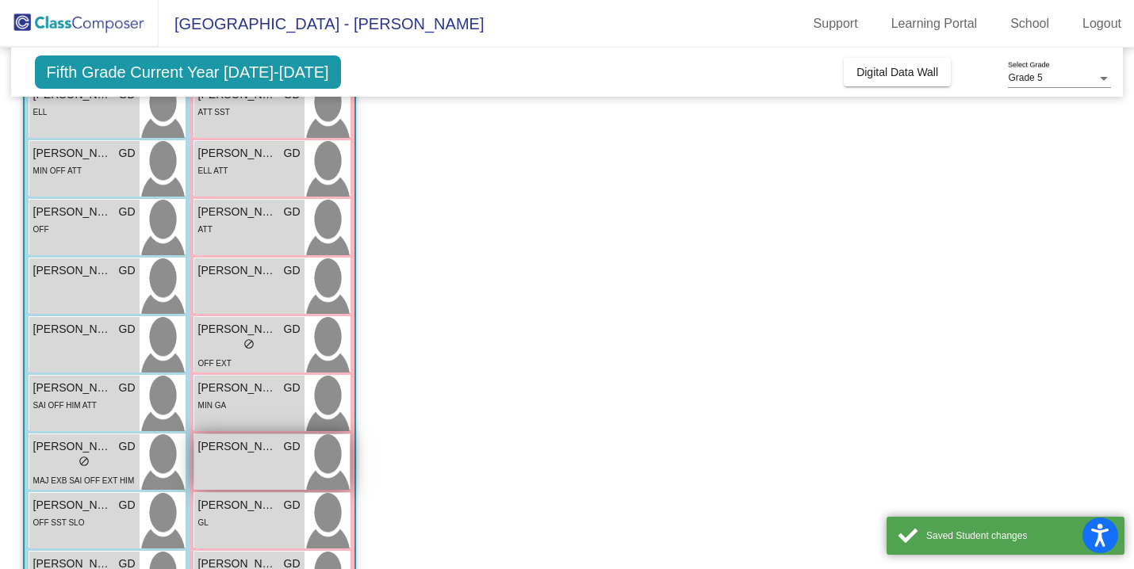
click at [257, 480] on div "[PERSON_NAME] lock do_not_disturb_alt" at bounding box center [249, 463] width 110 height 56
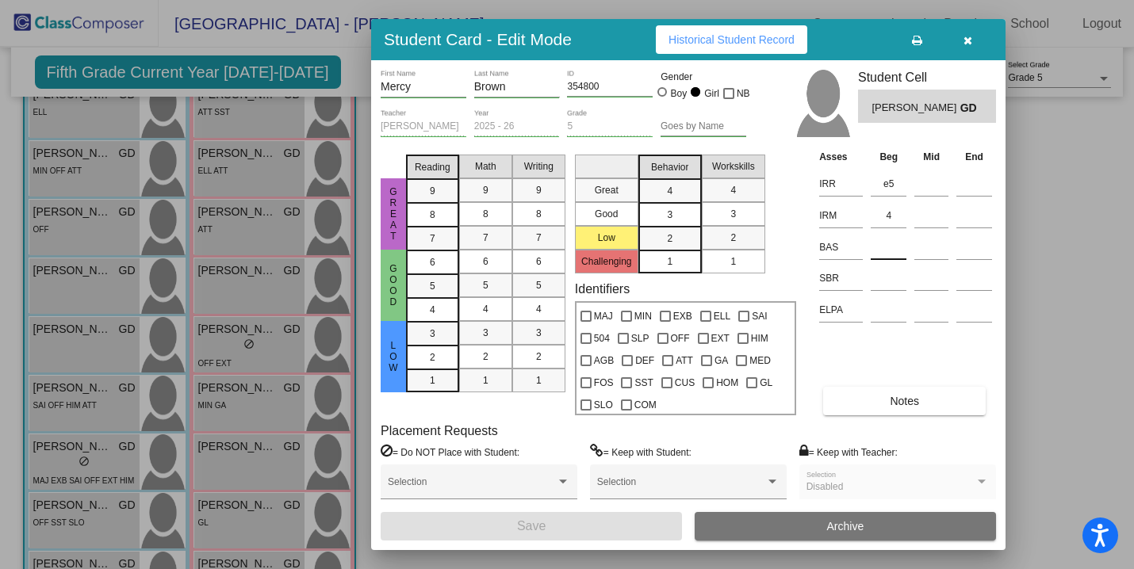
click at [885, 250] on input at bounding box center [889, 248] width 36 height 24
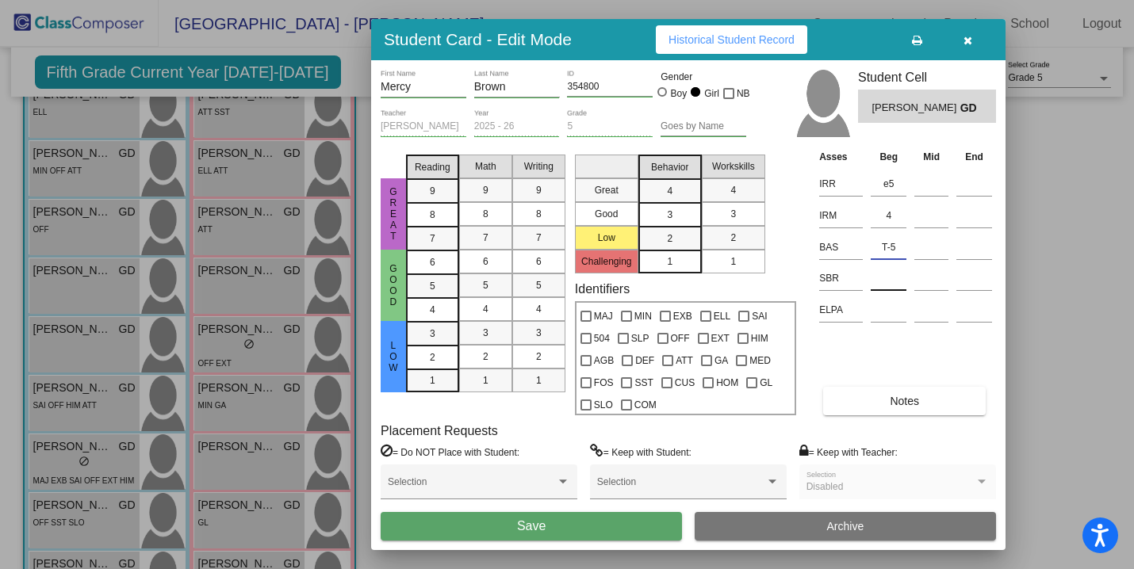
type input "T-5"
click at [871, 285] on input at bounding box center [889, 279] width 36 height 24
type input "low"
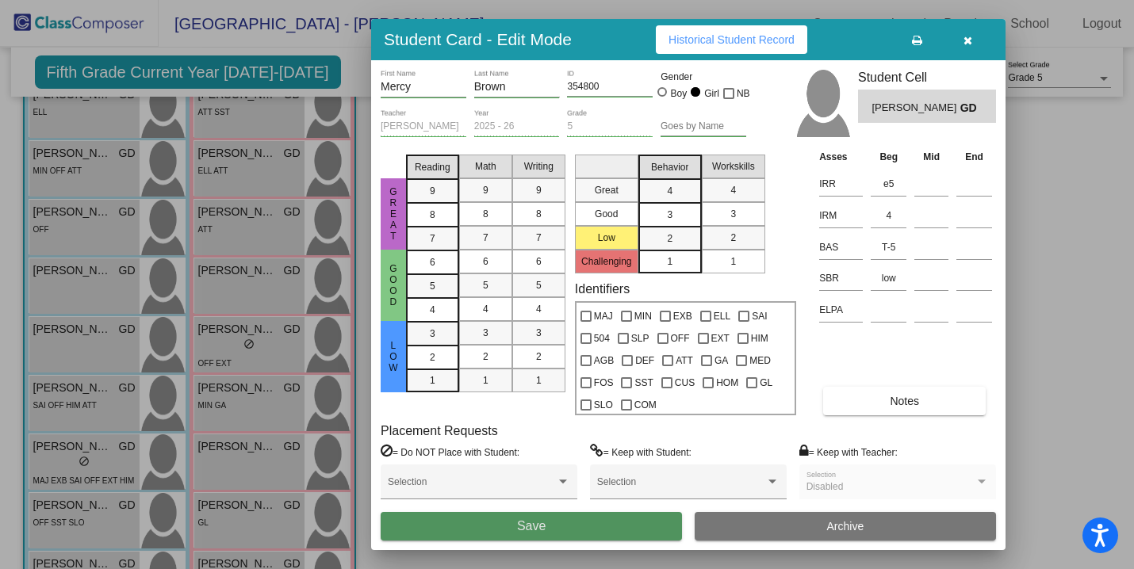
click at [562, 524] on button "Save" at bounding box center [531, 526] width 301 height 29
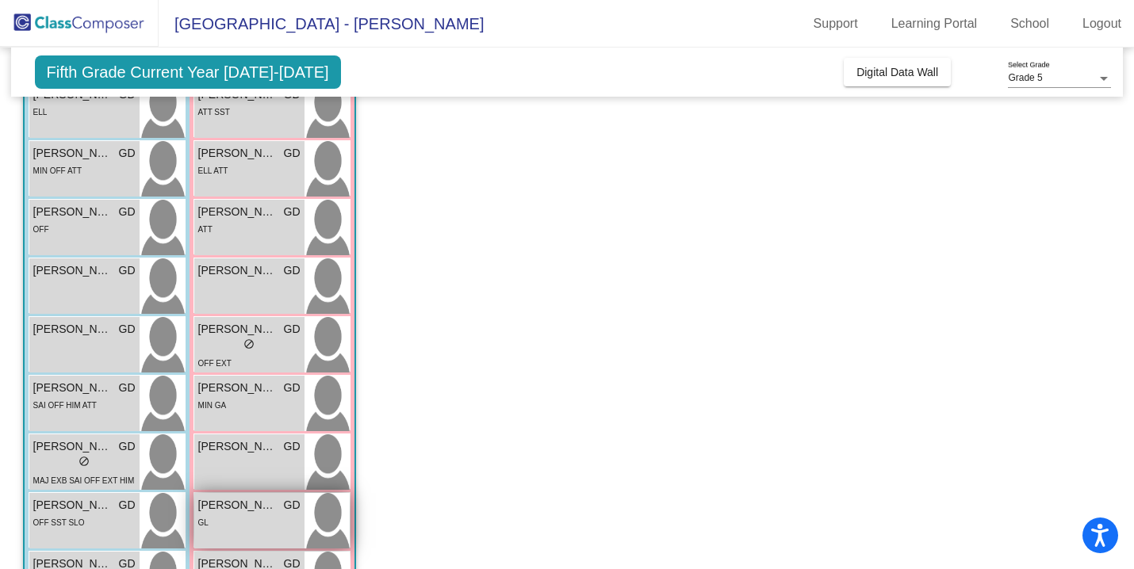
click at [260, 510] on span "[PERSON_NAME]" at bounding box center [237, 505] width 79 height 17
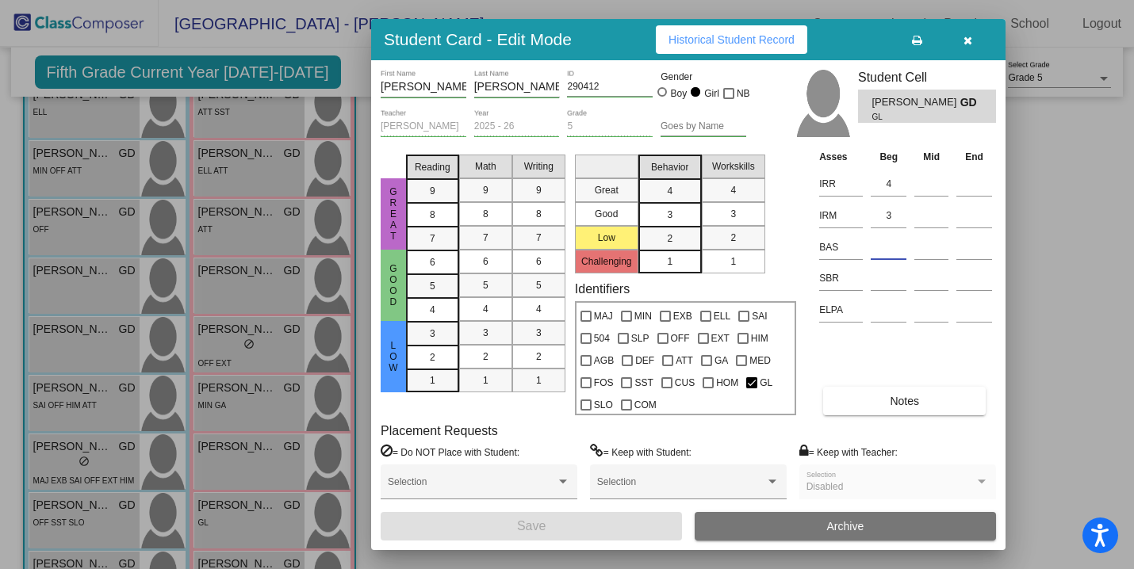
click at [881, 238] on input at bounding box center [889, 248] width 36 height 24
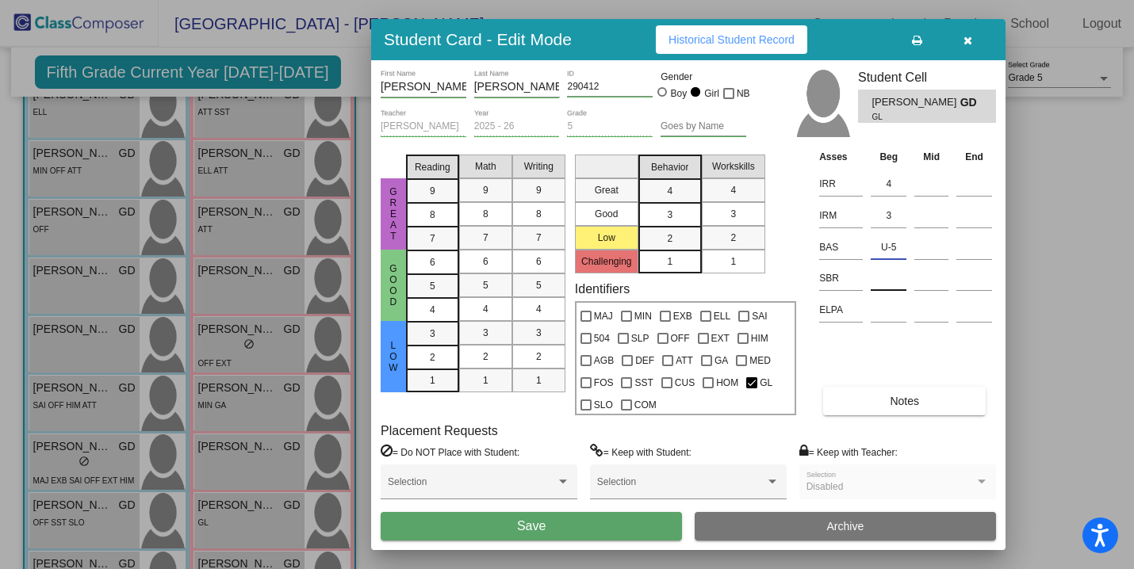
type input "U-5"
click at [882, 283] on input at bounding box center [889, 279] width 36 height 24
type input "low"
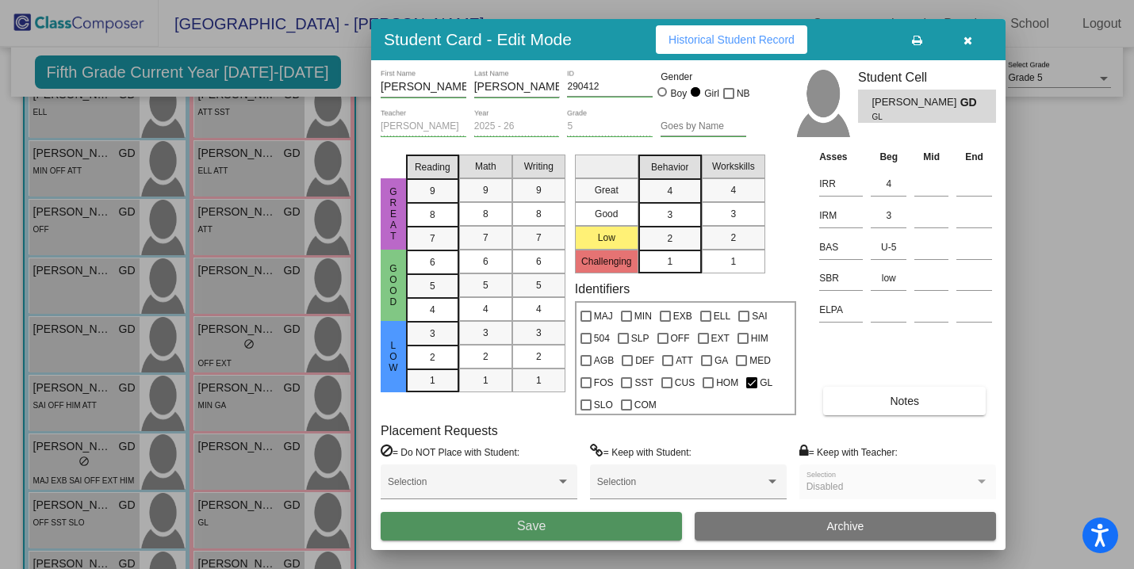
click at [601, 519] on button "Save" at bounding box center [531, 526] width 301 height 29
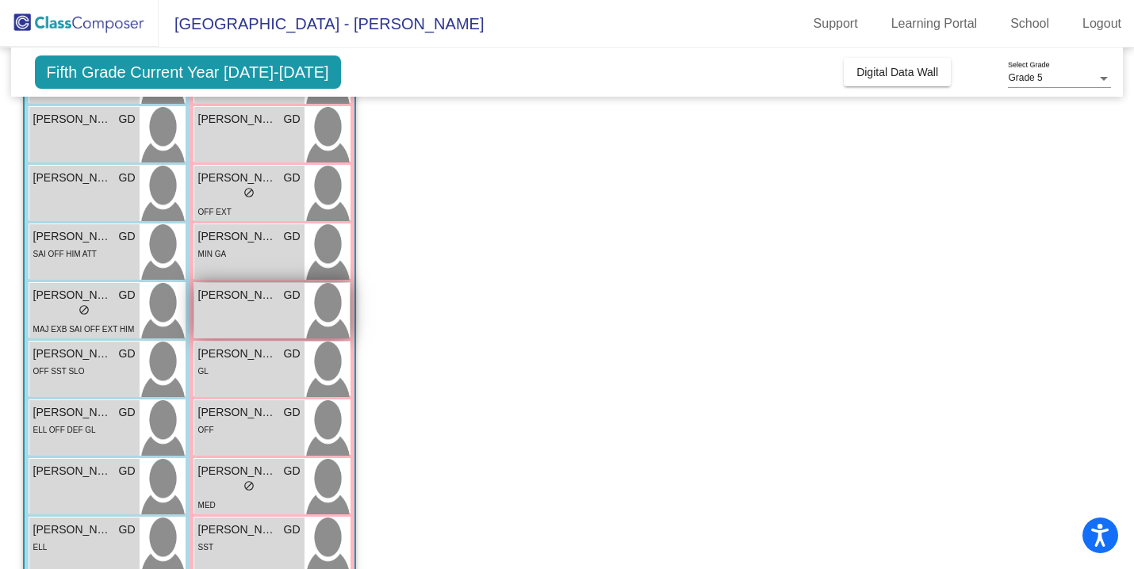
scroll to position [560, 0]
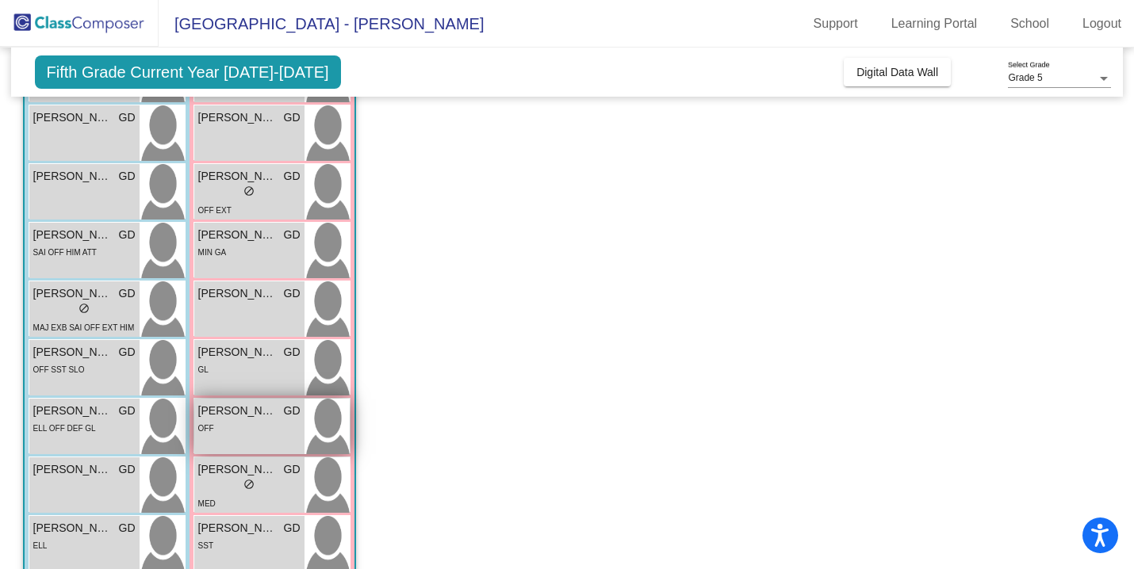
click at [257, 411] on span "[PERSON_NAME]" at bounding box center [237, 411] width 79 height 17
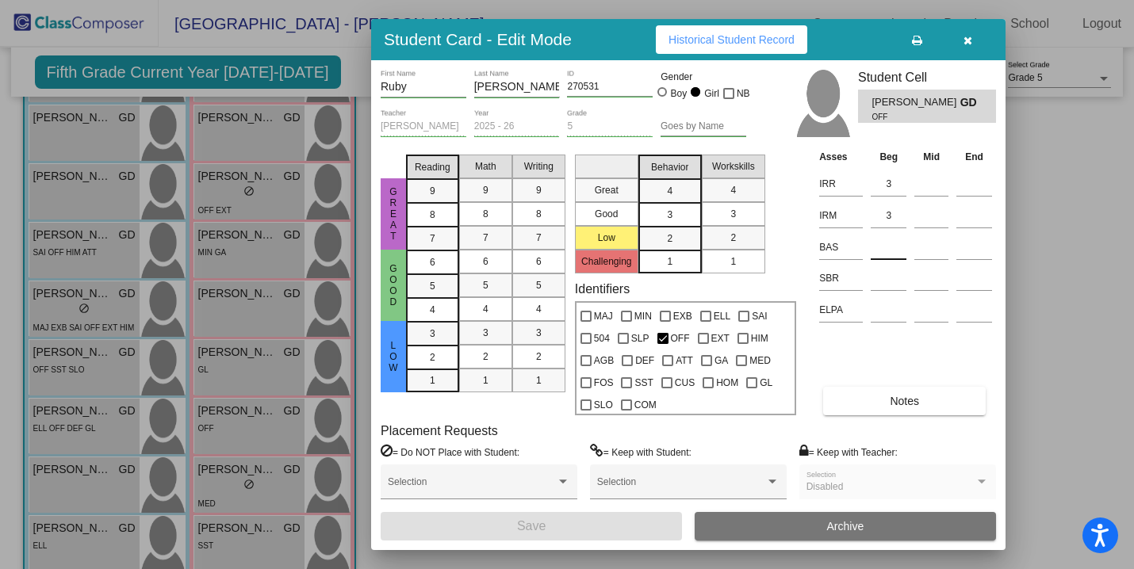
click at [891, 244] on input at bounding box center [889, 248] width 36 height 24
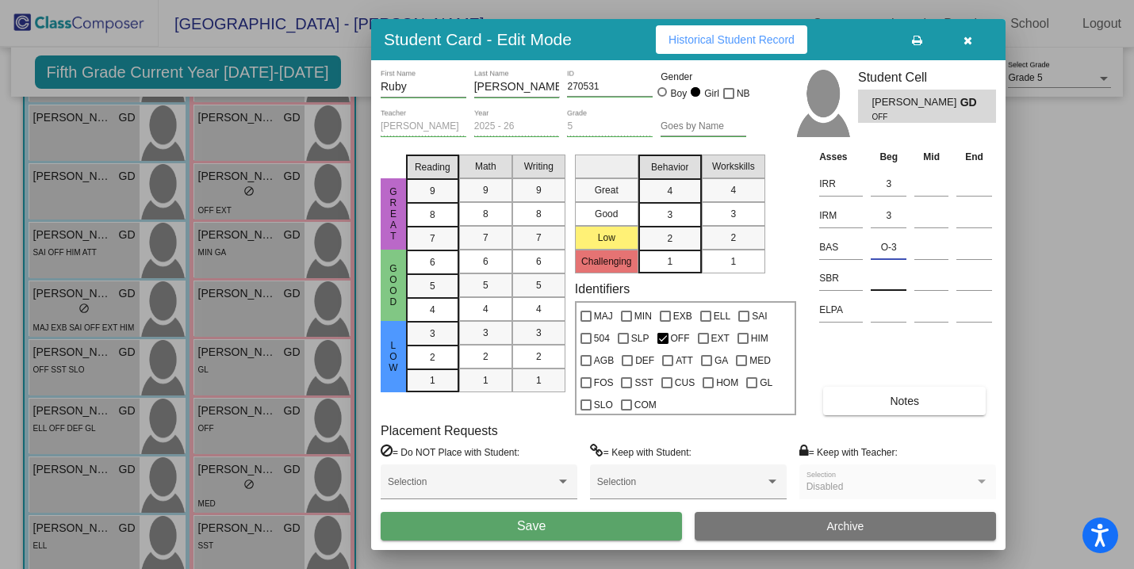
type input "O-3"
click at [879, 285] on input at bounding box center [889, 279] width 36 height 24
type input "low"
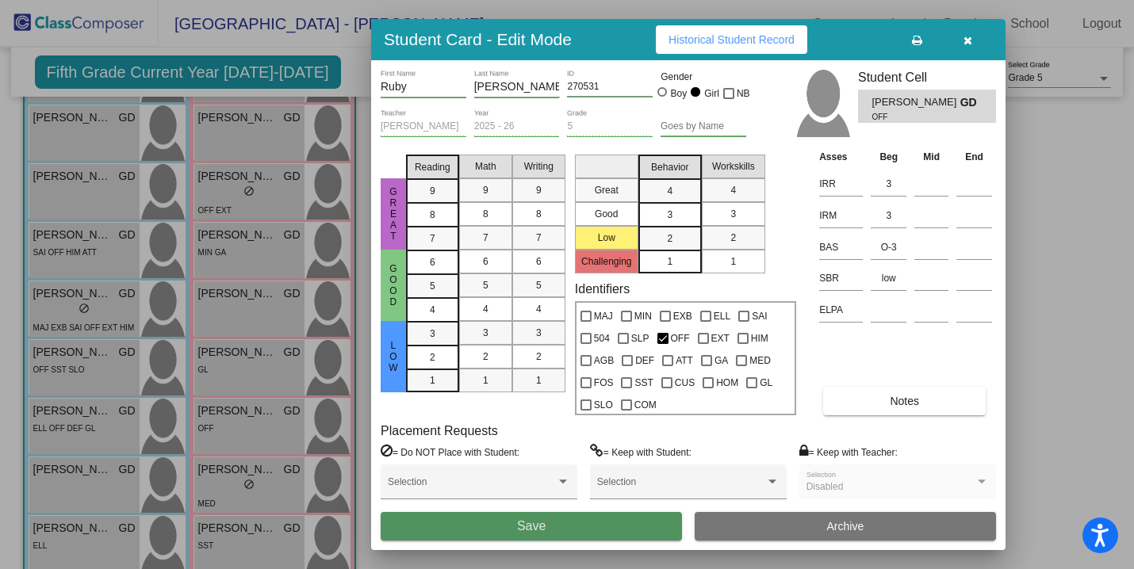
click at [601, 534] on button "Save" at bounding box center [531, 526] width 301 height 29
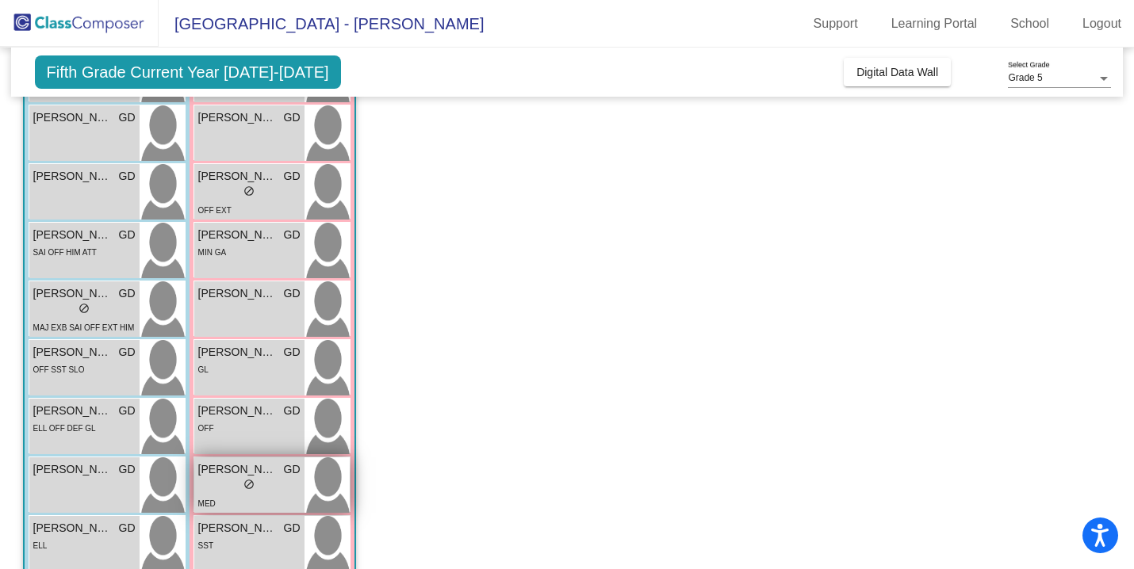
click at [244, 493] on div "lock do_not_disturb_alt" at bounding box center [249, 486] width 11 height 17
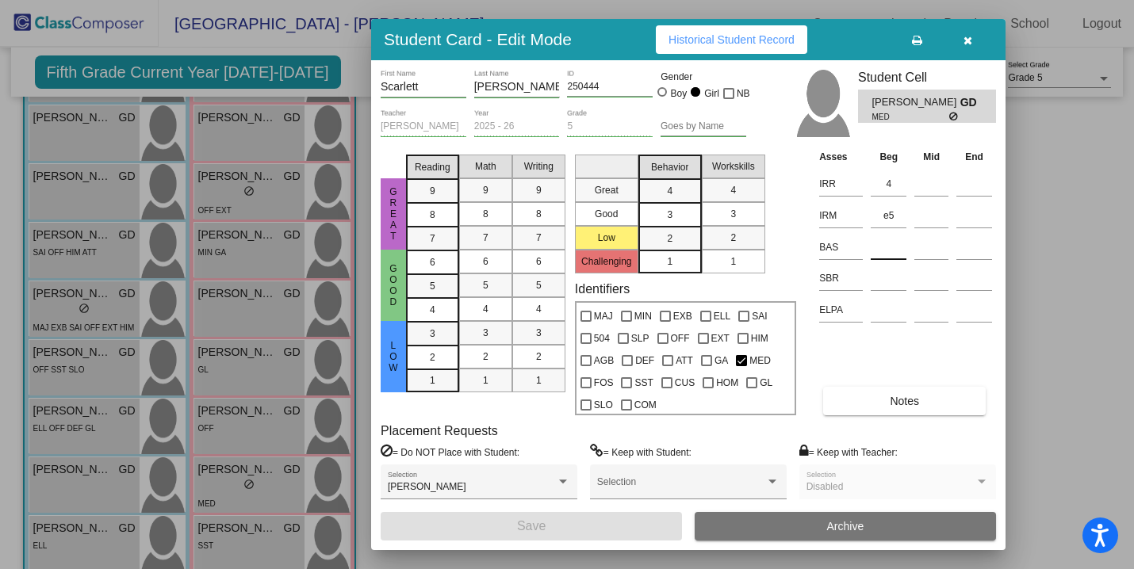
click at [893, 249] on input at bounding box center [889, 248] width 36 height 24
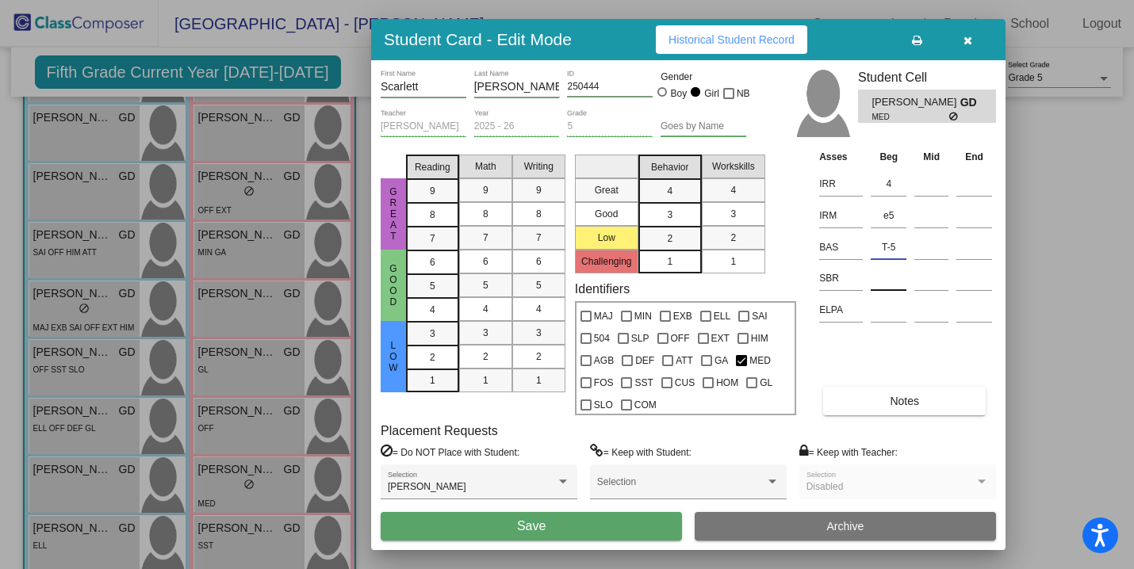
type input "T-5"
click at [892, 282] on input at bounding box center [889, 279] width 36 height 24
type input "low"
click at [596, 512] on div "Selection" at bounding box center [688, 489] width 197 height 48
click at [550, 524] on button "Save" at bounding box center [531, 526] width 301 height 29
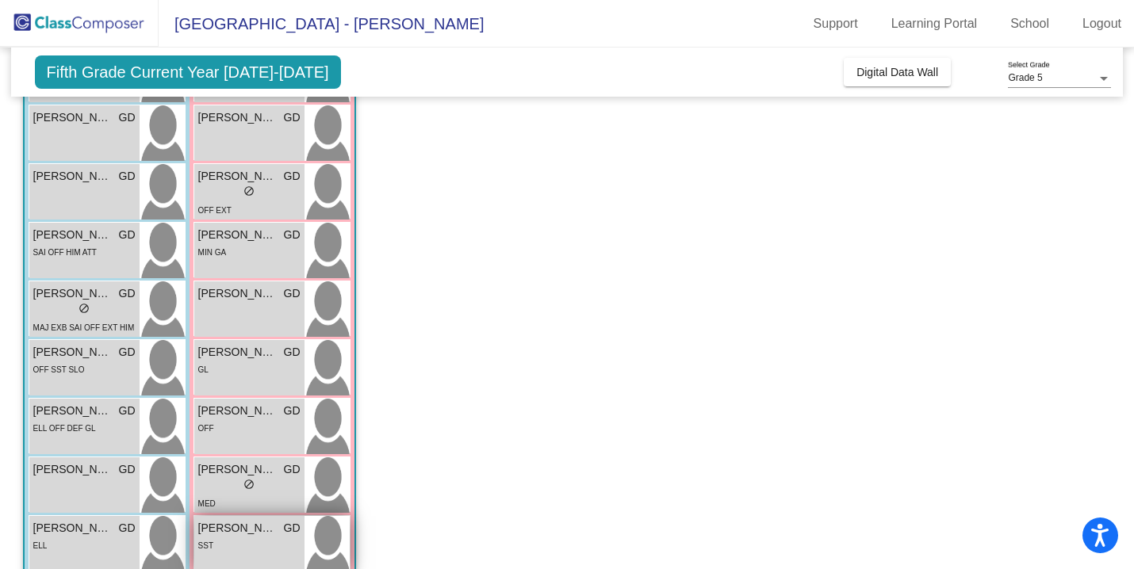
click at [250, 553] on div "SST" at bounding box center [249, 545] width 102 height 17
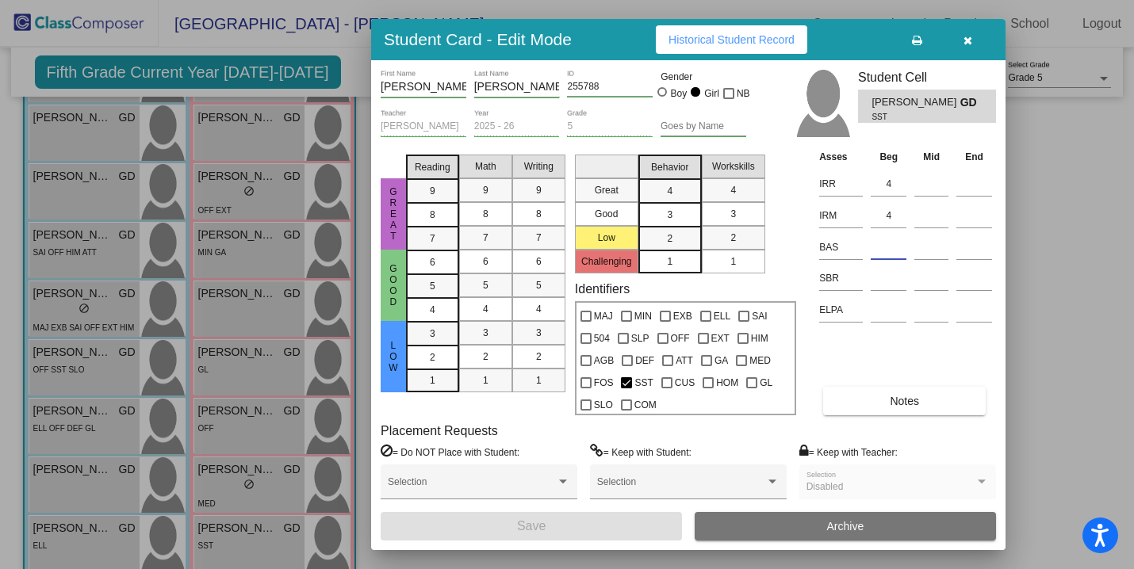
click at [883, 252] on input at bounding box center [889, 248] width 36 height 24
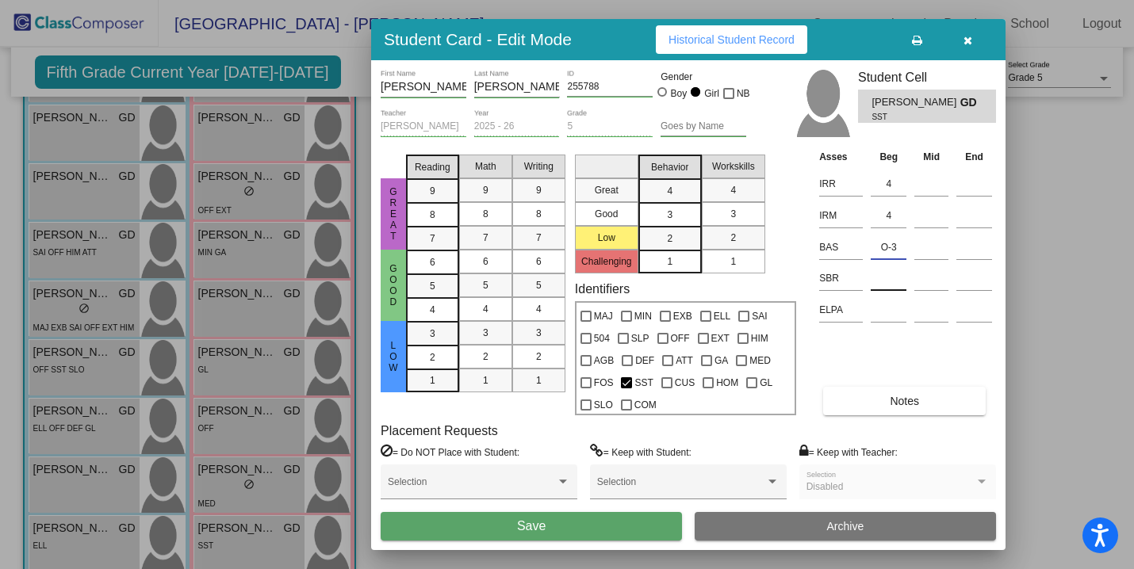
type input "O-3"
click at [892, 279] on input at bounding box center [889, 279] width 36 height 24
type input "low"
click at [573, 548] on div "[PERSON_NAME] First Name [PERSON_NAME] Last Name 255788 ID Gender Boy Girl NB […" at bounding box center [688, 305] width 635 height 490
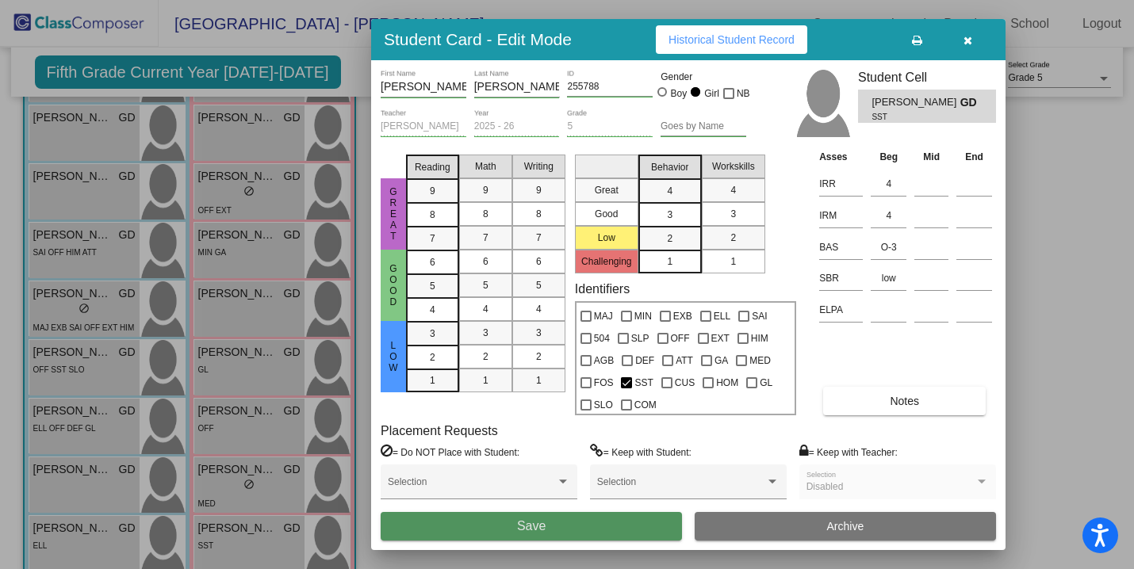
click at [563, 528] on button "Save" at bounding box center [531, 526] width 301 height 29
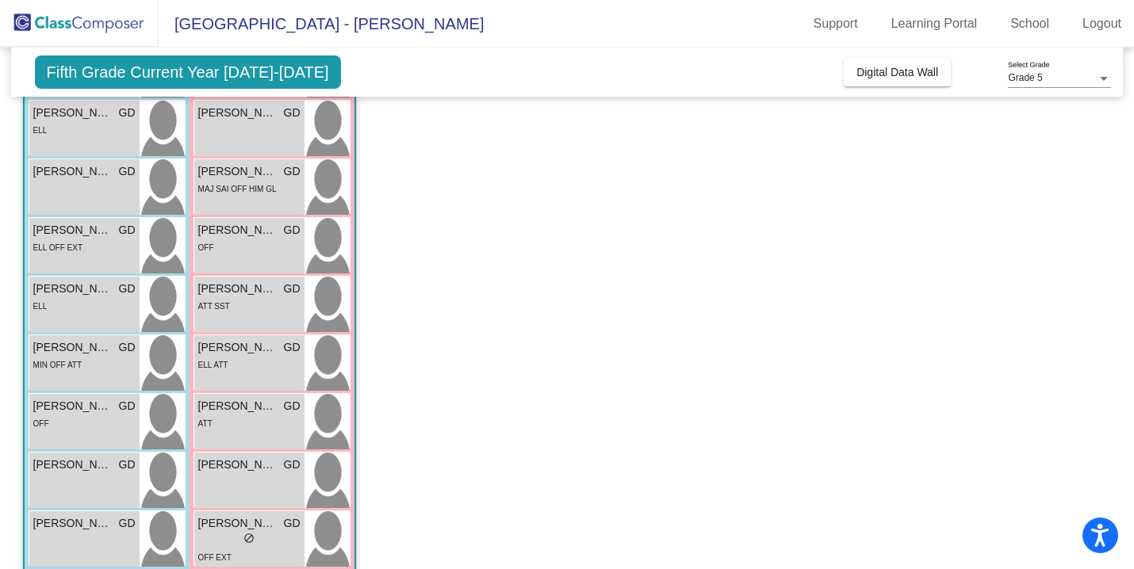
scroll to position [0, 0]
